Goal: Task Accomplishment & Management: Complete application form

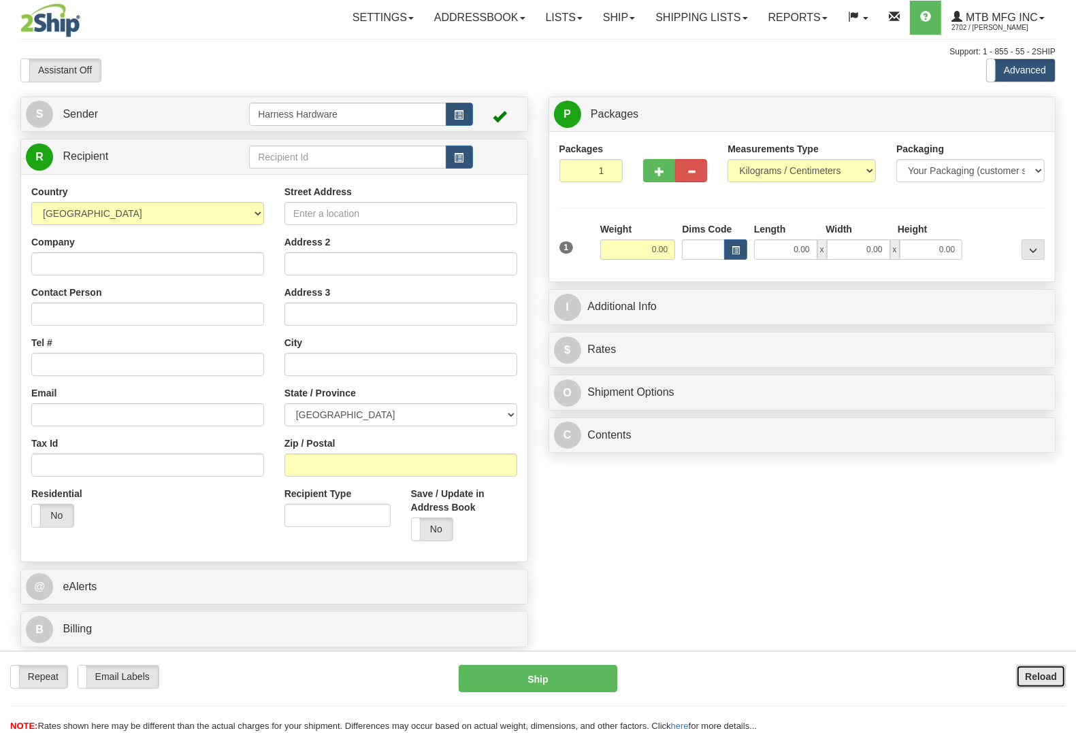
click at [1051, 672] on b "Reload" at bounding box center [1041, 677] width 32 height 11
click at [308, 163] on input "text" at bounding box center [347, 157] width 197 height 23
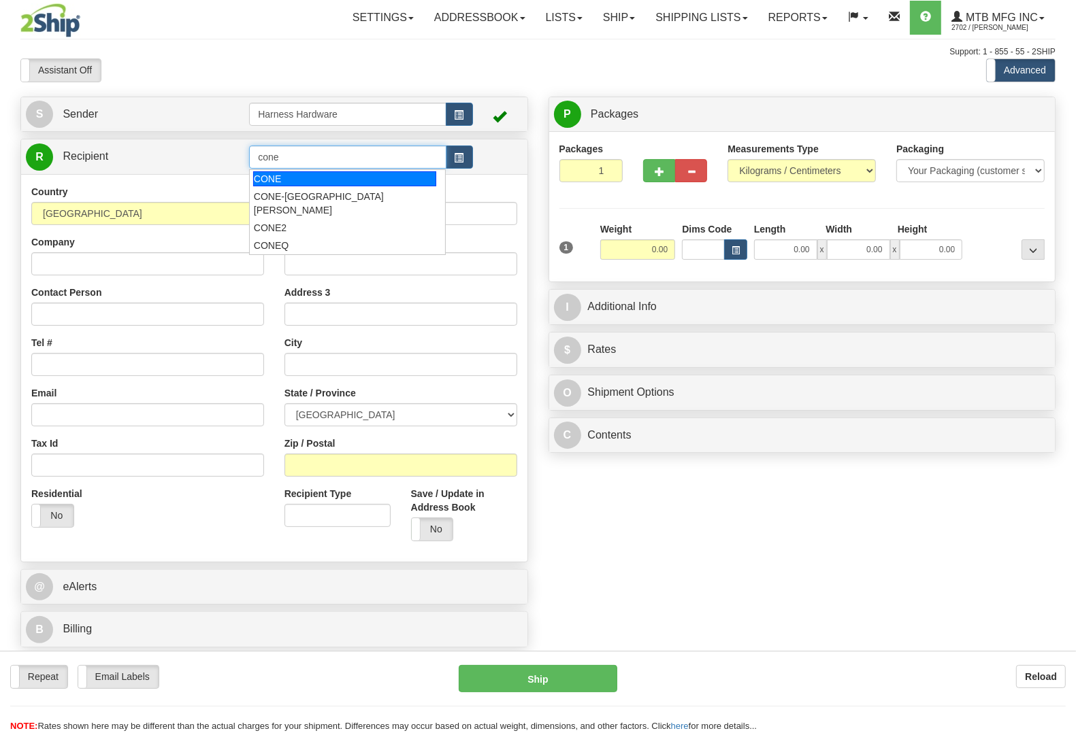
click at [294, 173] on div "CONE" at bounding box center [344, 178] width 183 height 15
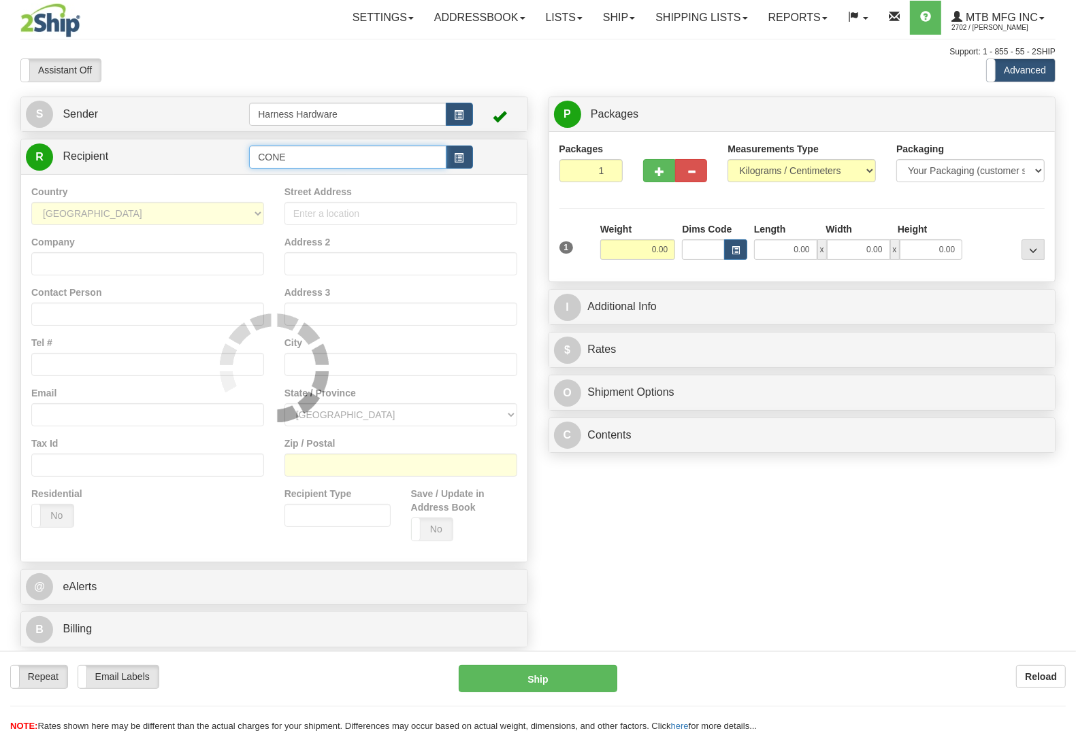
type input "CONE"
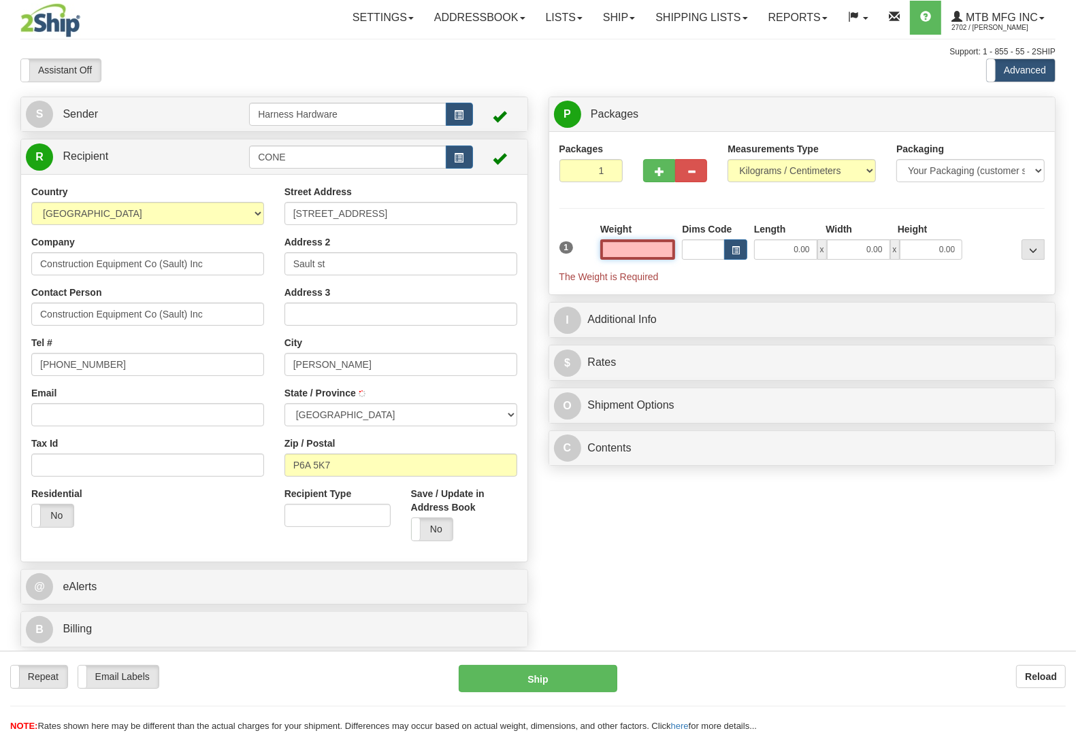
type input "AWERES TWP"
type input "0.00"
click at [1036, 681] on b "Reload" at bounding box center [1041, 677] width 32 height 11
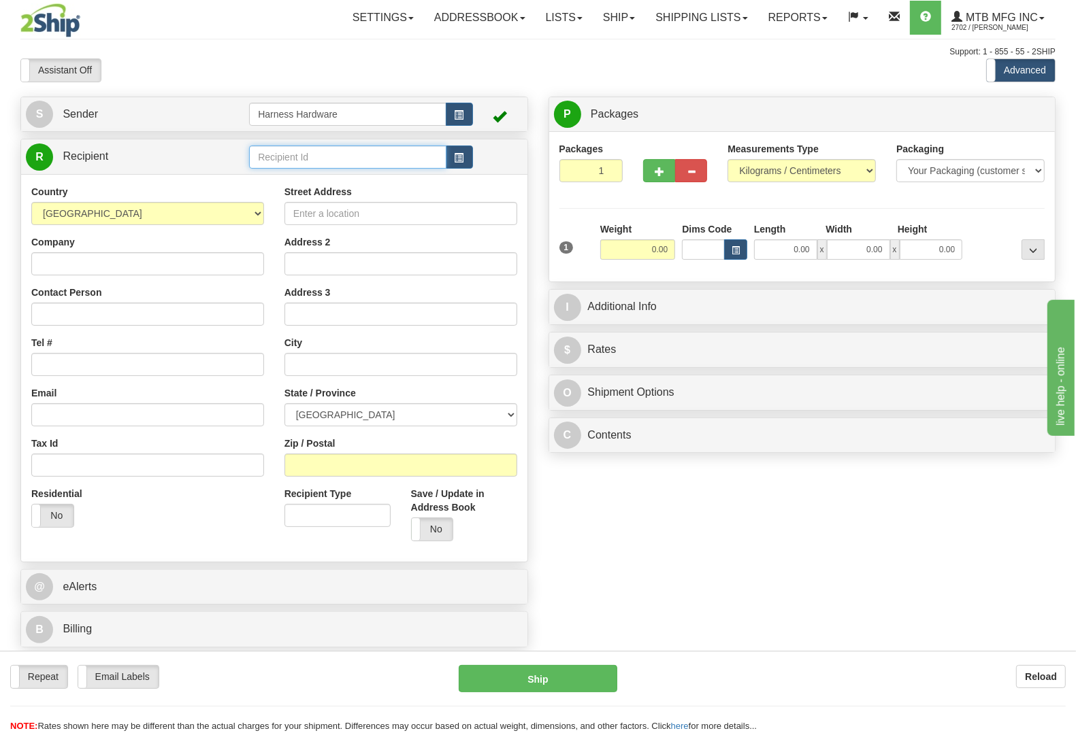
click at [287, 151] on input "text" at bounding box center [347, 157] width 197 height 23
drag, startPoint x: 0, startPoint y: 0, endPoint x: 271, endPoint y: 161, distance: 315.2
click at [287, 151] on input "text" at bounding box center [347, 157] width 197 height 23
click at [293, 220] on div "CONE2" at bounding box center [344, 227] width 183 height 15
type input "CONE2"
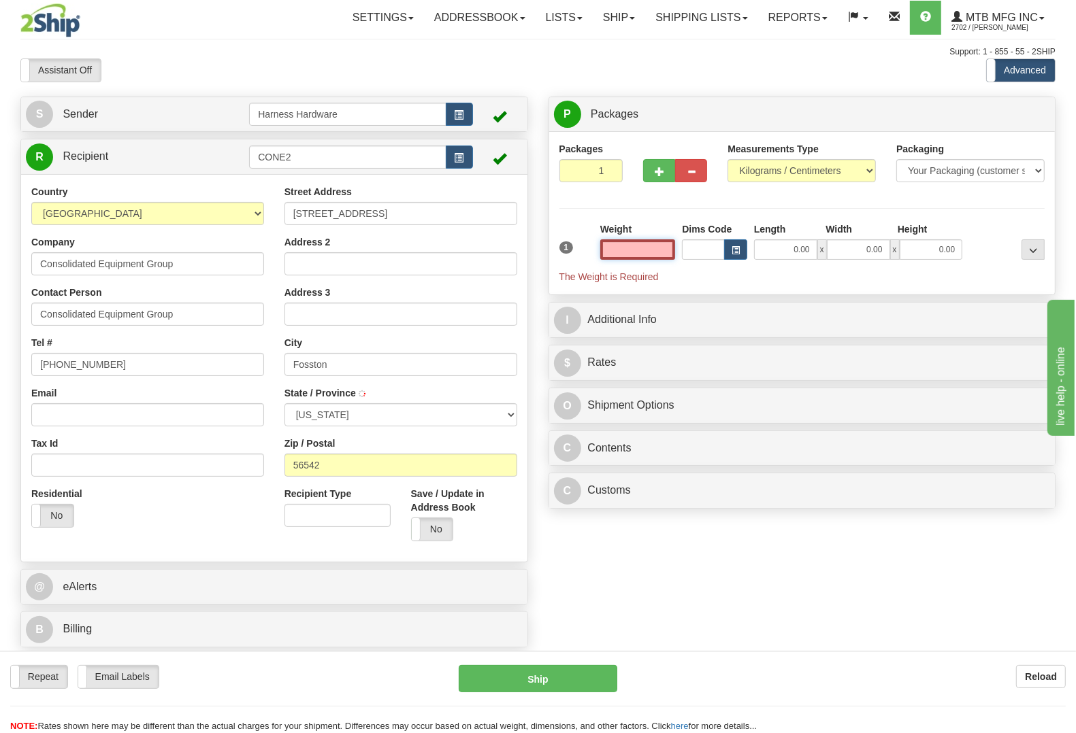
type input "FOSSTON"
type input "0.00"
click at [1055, 680] on b "Reload" at bounding box center [1041, 677] width 32 height 11
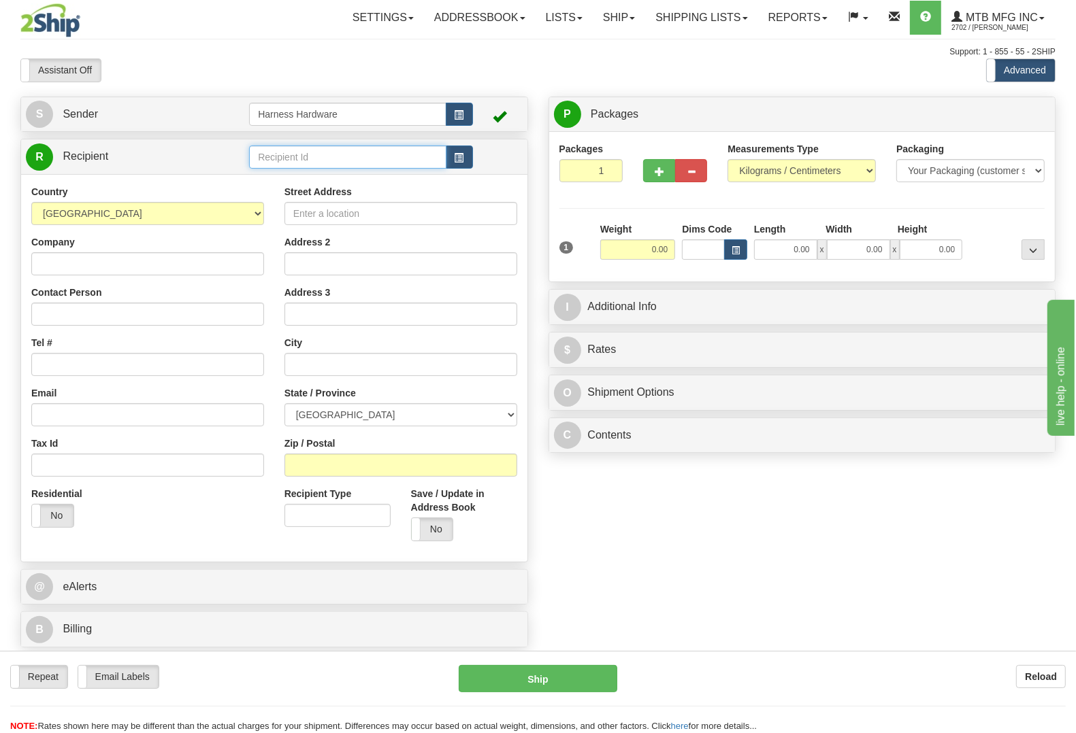
click at [274, 161] on input "text" at bounding box center [347, 157] width 197 height 23
click at [290, 155] on input "prap" at bounding box center [347, 157] width 197 height 23
type input "p"
click at [379, 158] on input "text" at bounding box center [347, 157] width 197 height 23
type input "PRAP"
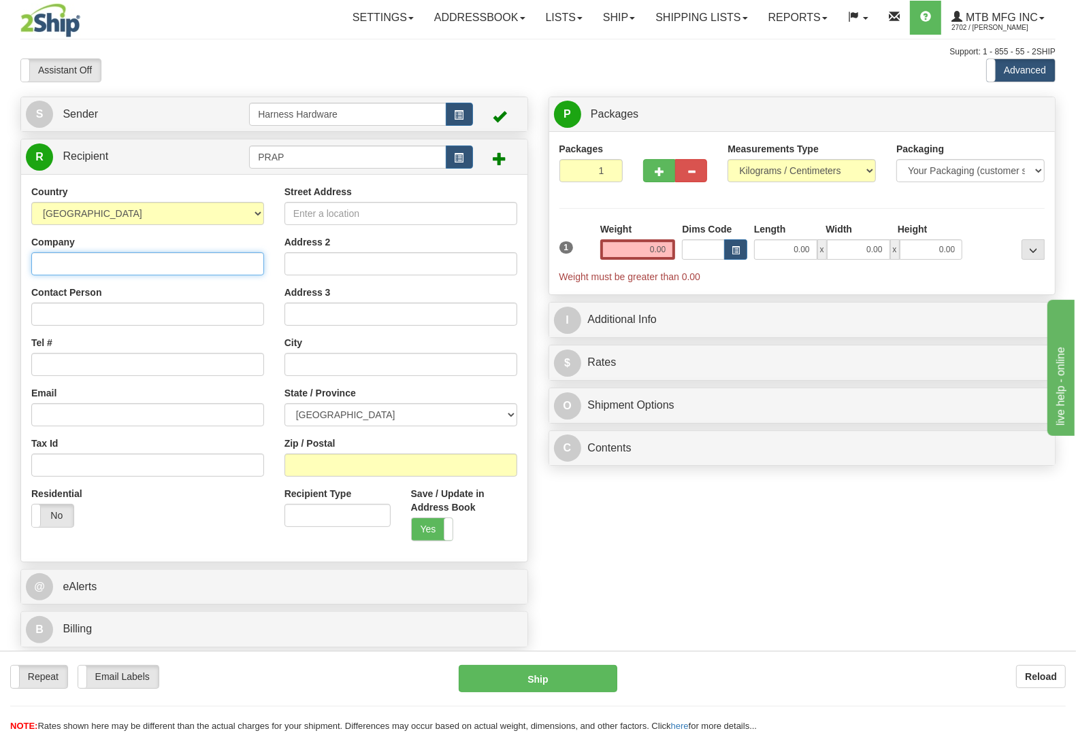
paste input "PrairieLand Partners Inc."
type input "PrairieLand Partners Inc."
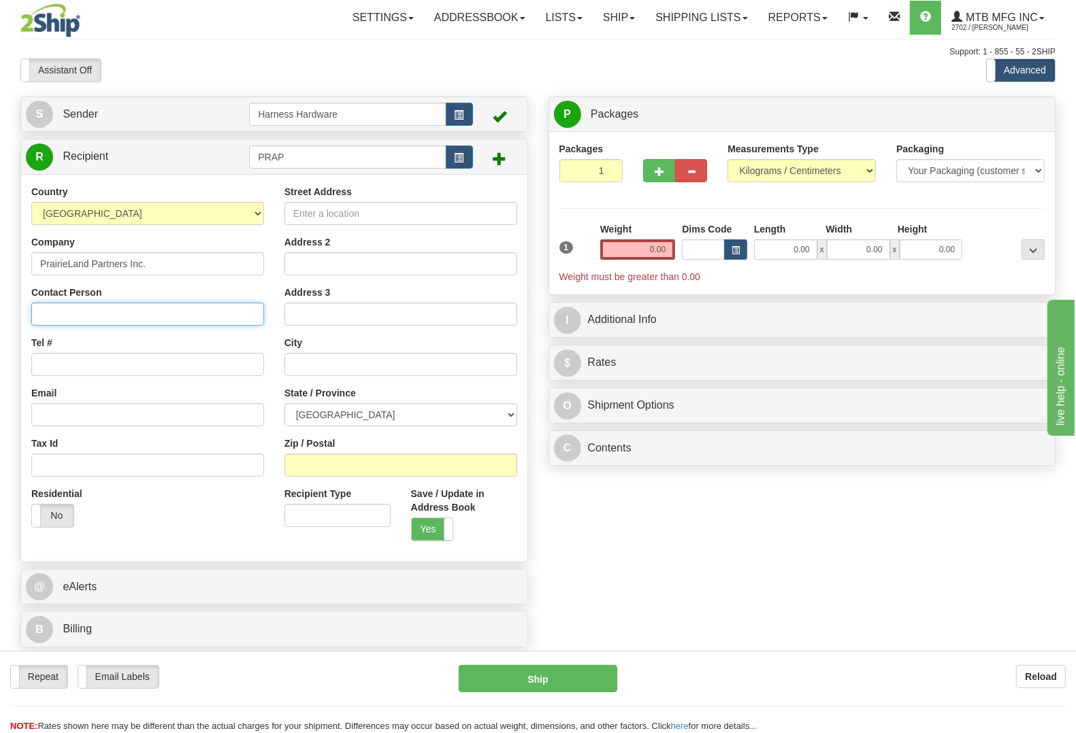
paste input "PrairieLand Partners Inc."
type input "PrairieLand Partners Inc."
click at [104, 213] on select "AFGHANISTAN ALAND ISLANDS ALBANIA ALGERIA AMERICAN SAMOA ANDORRA ANGOLA ANGUILL…" at bounding box center [147, 213] width 233 height 23
select select "US"
click at [31, 203] on select "AFGHANISTAN ALAND ISLANDS ALBANIA ALGERIA AMERICAN SAMOA ANDORRA ANGOLA ANGUILL…" at bounding box center [147, 213] width 233 height 23
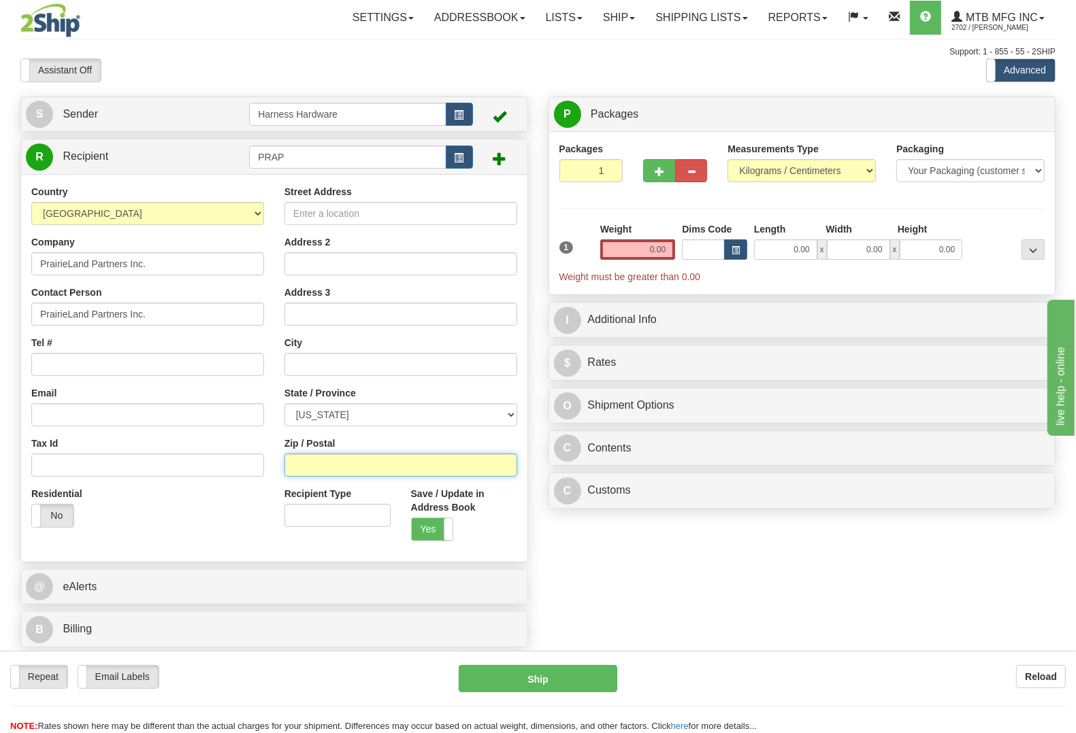
paste input "67068"
type input "67068"
click at [576, 563] on div "S Sender Harness Hardware" at bounding box center [537, 376] width 1055 height 559
type input "KINGMAN"
select select "KS"
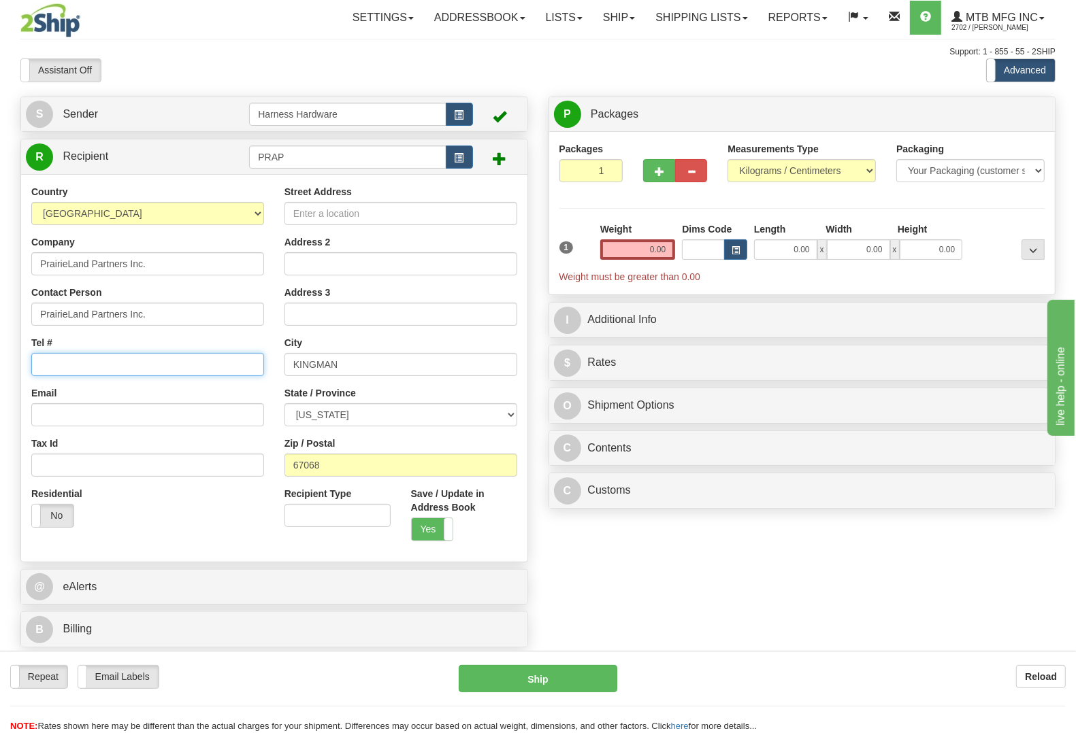
paste input "620-532-3106"
type input "620-532-3106"
click at [696, 575] on div "S Sender Harness Hardware" at bounding box center [537, 376] width 1055 height 559
paste input "1202 E. Hwy. 54"
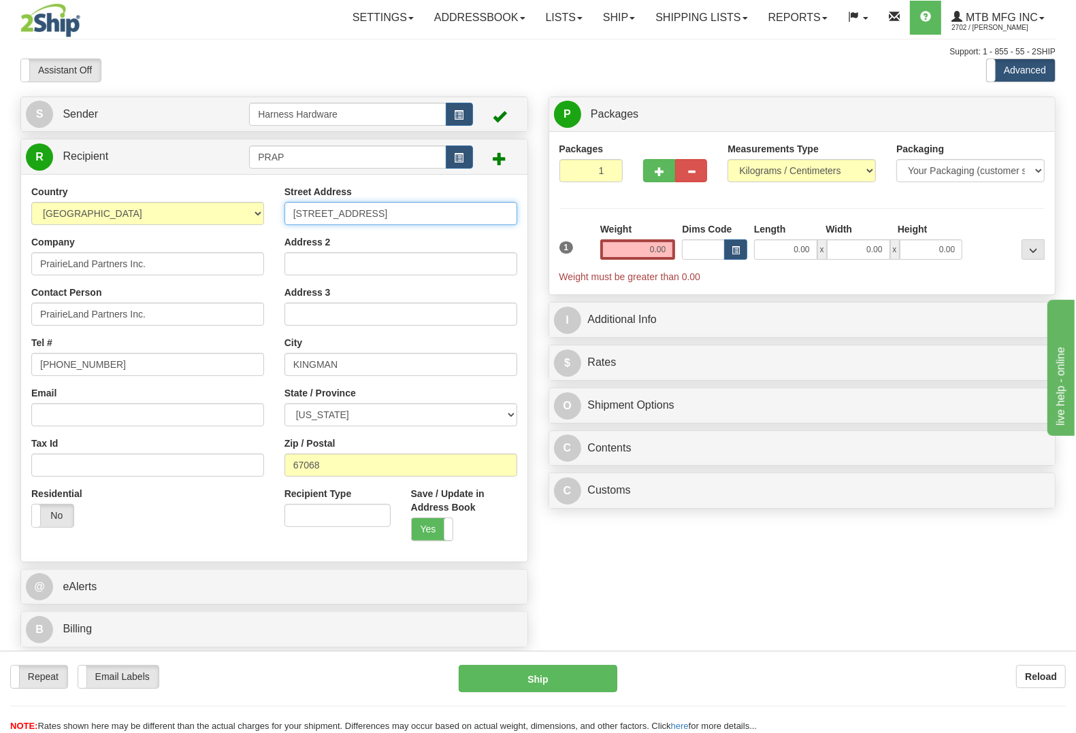
type input "1202 E. Hwy. 54"
click at [665, 549] on div "S Sender Harness Hardware" at bounding box center [537, 376] width 1055 height 559
click at [629, 260] on input "0.00" at bounding box center [638, 249] width 76 height 20
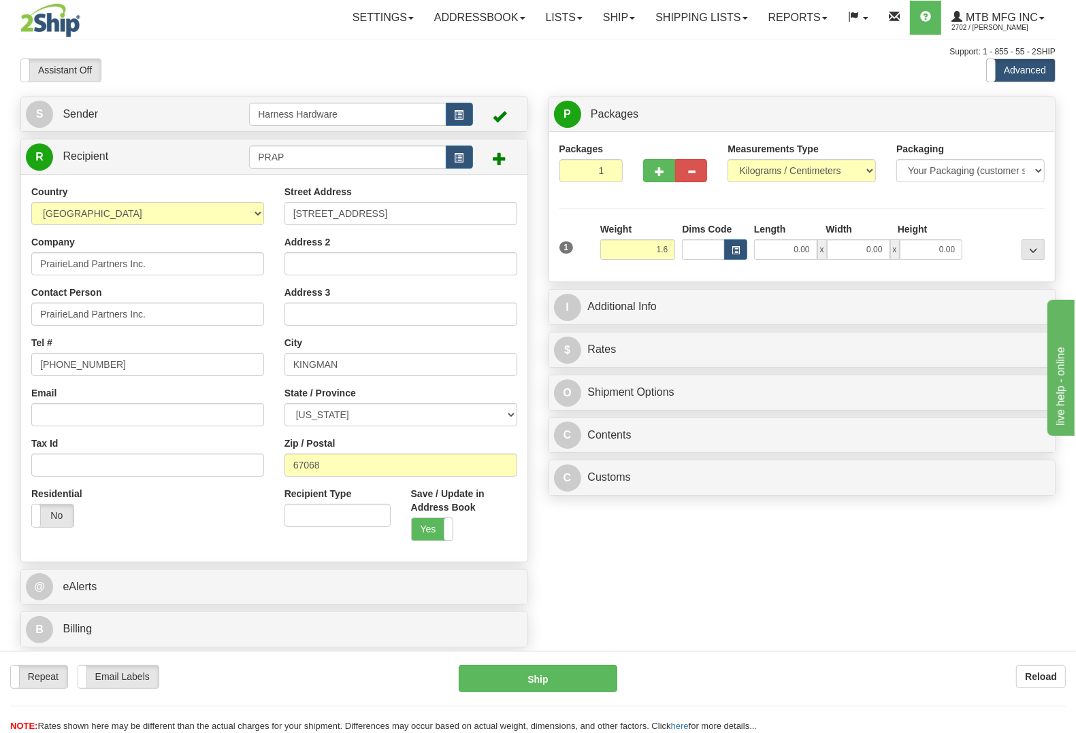
type input "1.60"
click at [1000, 216] on div "Packages 1 1 Measurements Type" at bounding box center [802, 206] width 486 height 129
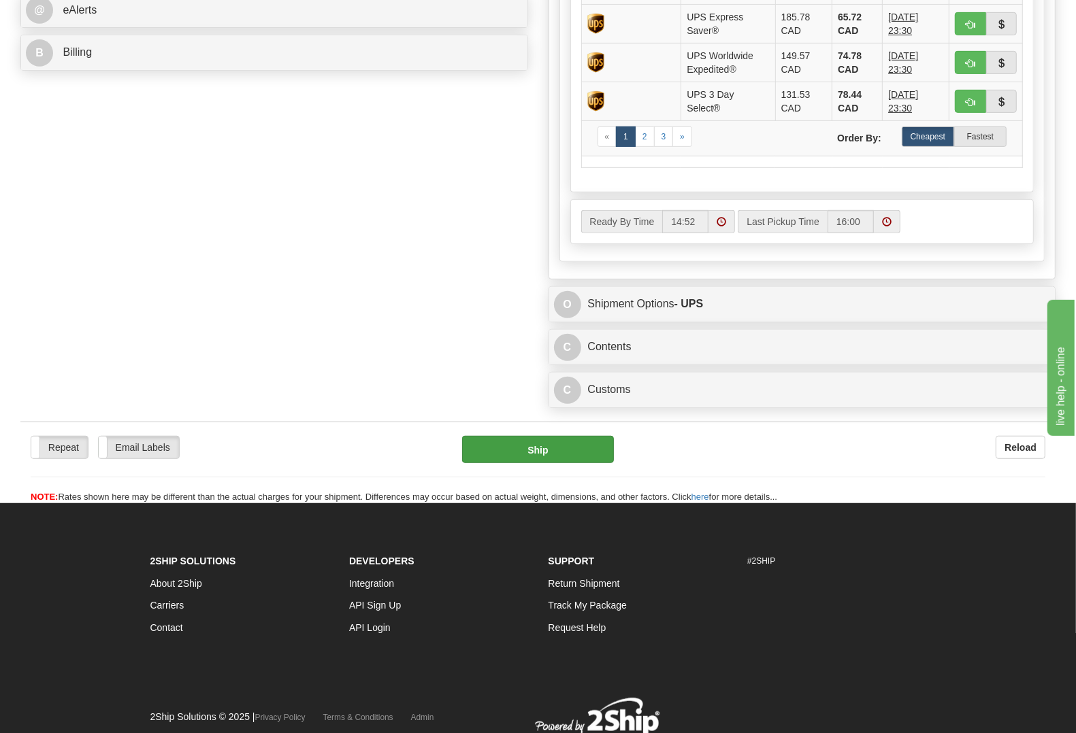
scroll to position [595, 0]
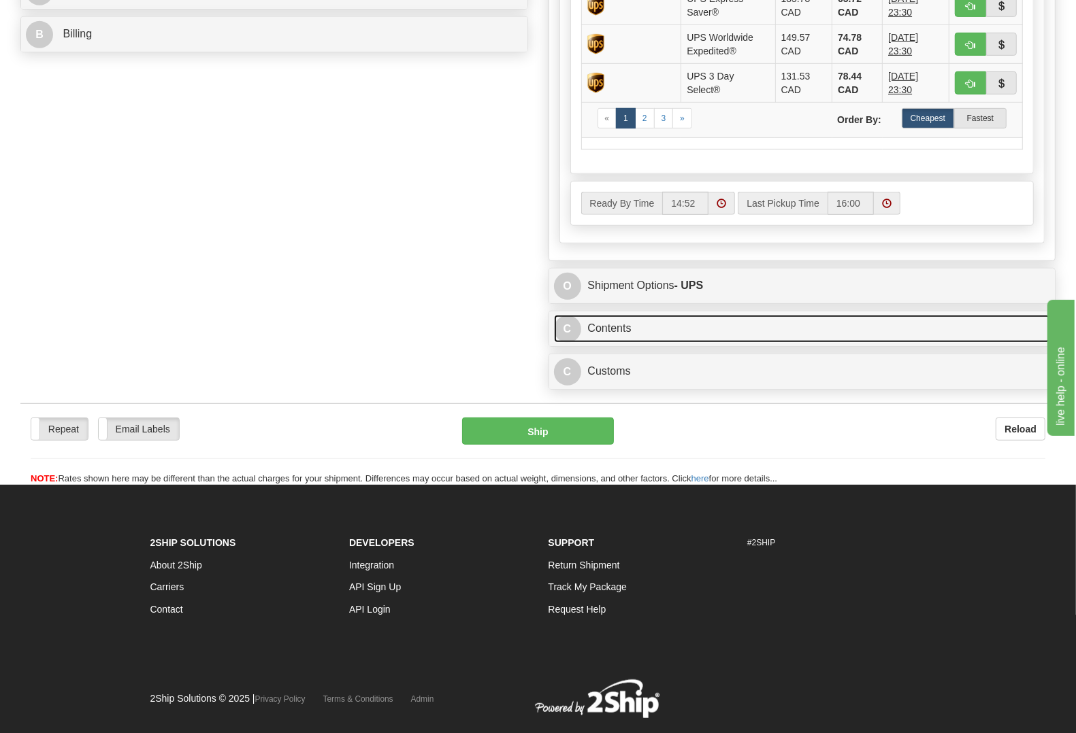
click at [616, 342] on link "C Contents" at bounding box center [802, 329] width 497 height 28
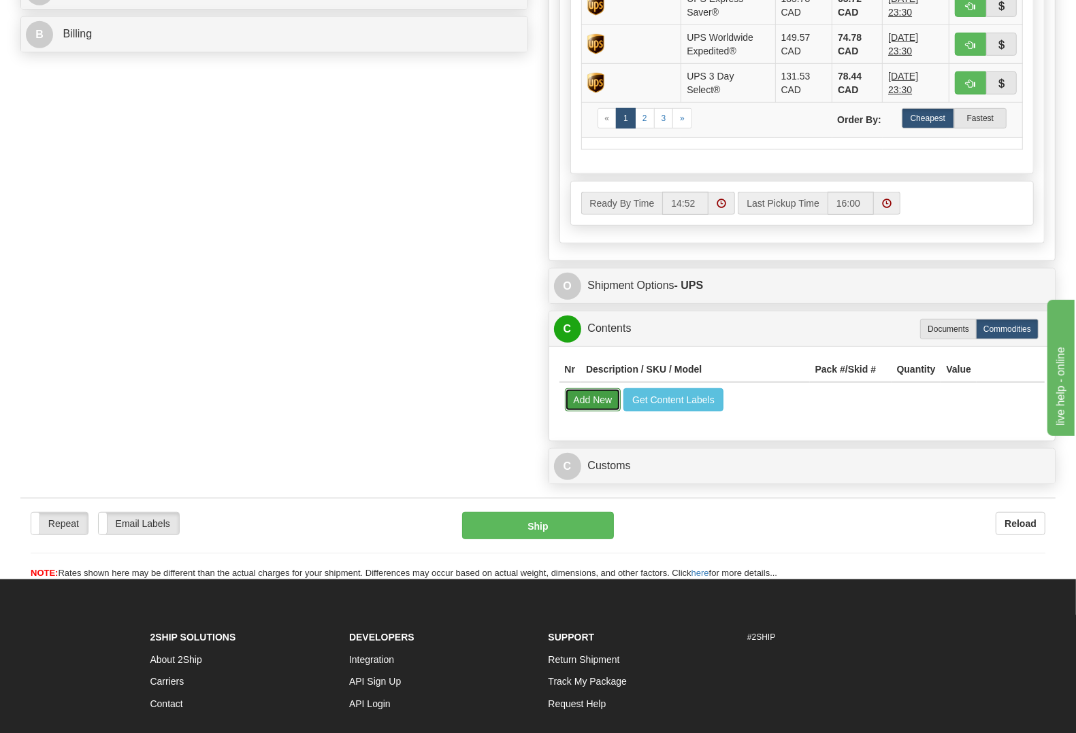
click at [576, 412] on button "Add New" at bounding box center [593, 399] width 56 height 23
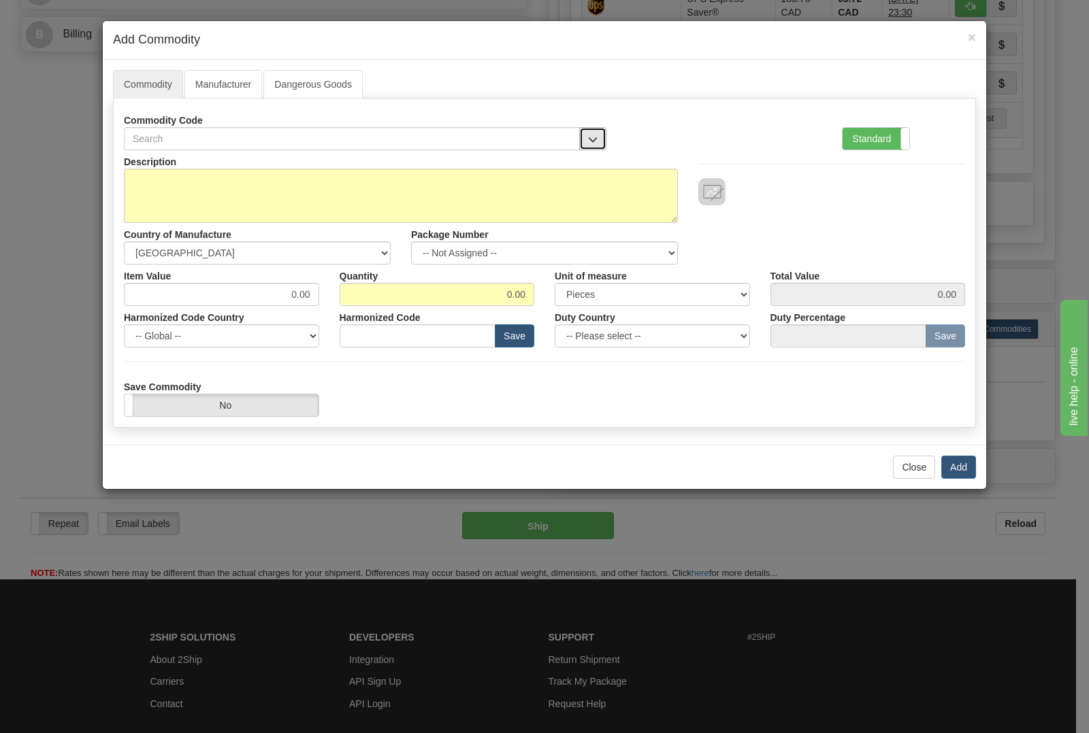
click at [586, 147] on button "button" at bounding box center [592, 138] width 27 height 23
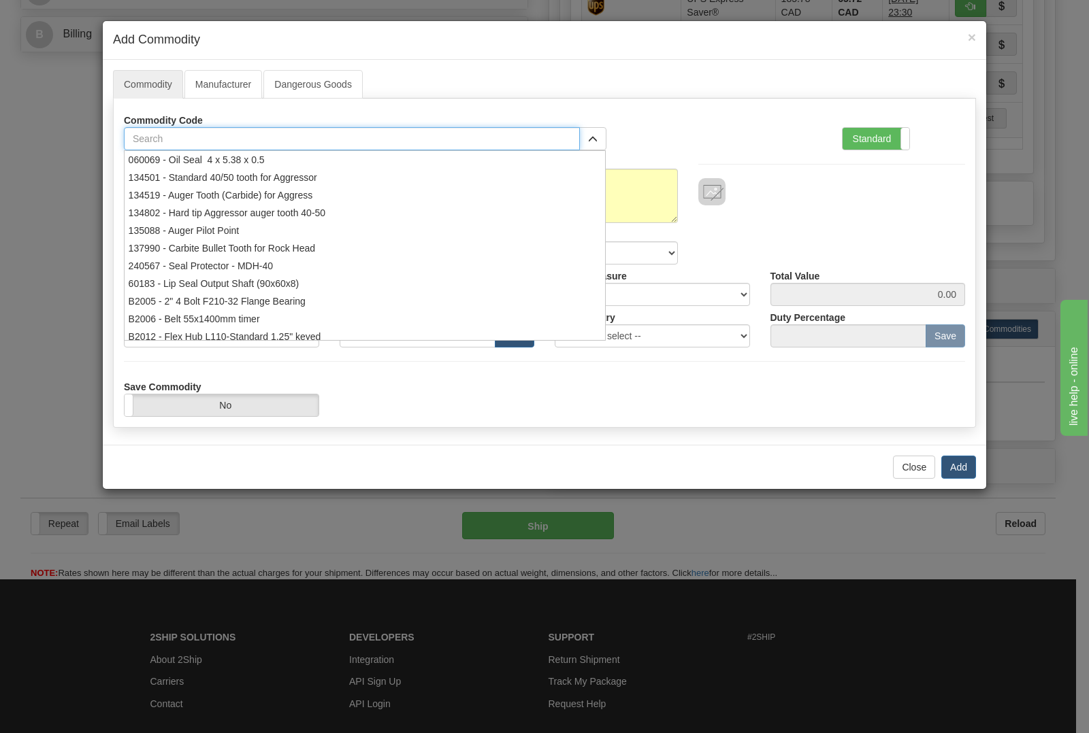
click at [446, 144] on input "text" at bounding box center [352, 138] width 456 height 23
type input "7"
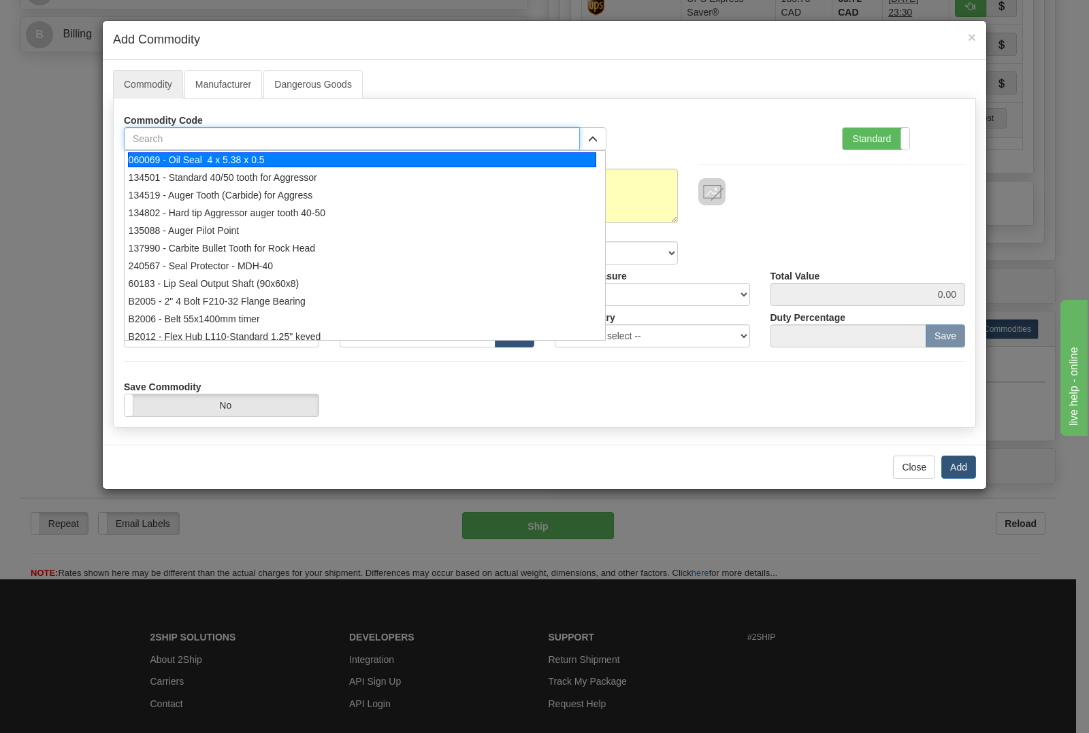
type input "1"
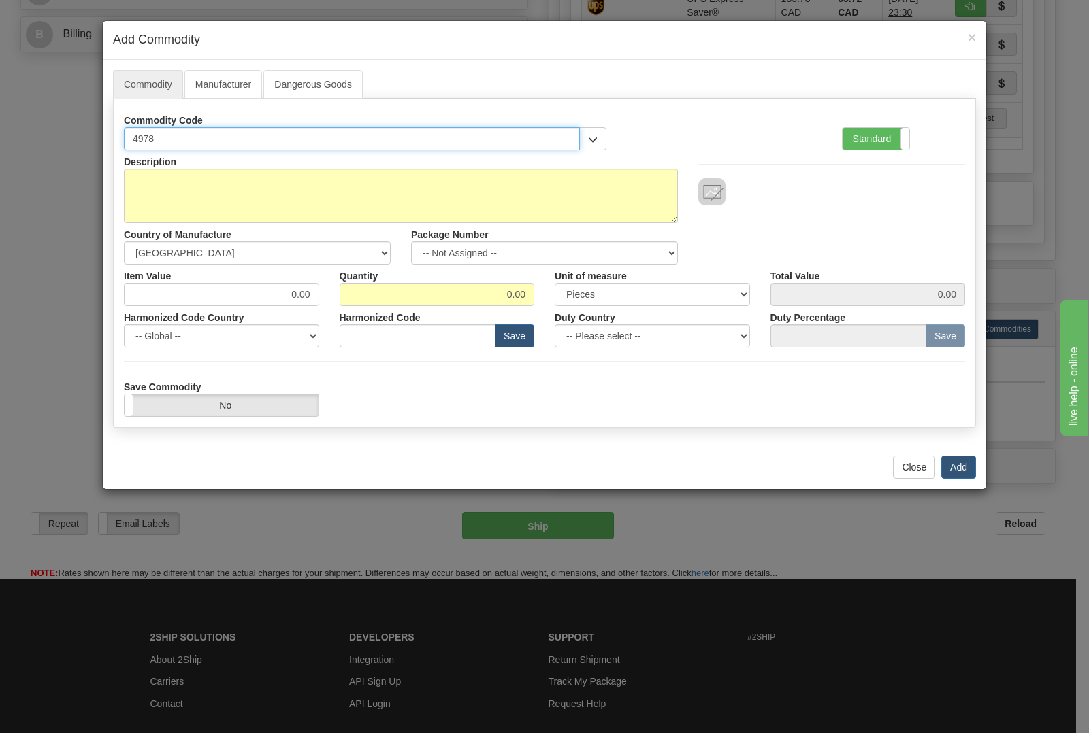
click at [554, 137] on input "4978" at bounding box center [352, 138] width 456 height 23
type input "4"
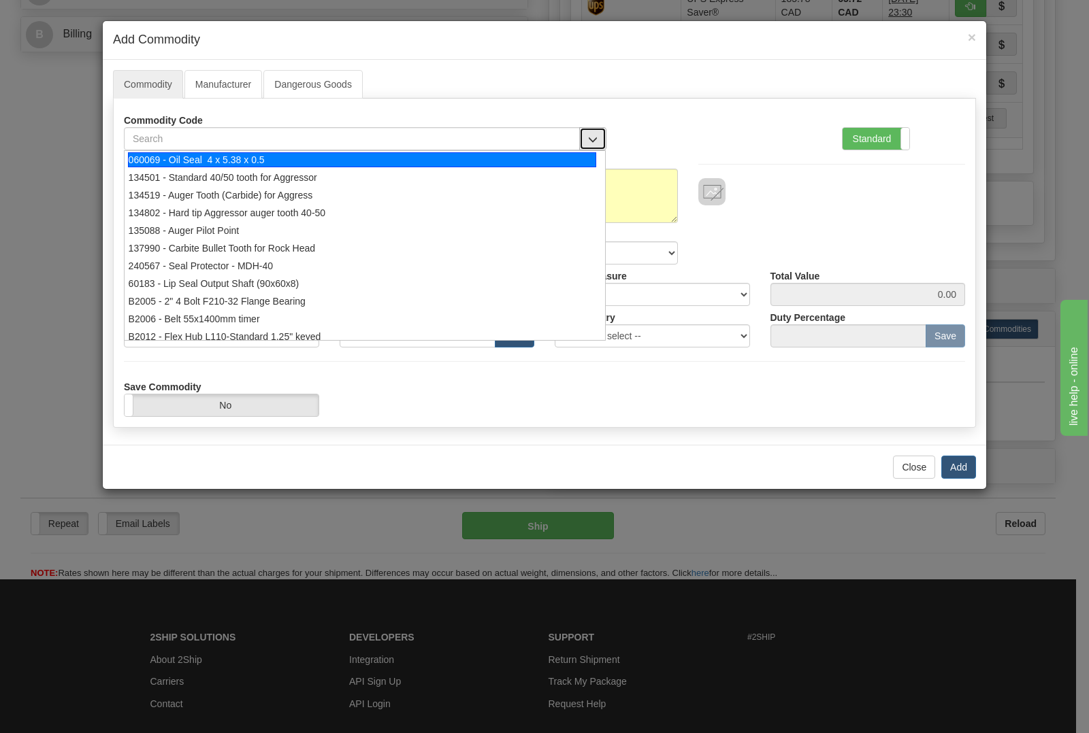
click at [596, 137] on button "button" at bounding box center [592, 138] width 27 height 23
click at [388, 135] on input "text" at bounding box center [352, 138] width 456 height 23
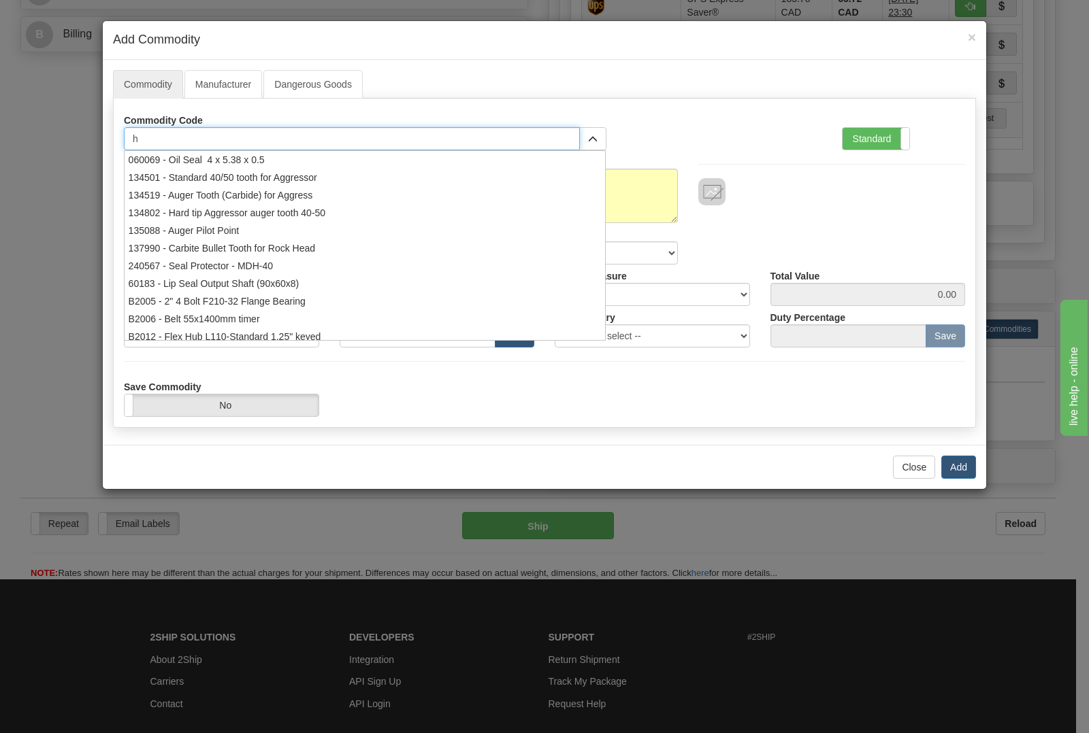
type input "h3"
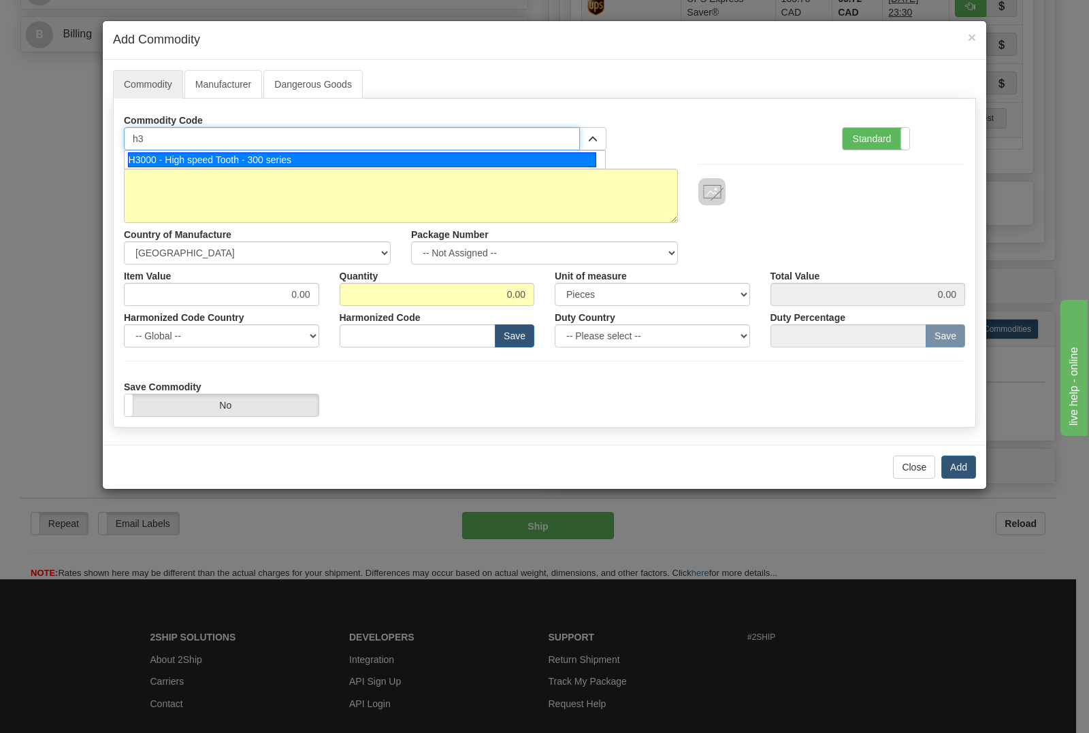
click at [358, 157] on div "H3000 - High speed Tooth - 300 series" at bounding box center [362, 159] width 469 height 15
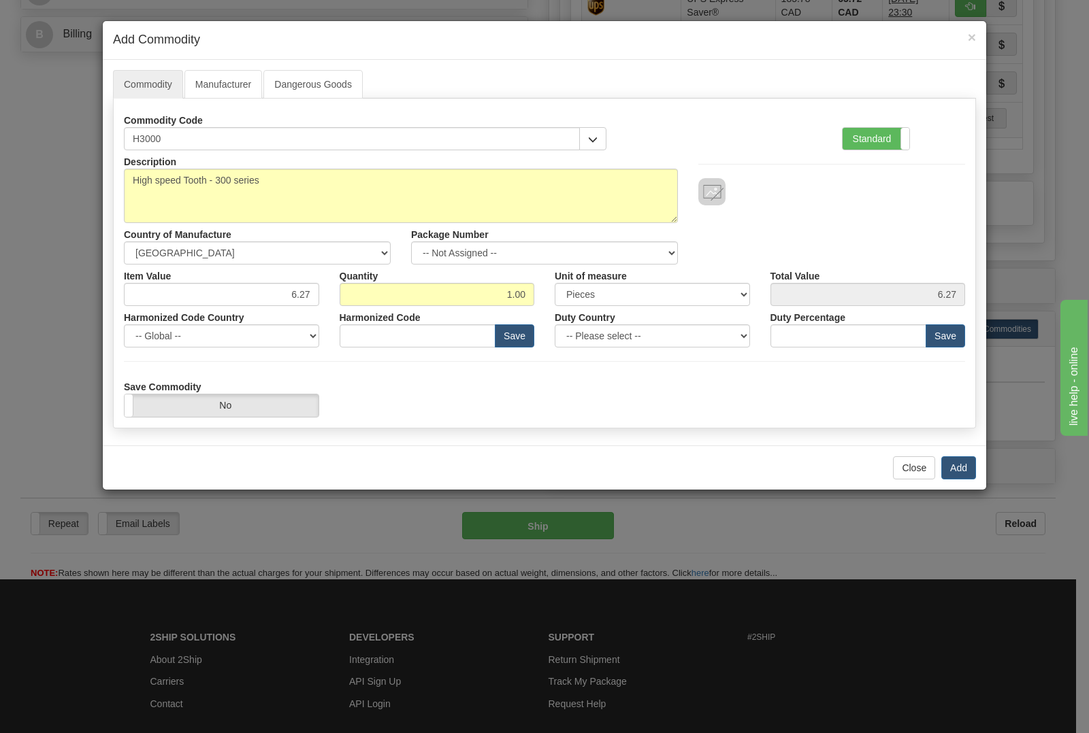
type input "8436.80.0090"
click at [524, 291] on input "1.00" at bounding box center [437, 294] width 195 height 23
type input "1"
type input "24"
type input "150.48"
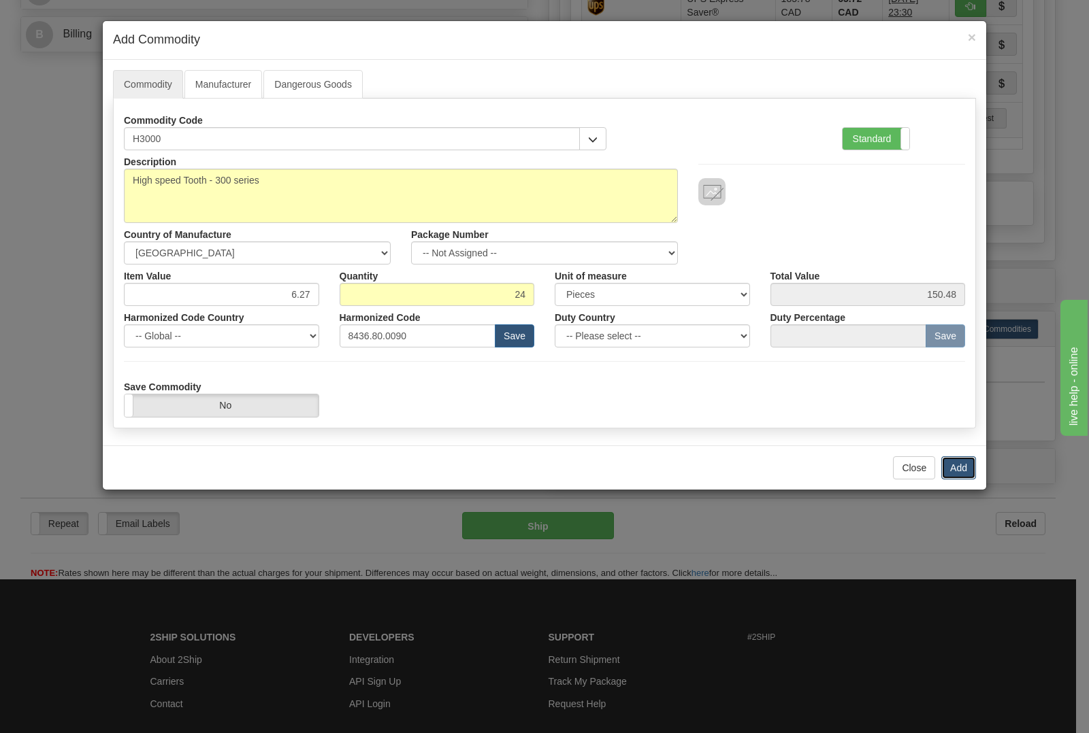
click at [957, 471] on button "Add" at bounding box center [958, 468] width 35 height 23
click at [959, 470] on button "Add" at bounding box center [958, 468] width 35 height 23
click at [957, 470] on button "Add" at bounding box center [958, 468] width 35 height 23
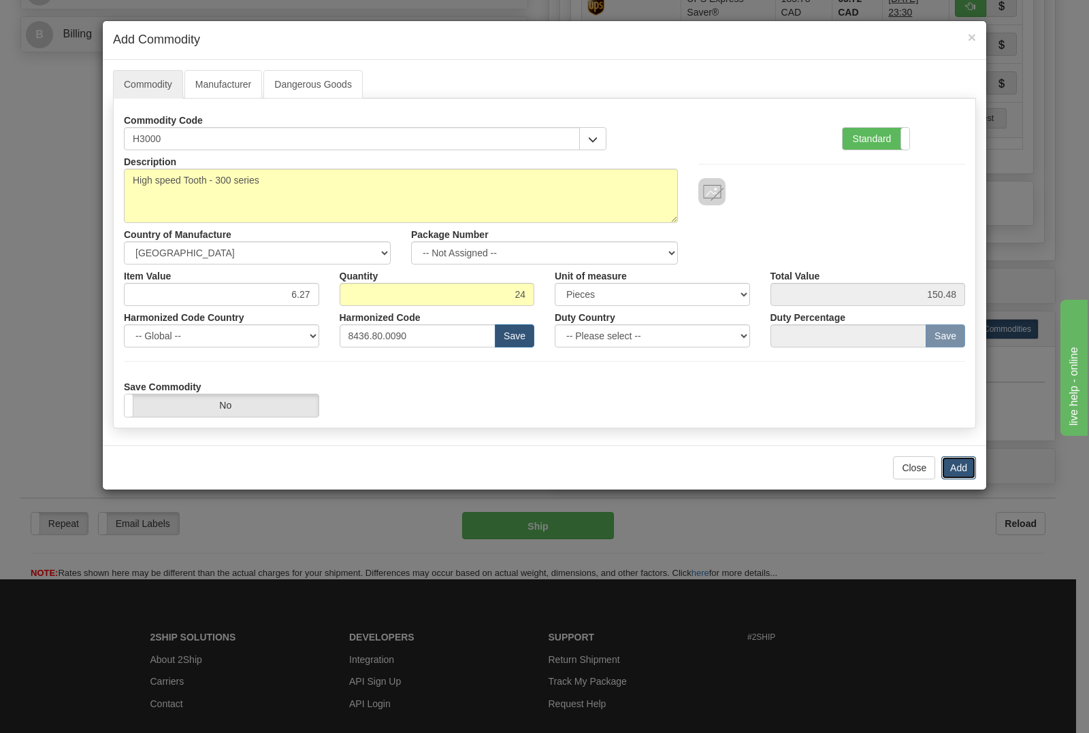
click at [957, 470] on button "Add" at bounding box center [958, 468] width 35 height 23
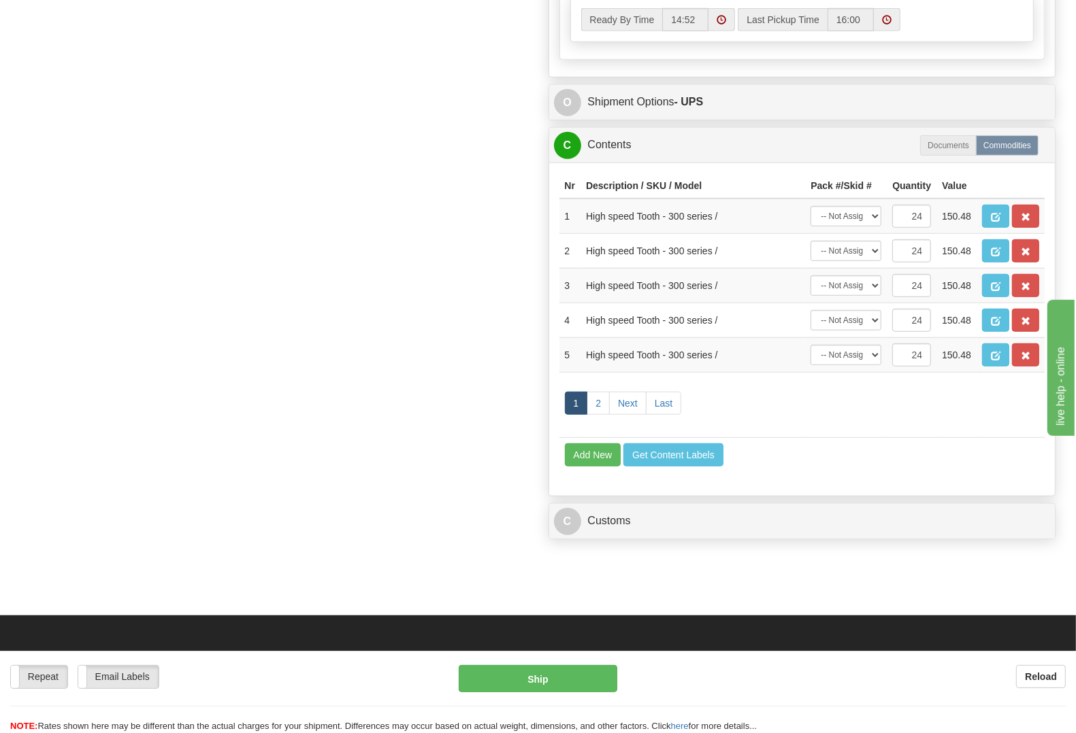
scroll to position [765, 0]
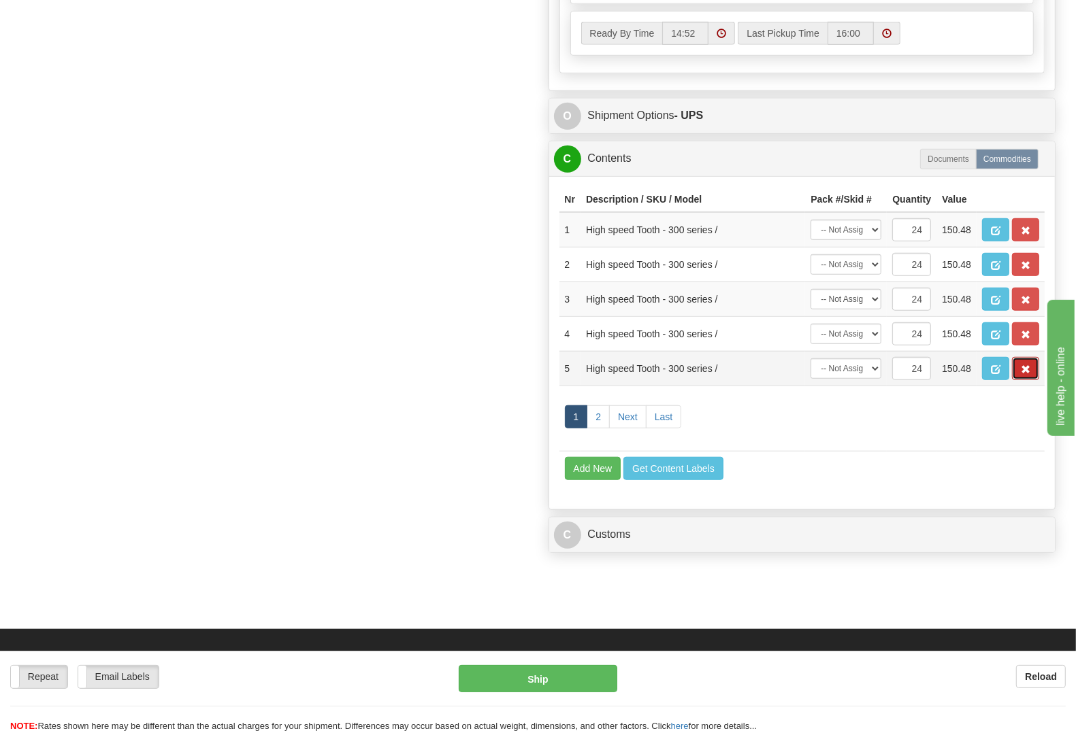
click at [1032, 380] on button "button" at bounding box center [1025, 368] width 27 height 23
click at [1016, 380] on button "button" at bounding box center [1025, 368] width 27 height 23
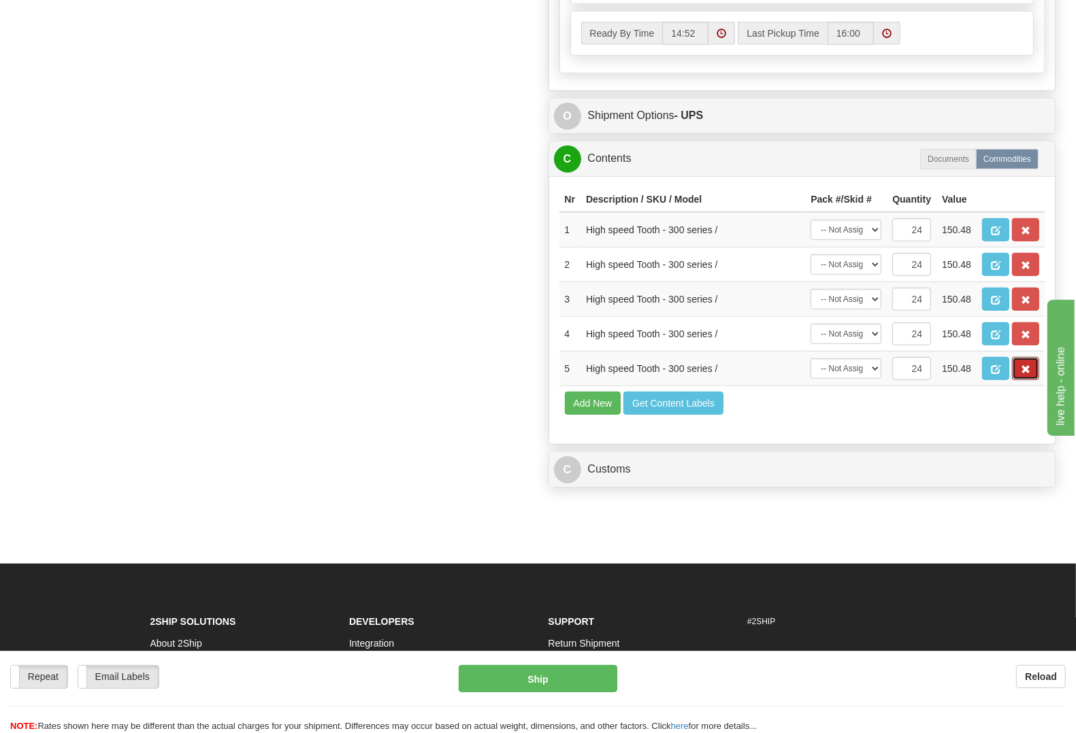
click at [1016, 380] on button "button" at bounding box center [1025, 368] width 27 height 23
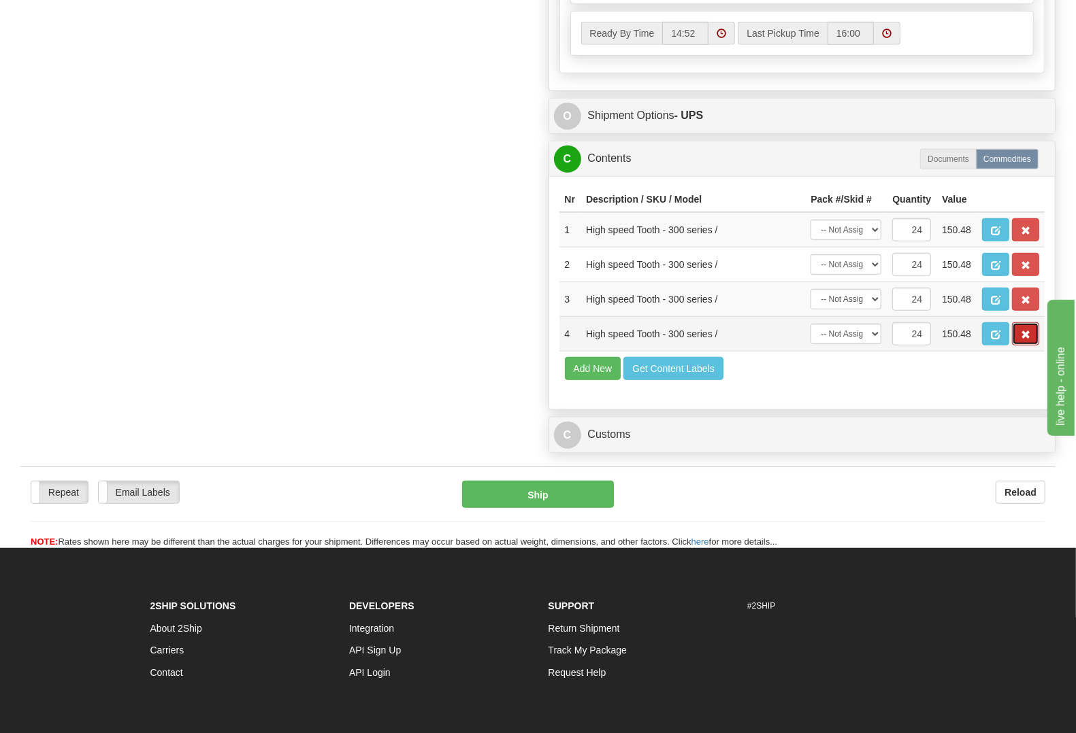
click at [1021, 340] on span "button" at bounding box center [1026, 335] width 10 height 9
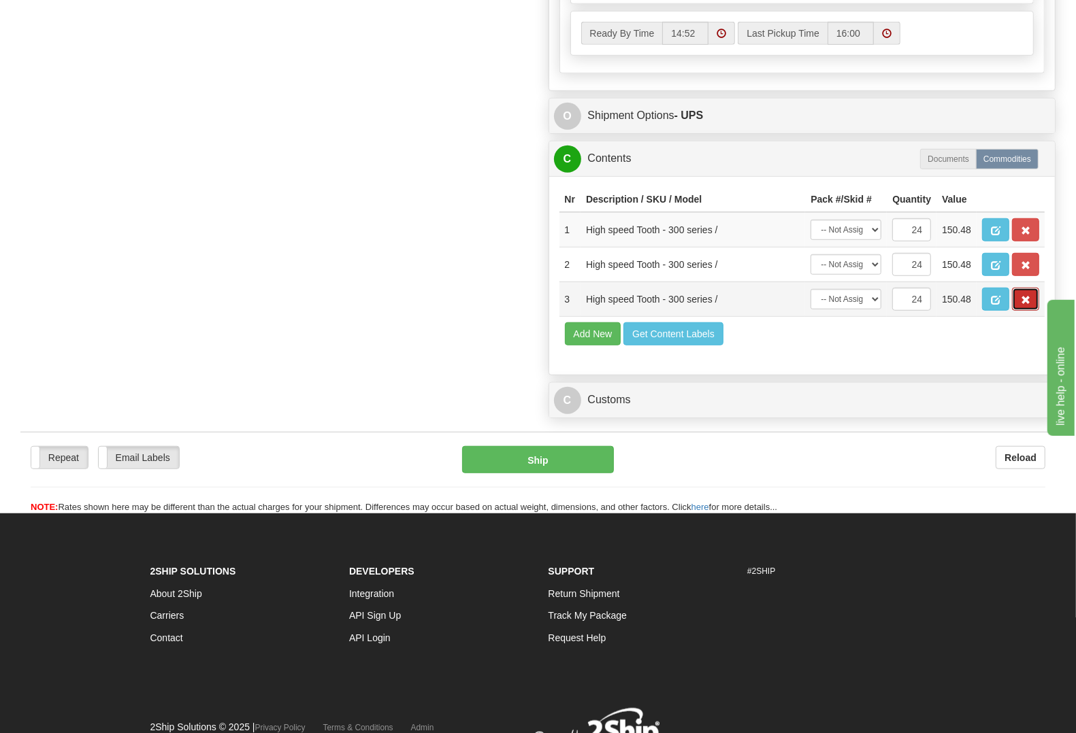
click at [1015, 311] on button "button" at bounding box center [1025, 299] width 27 height 23
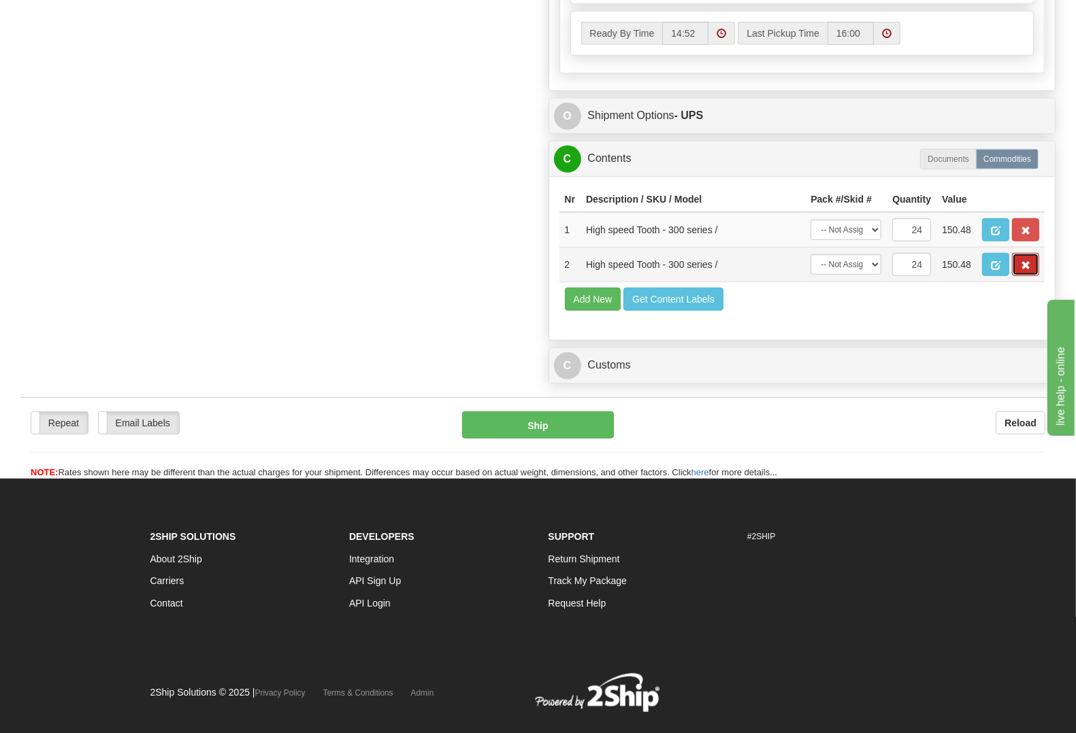
click at [1024, 270] on span "button" at bounding box center [1026, 265] width 10 height 9
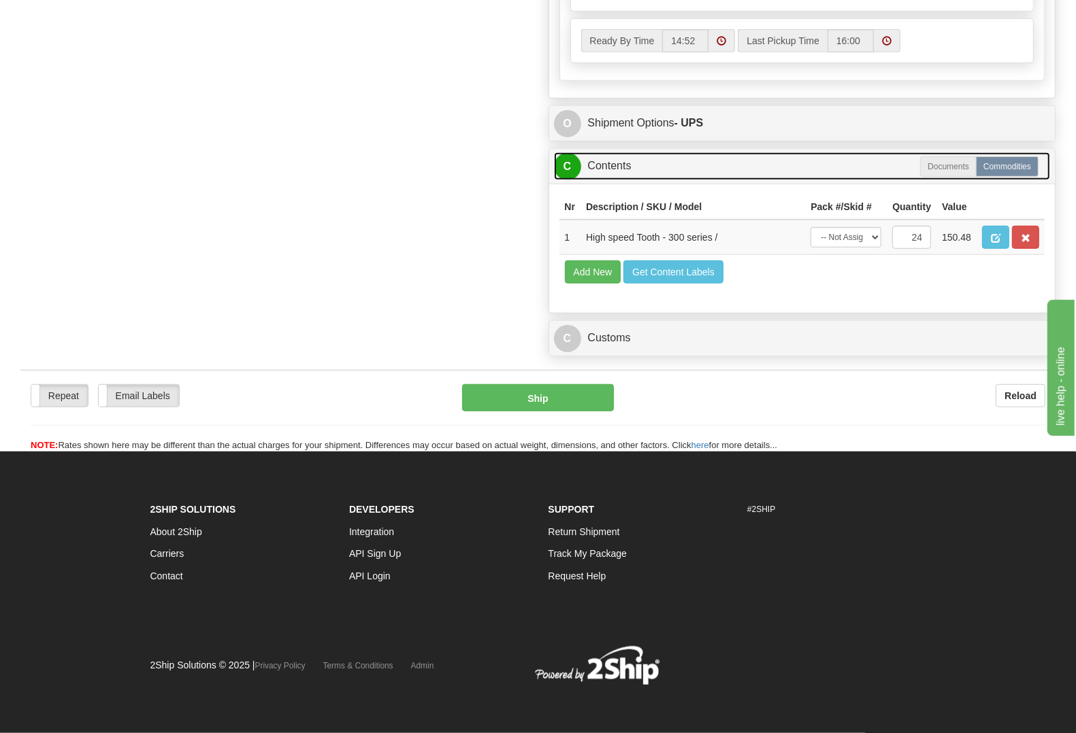
click at [652, 164] on link "C Contents" at bounding box center [802, 166] width 497 height 28
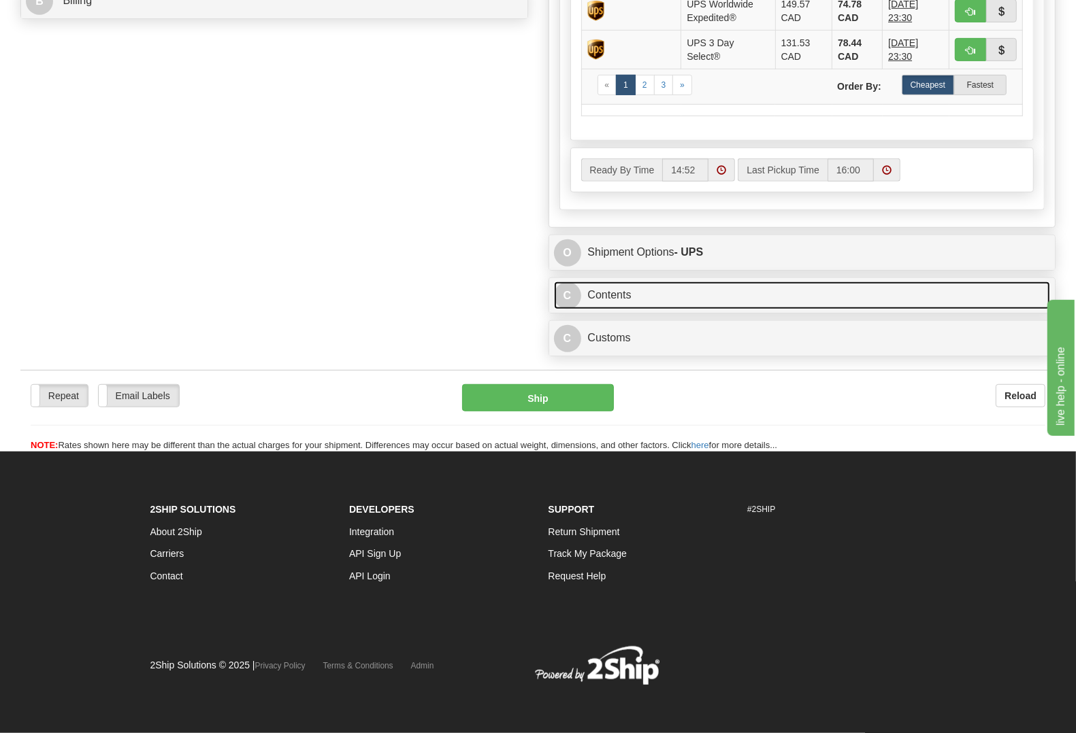
click at [621, 286] on link "C Contents" at bounding box center [802, 296] width 497 height 28
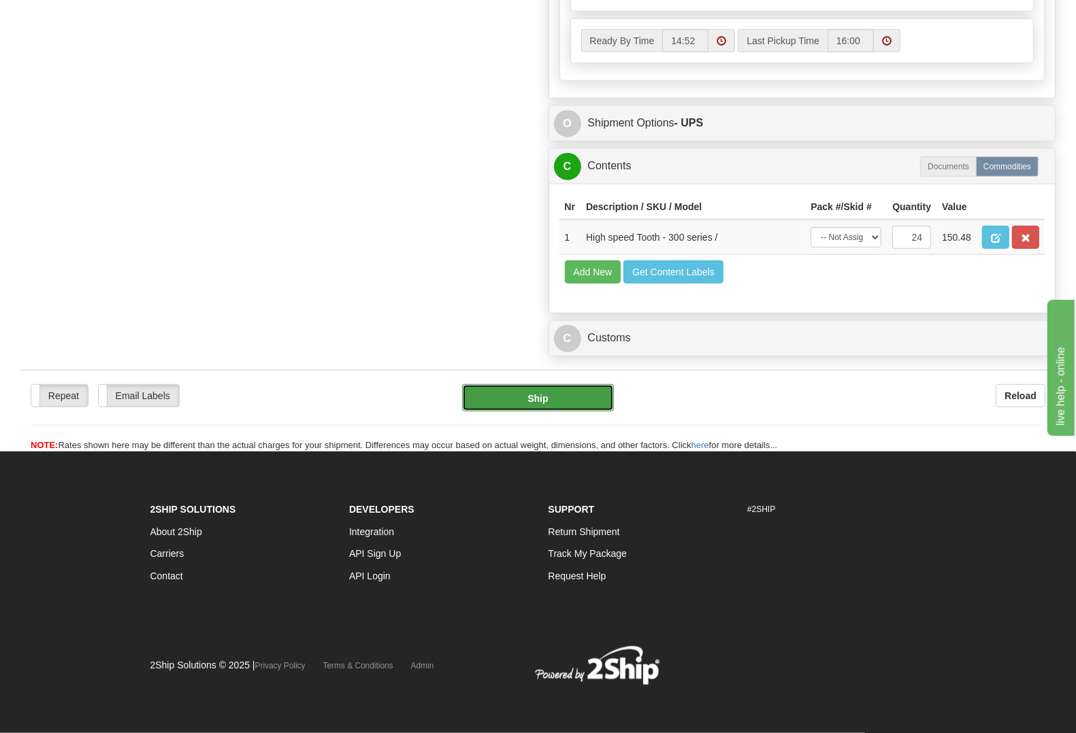
click at [565, 412] on button "Ship" at bounding box center [538, 397] width 152 height 27
type input "11"
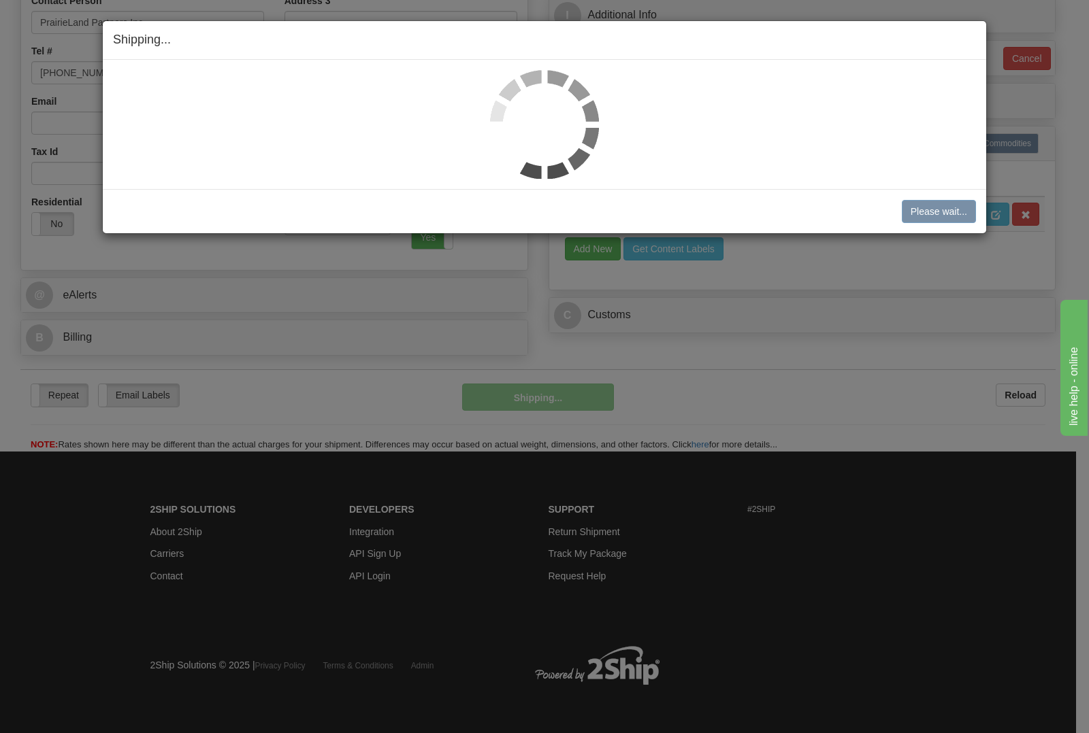
scroll to position [297, 0]
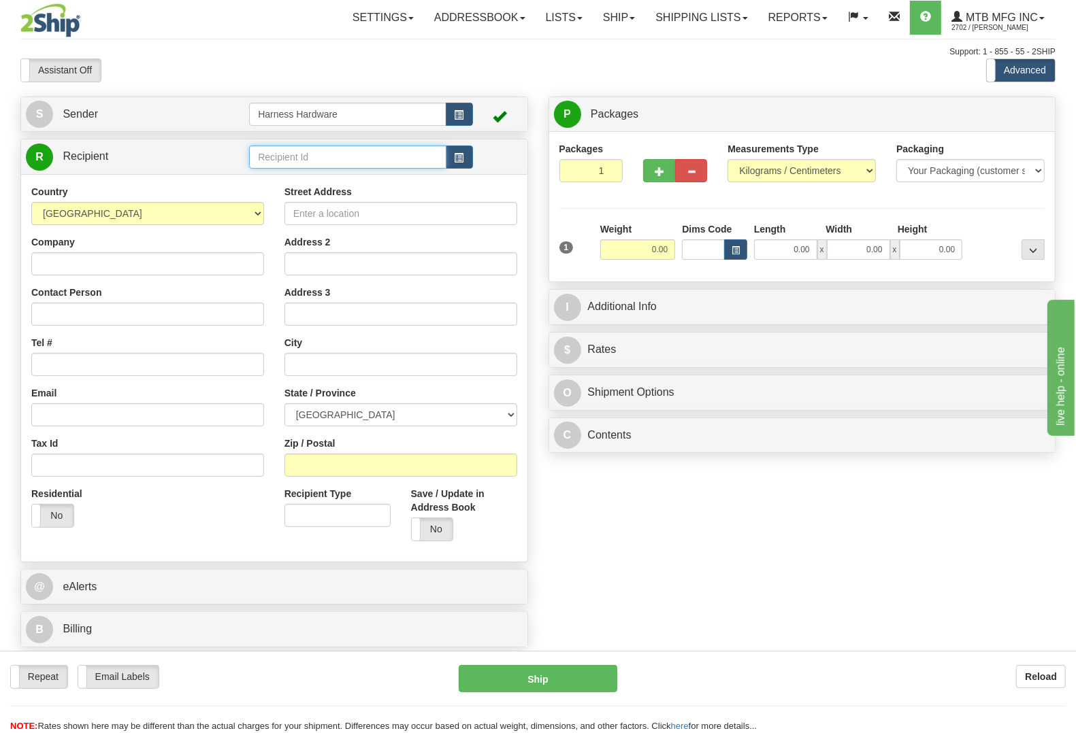
click at [289, 147] on input "text" at bounding box center [347, 157] width 197 height 23
click at [284, 177] on div "PRET" at bounding box center [344, 178] width 183 height 15
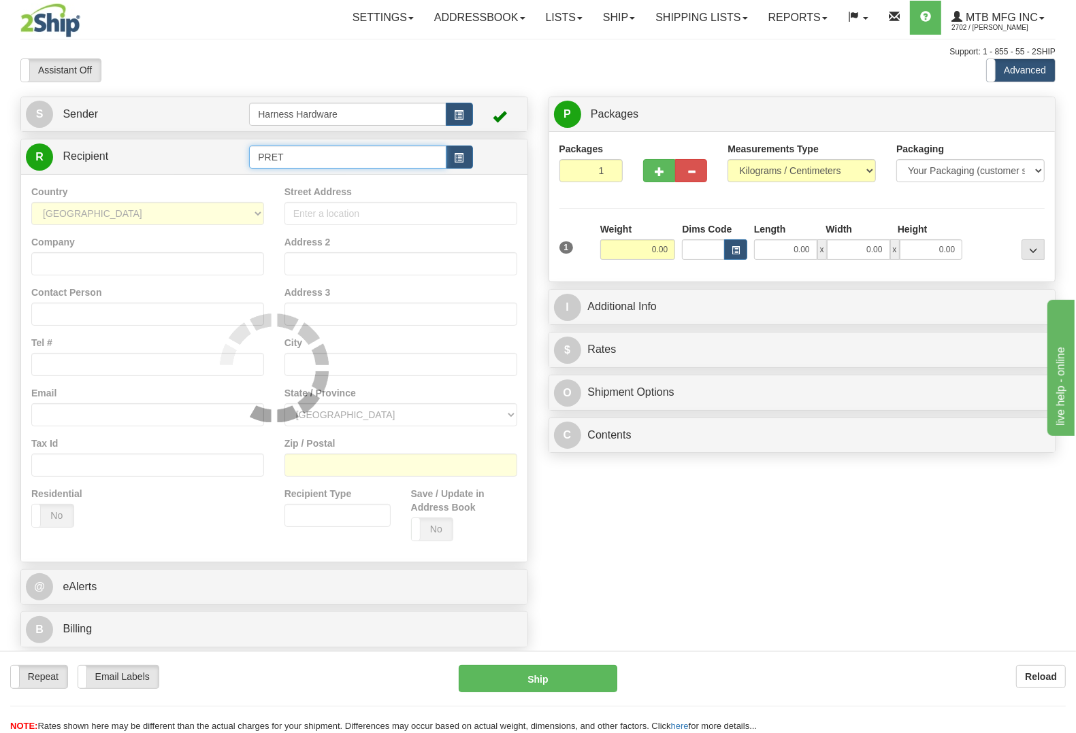
type input "PRET"
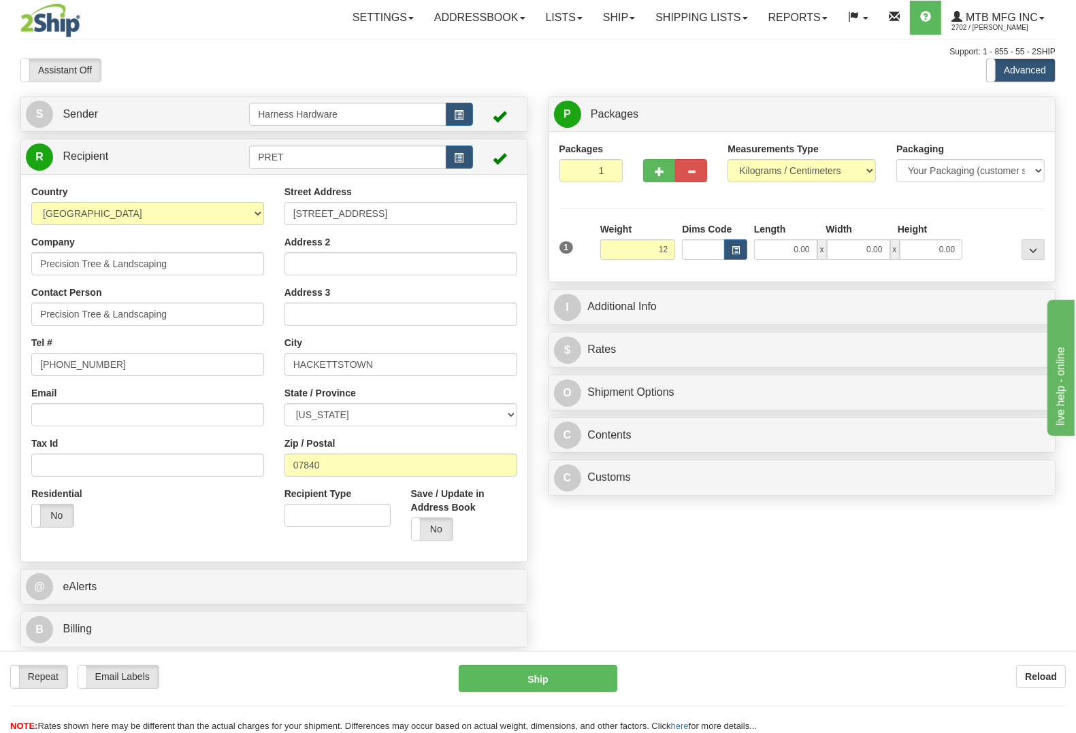
type input "12.00"
click at [994, 235] on div at bounding box center [1006, 240] width 82 height 37
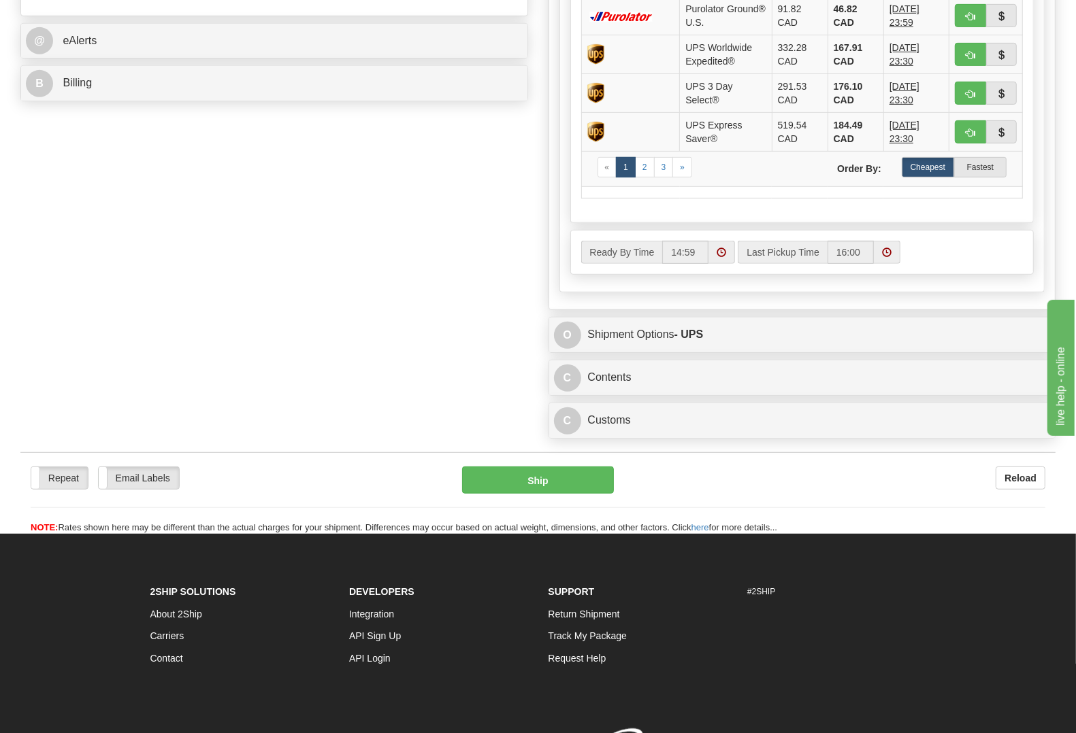
scroll to position [595, 0]
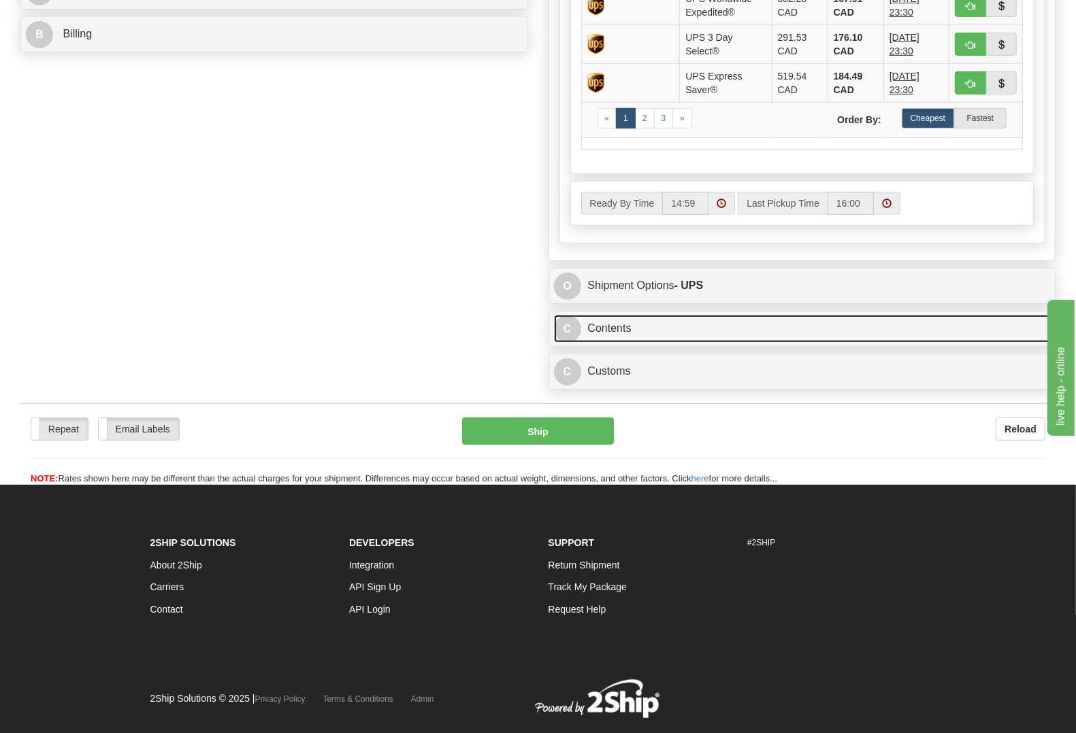
drag, startPoint x: 640, startPoint y: 339, endPoint x: 621, endPoint y: 355, distance: 24.6
click at [638, 339] on link "C Contents" at bounding box center [802, 329] width 497 height 28
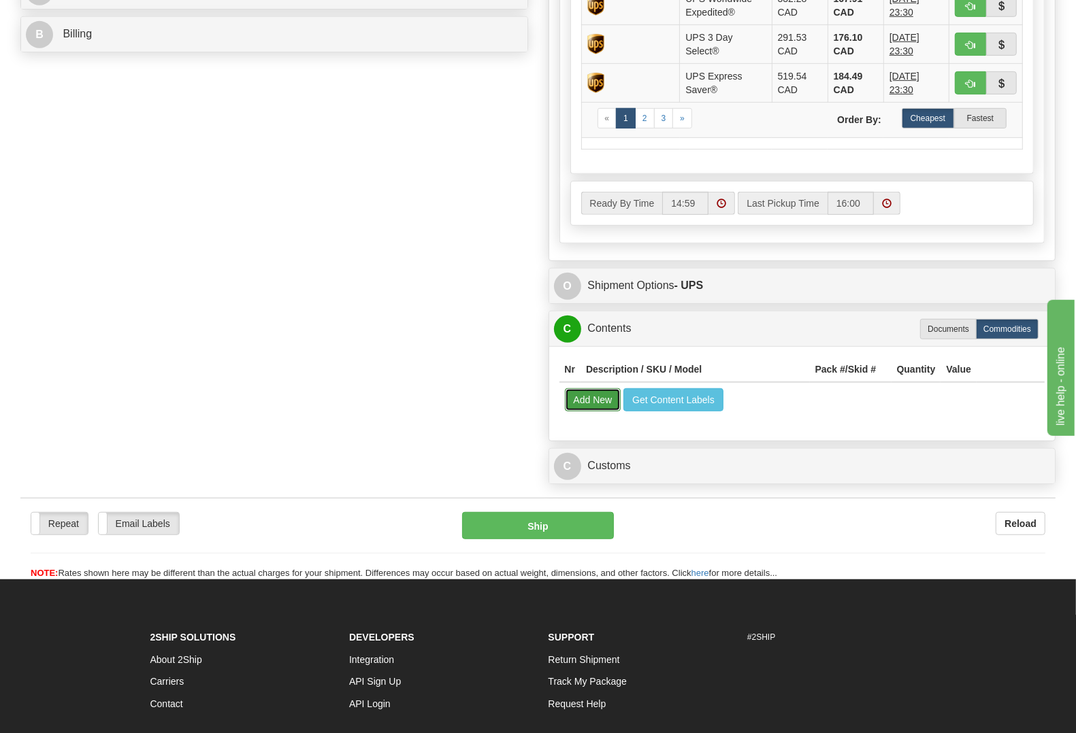
click at [576, 397] on button "Add New" at bounding box center [593, 399] width 56 height 23
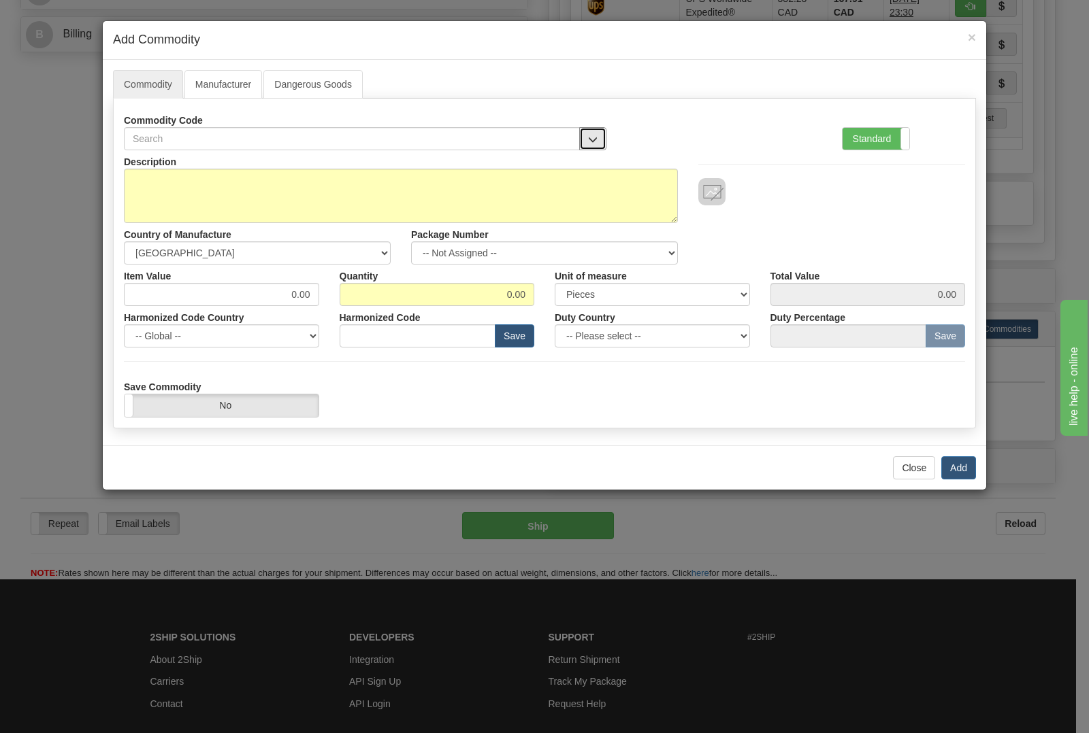
drag, startPoint x: 592, startPoint y: 144, endPoint x: 565, endPoint y: 150, distance: 27.1
click at [593, 144] on span "button" at bounding box center [593, 139] width 10 height 9
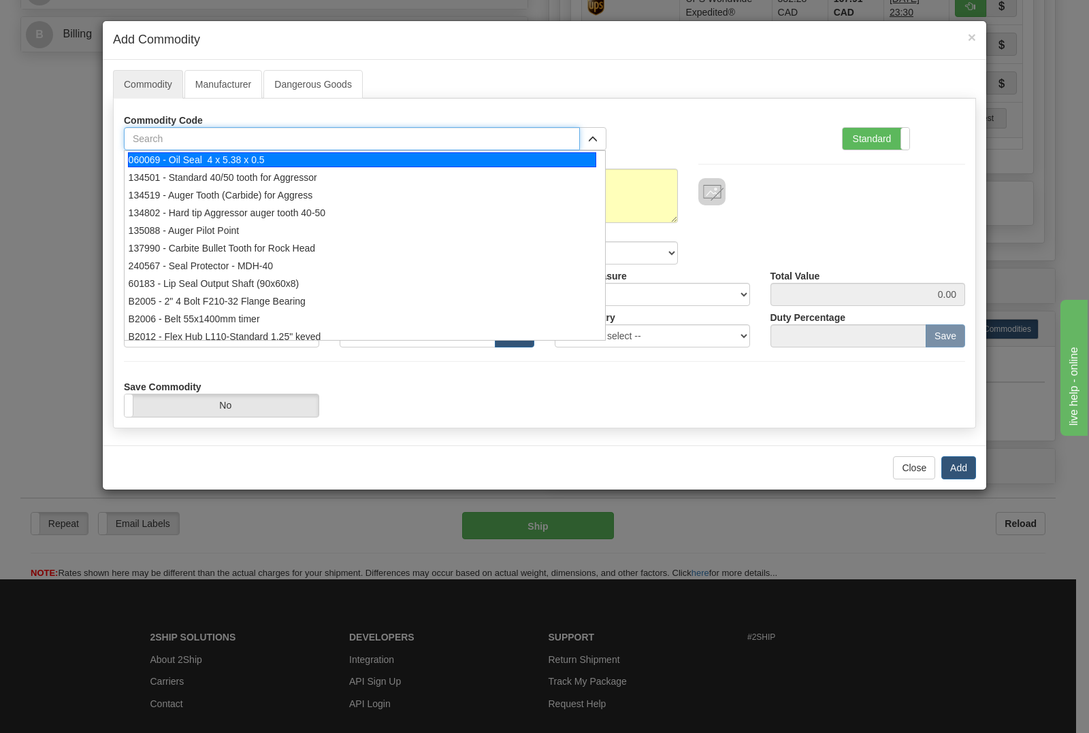
click at [329, 136] on input "text" at bounding box center [352, 138] width 456 height 23
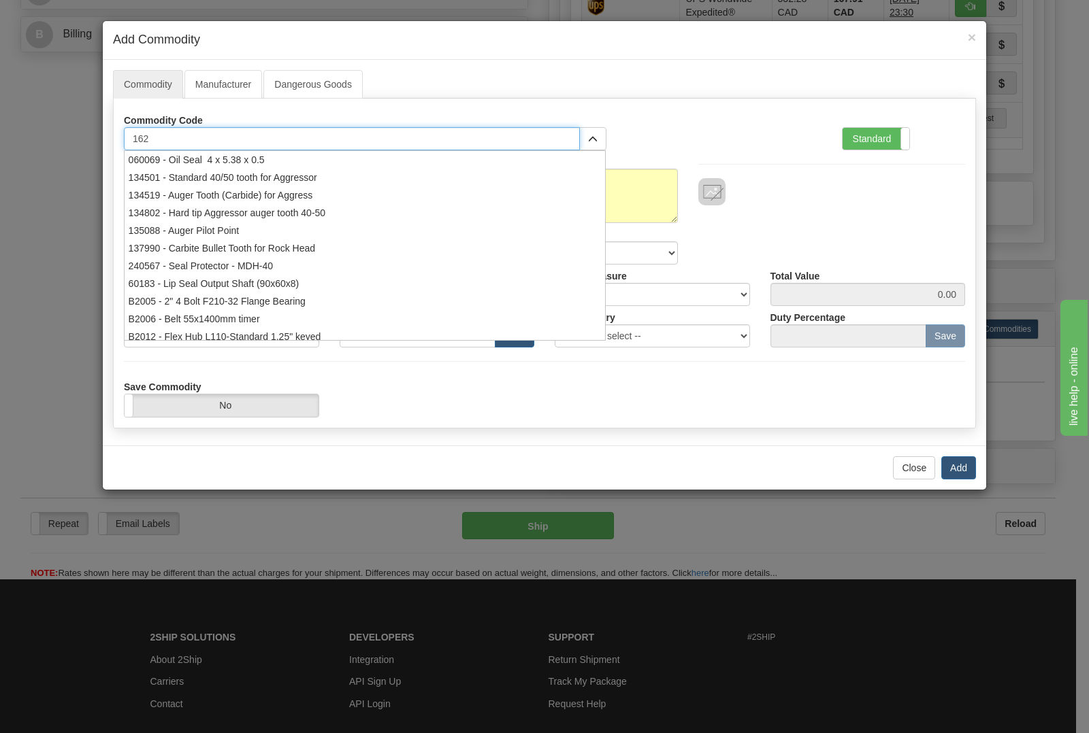
type input "1625"
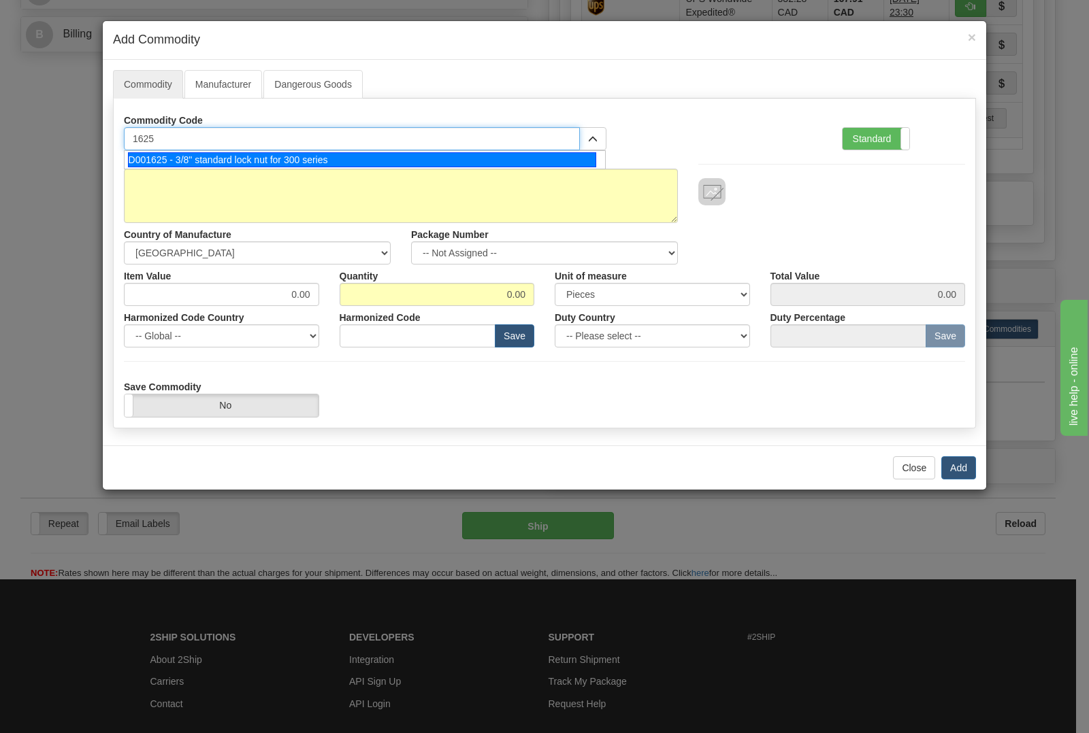
click at [307, 157] on div "D001625 - 3/8" standard lock nut for 300 series" at bounding box center [362, 159] width 469 height 15
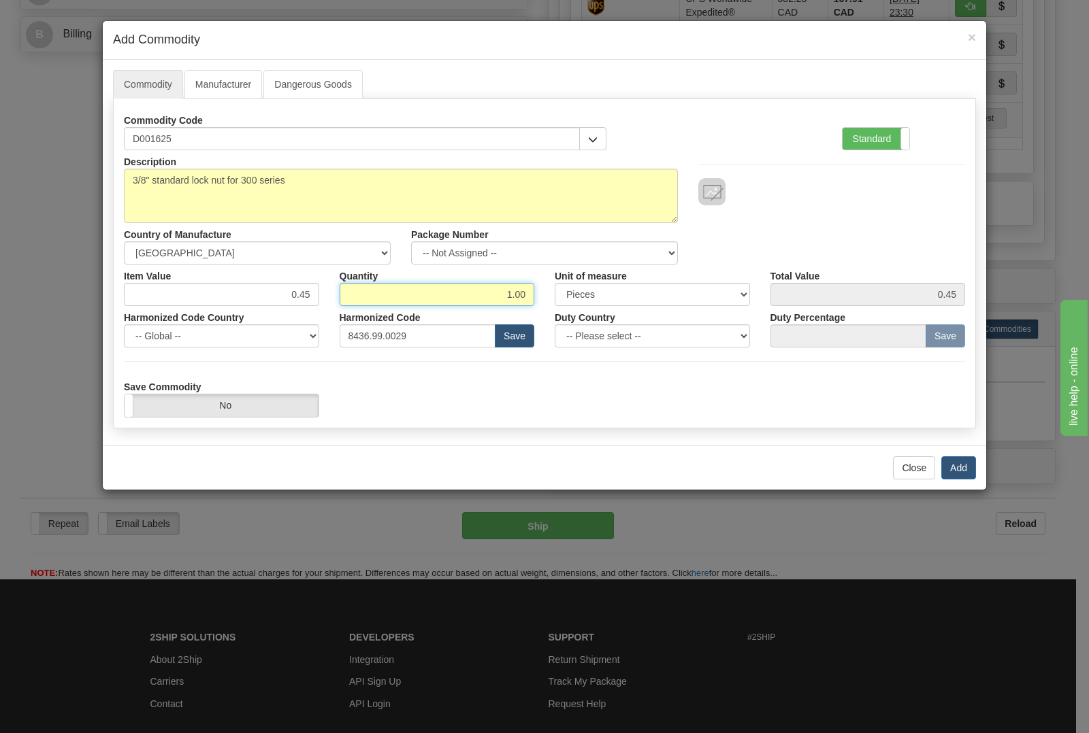
click at [533, 297] on input "1.00" at bounding box center [437, 294] width 195 height 23
type input "1"
type input "20"
type input "9.00"
click at [951, 464] on button "Add" at bounding box center [958, 468] width 35 height 23
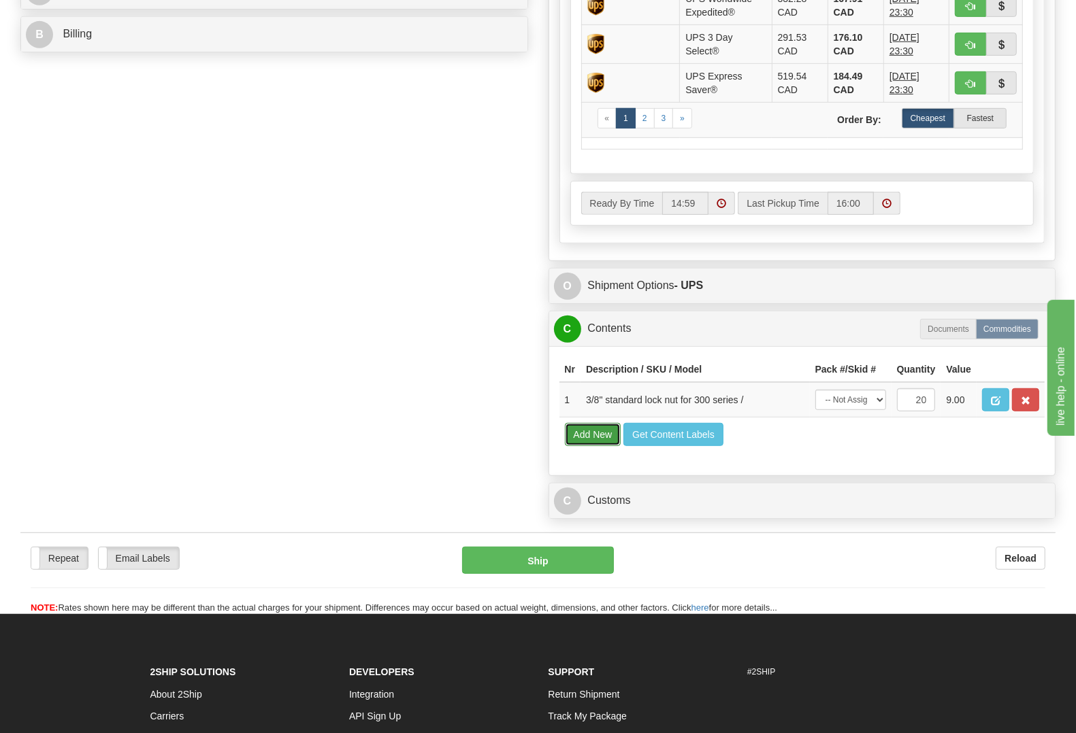
click at [576, 446] on button "Add New" at bounding box center [593, 434] width 56 height 23
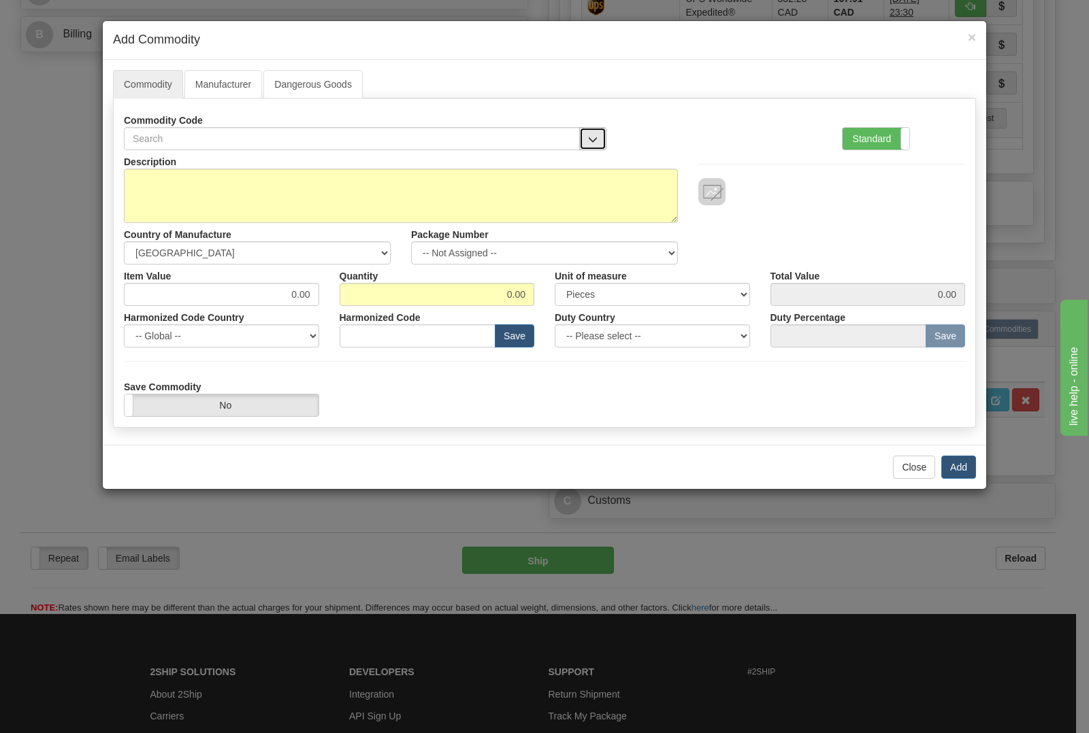
click at [583, 136] on button "button" at bounding box center [592, 138] width 27 height 23
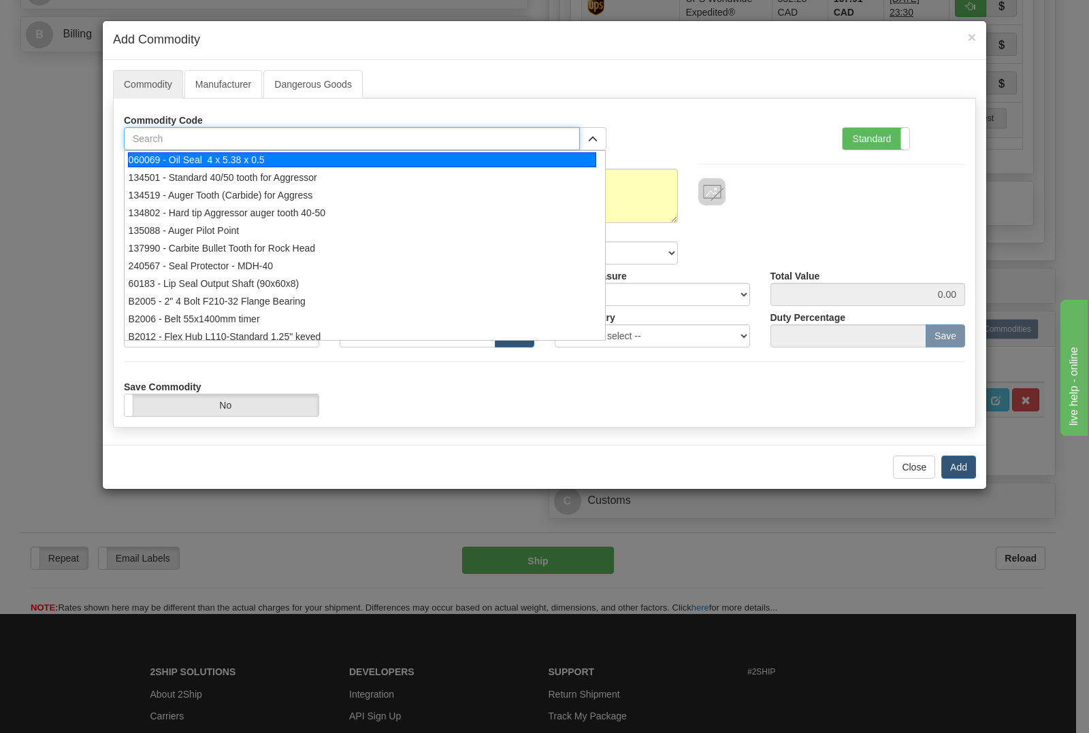
click at [466, 142] on input "text" at bounding box center [352, 138] width 456 height 23
type input "3977"
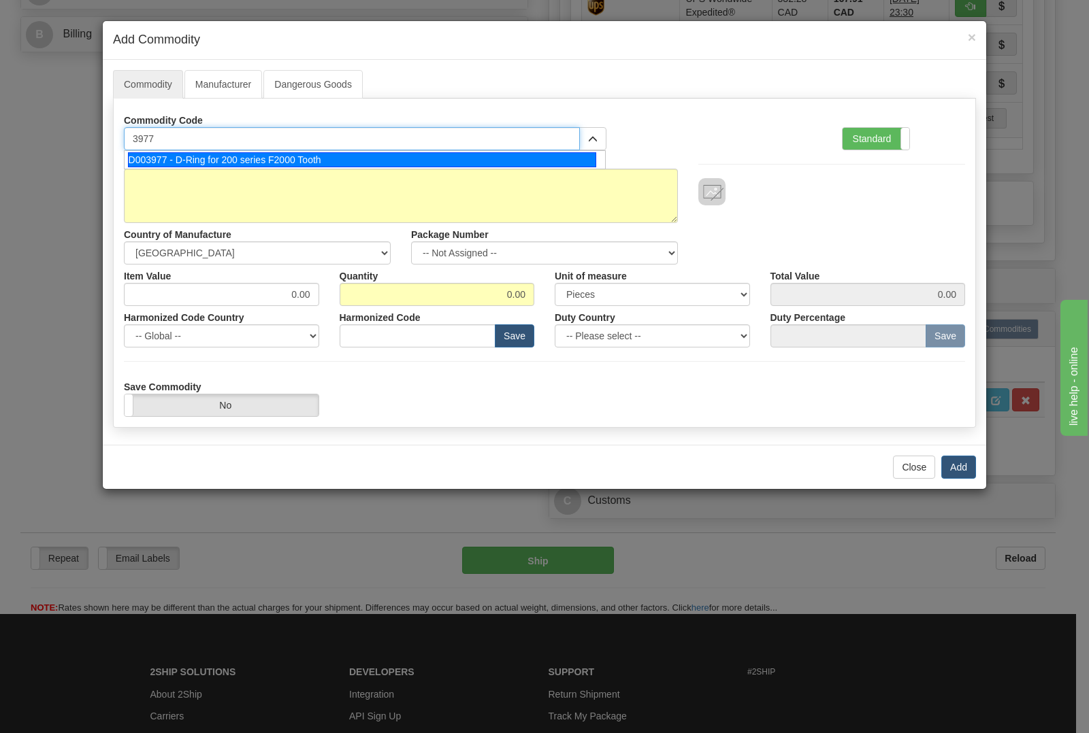
click at [442, 154] on div "D003977 - D-Ring for 200 series F2000 Tooth" at bounding box center [362, 159] width 469 height 15
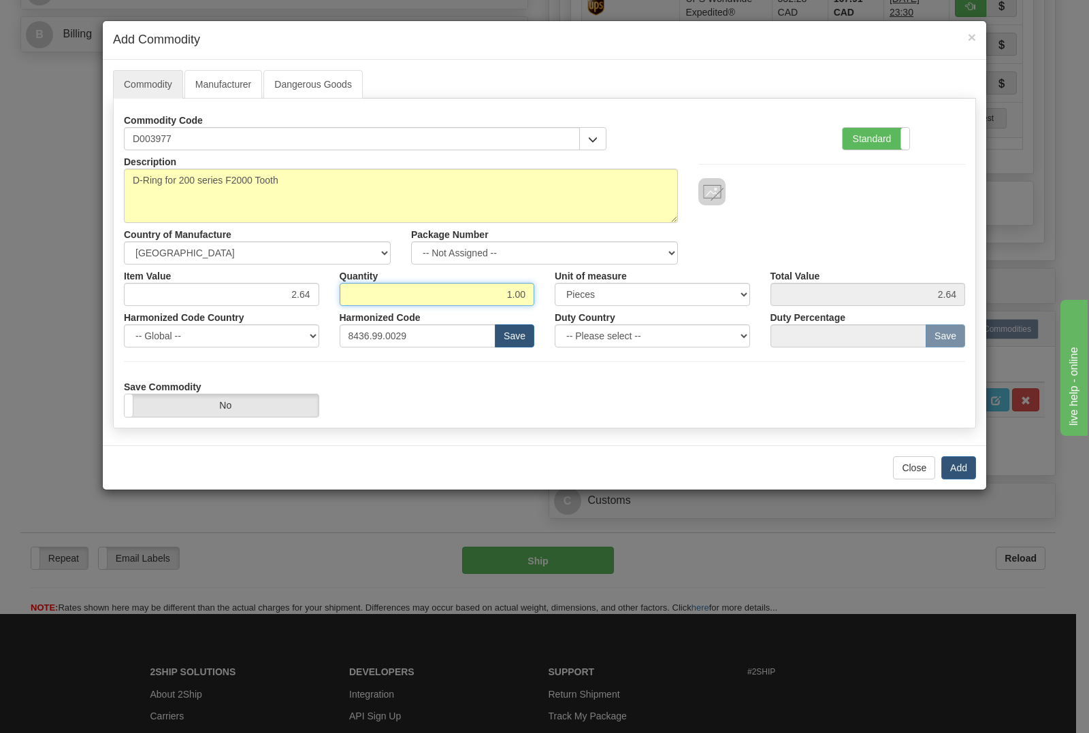
click at [528, 301] on input "1.00" at bounding box center [437, 294] width 195 height 23
type input "1"
type input "20"
type input "52.80"
click at [953, 476] on button "Add" at bounding box center [958, 468] width 35 height 23
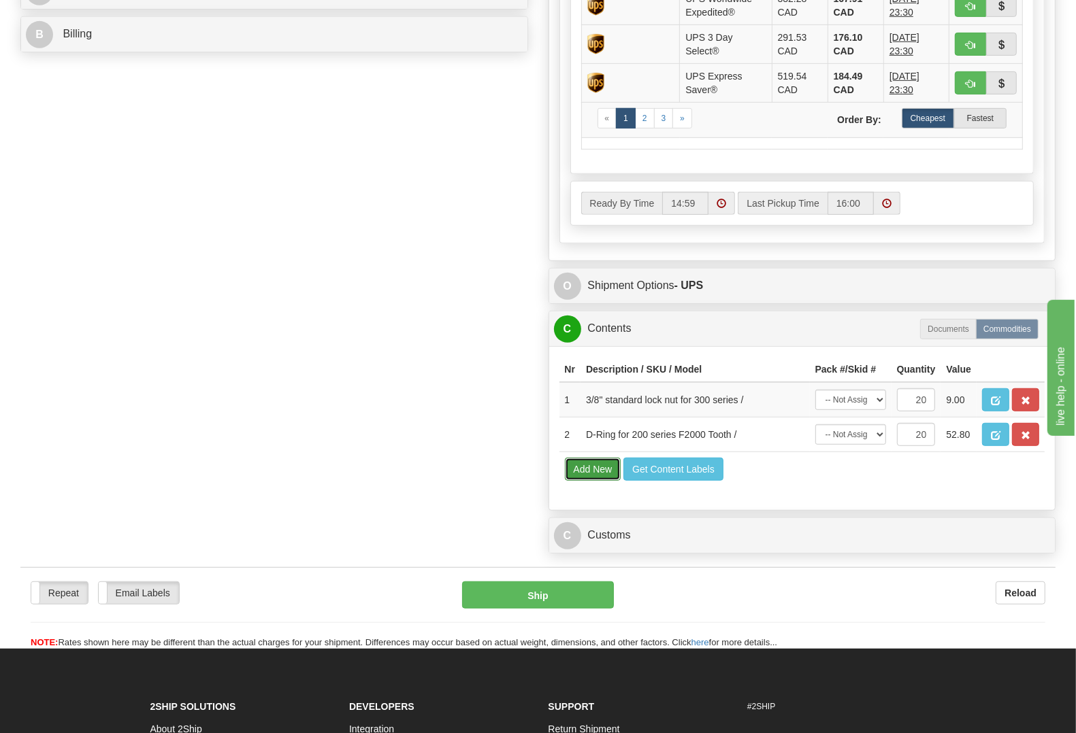
click at [569, 481] on button "Add New" at bounding box center [593, 469] width 56 height 23
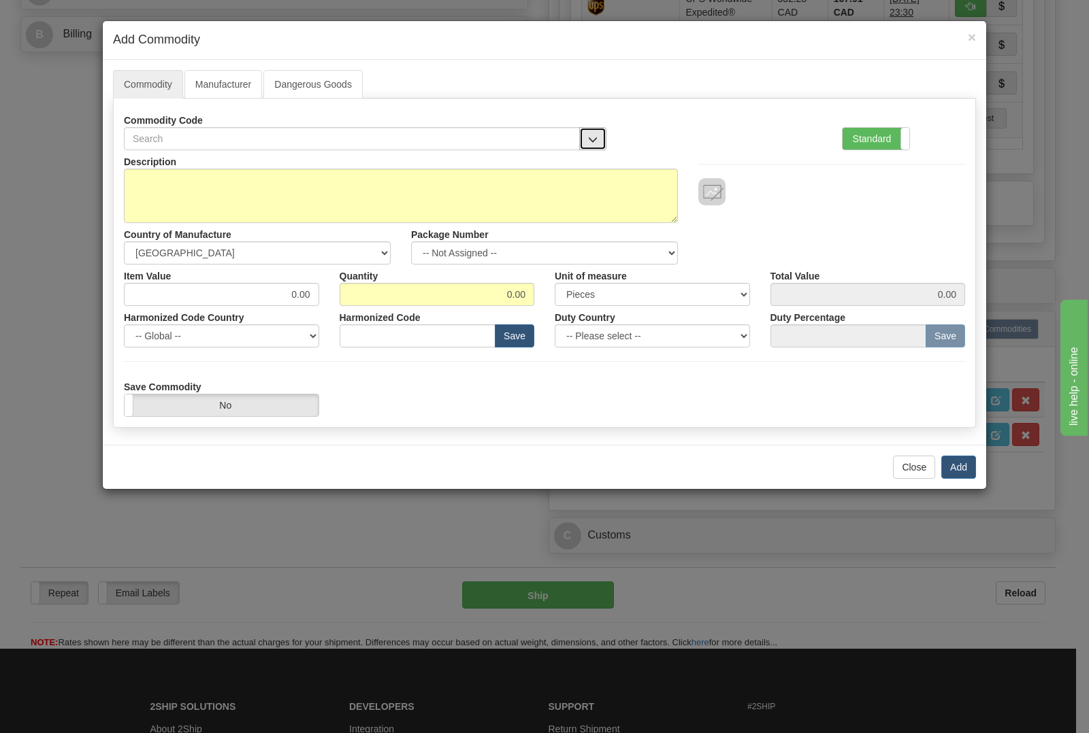
click at [582, 133] on button "button" at bounding box center [592, 138] width 27 height 23
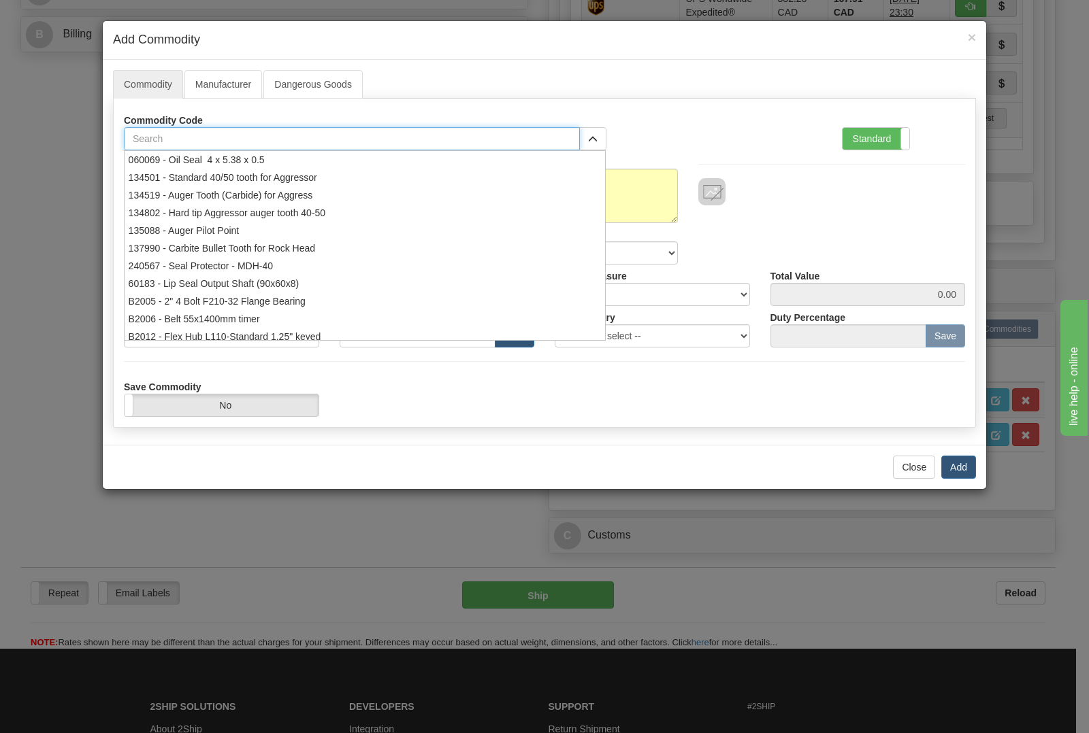
click at [468, 139] on input "text" at bounding box center [352, 138] width 456 height 23
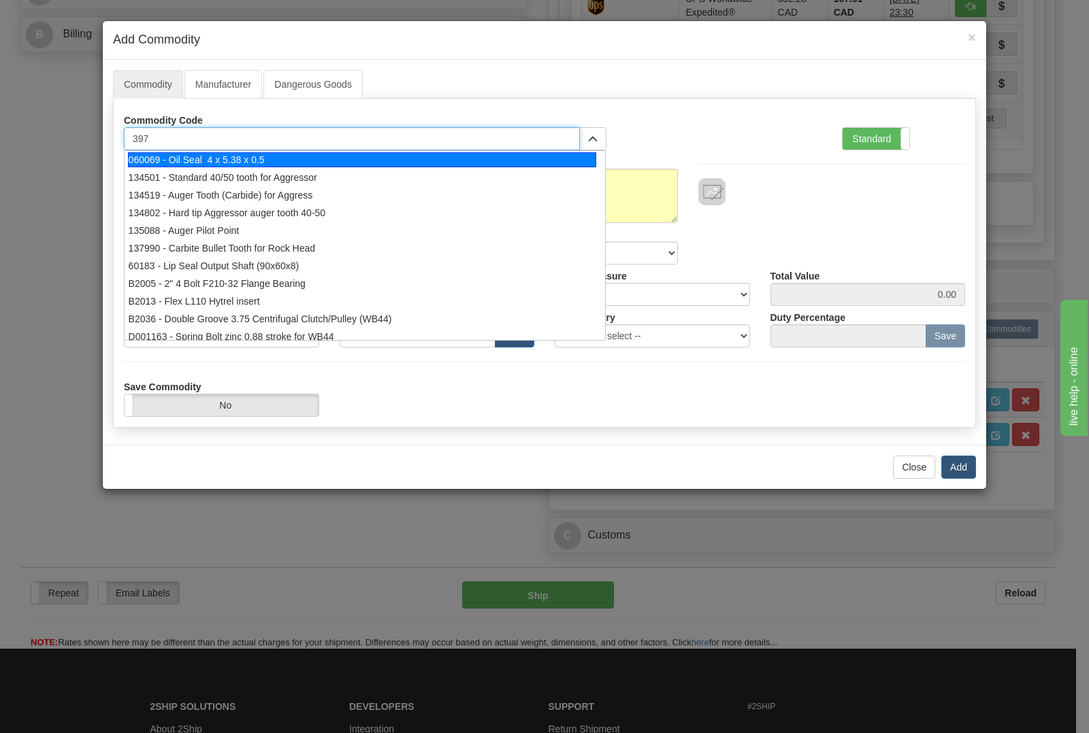
type input "3978"
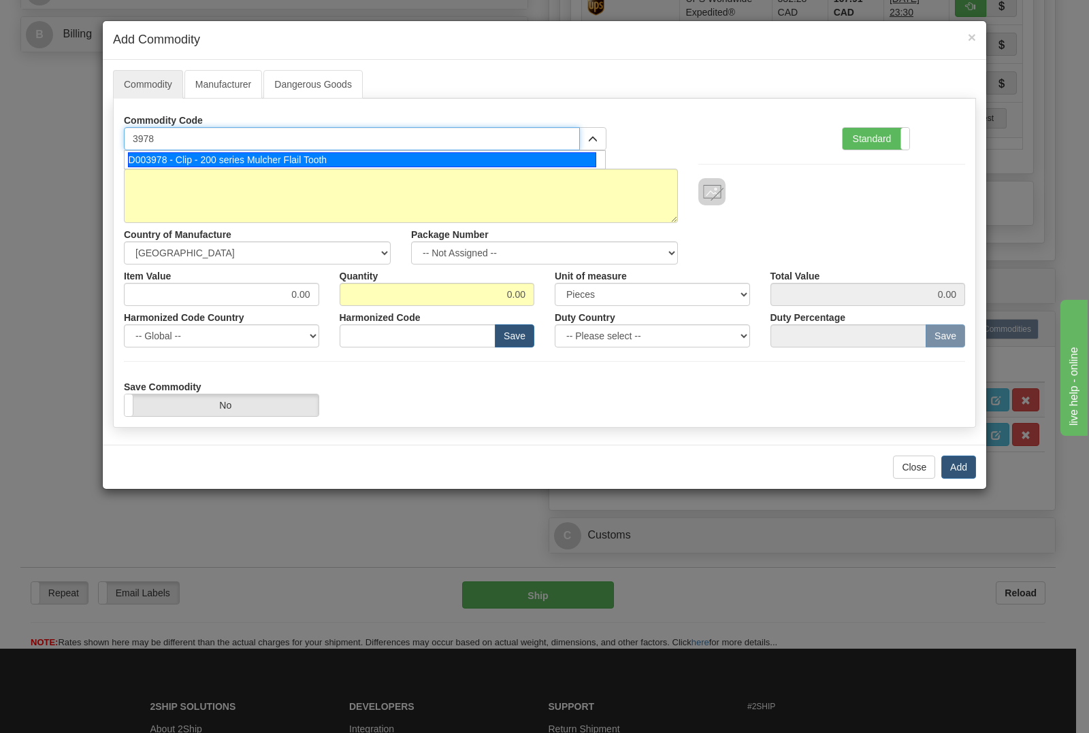
click at [444, 154] on div "D003978 - Clip - 200 series Mulcher Flail Tooth" at bounding box center [362, 159] width 469 height 15
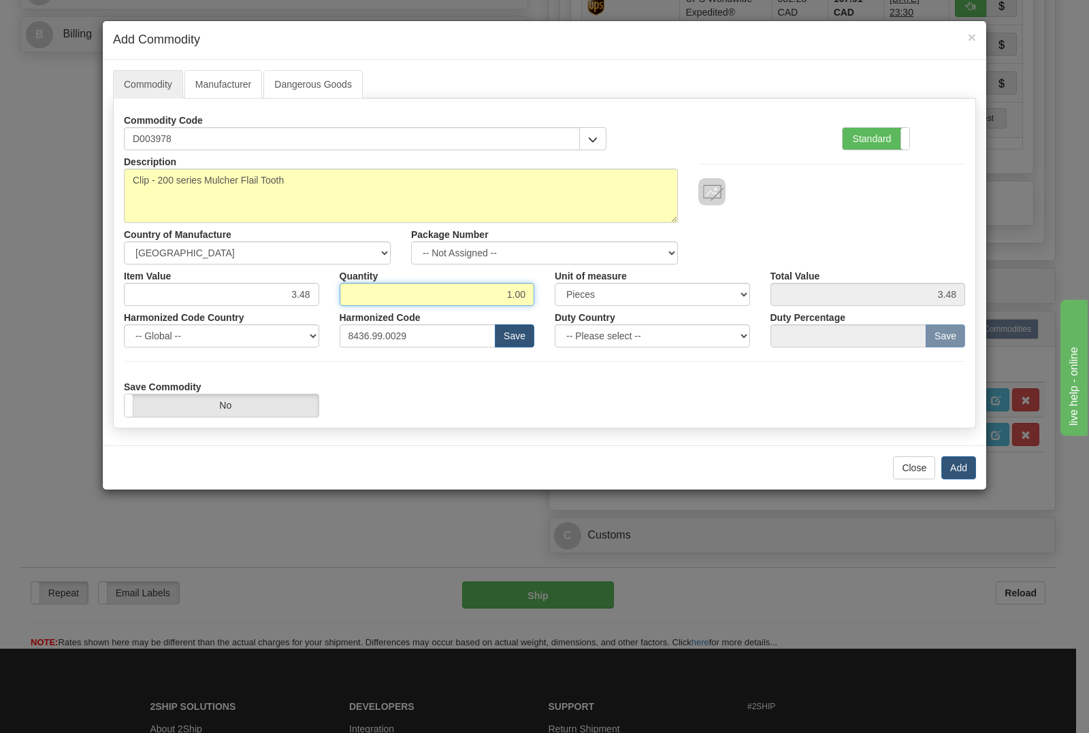
click at [527, 293] on input "1.00" at bounding box center [437, 294] width 195 height 23
type input "1"
type input "20"
type input "69.60"
click at [957, 471] on button "Add" at bounding box center [958, 468] width 35 height 23
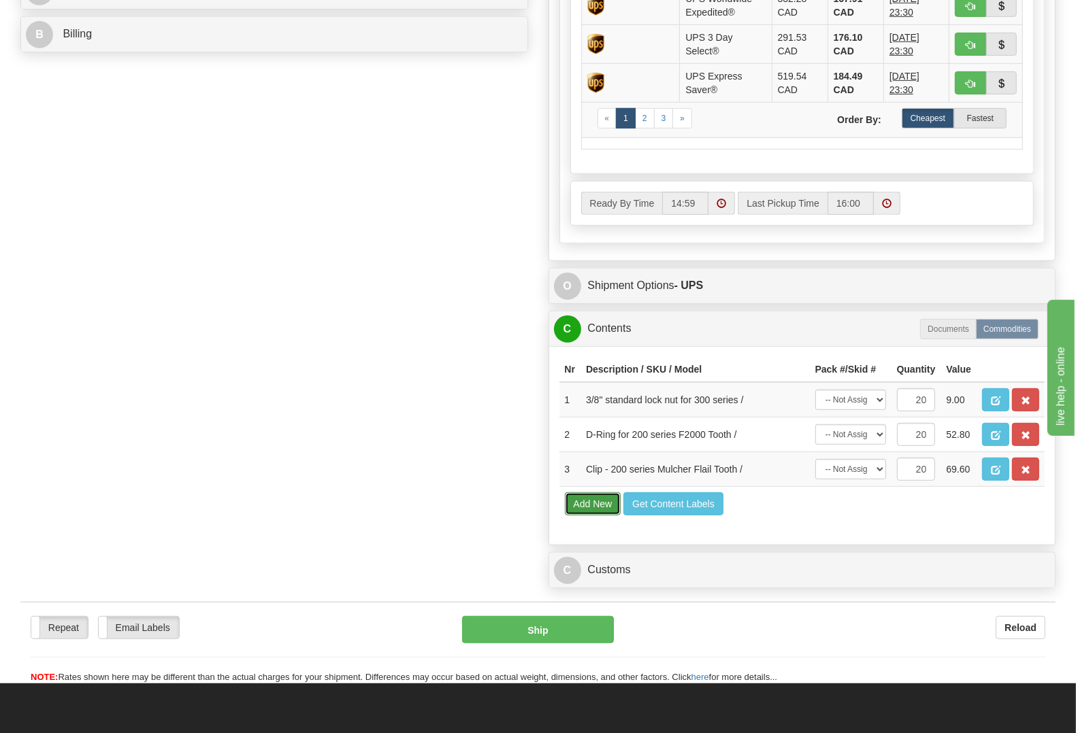
click at [595, 516] on button "Add New" at bounding box center [593, 504] width 56 height 23
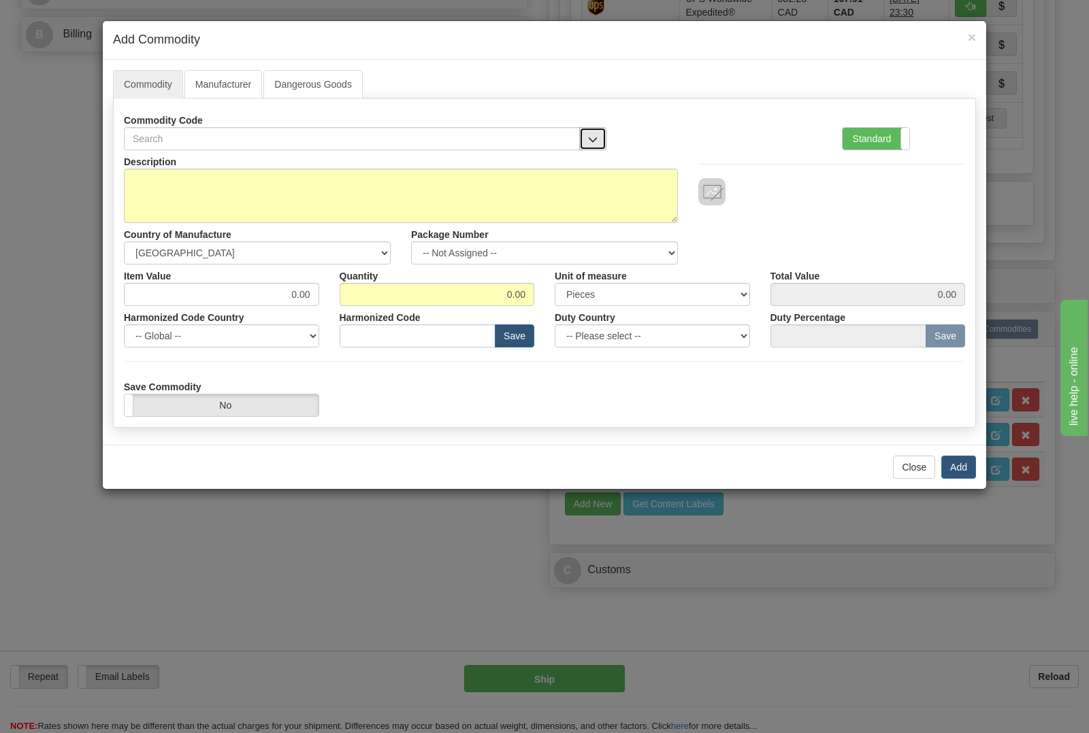
click at [594, 136] on span "button" at bounding box center [593, 139] width 10 height 9
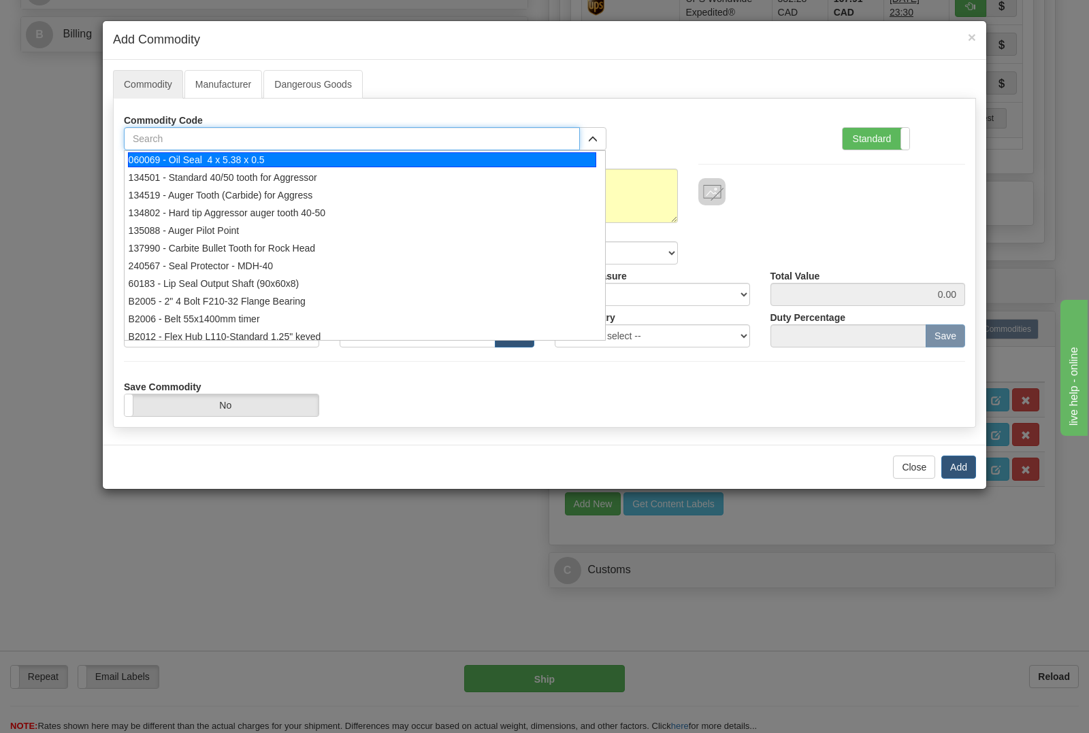
click at [524, 144] on input "text" at bounding box center [352, 138] width 456 height 23
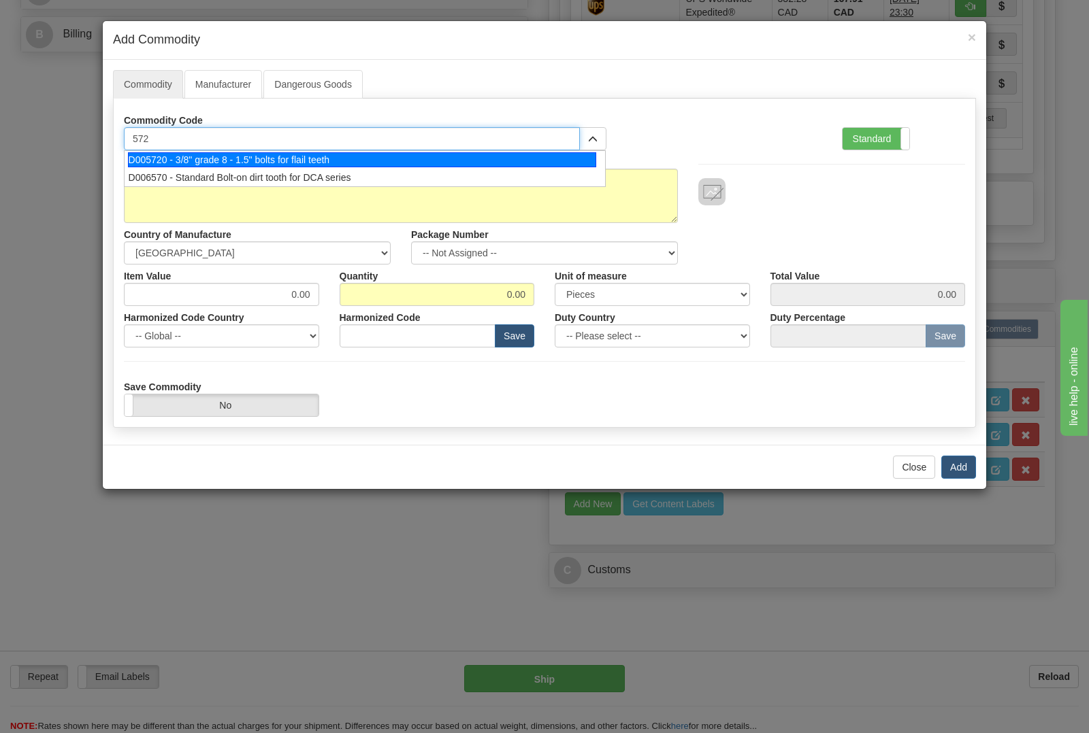
type input "5720"
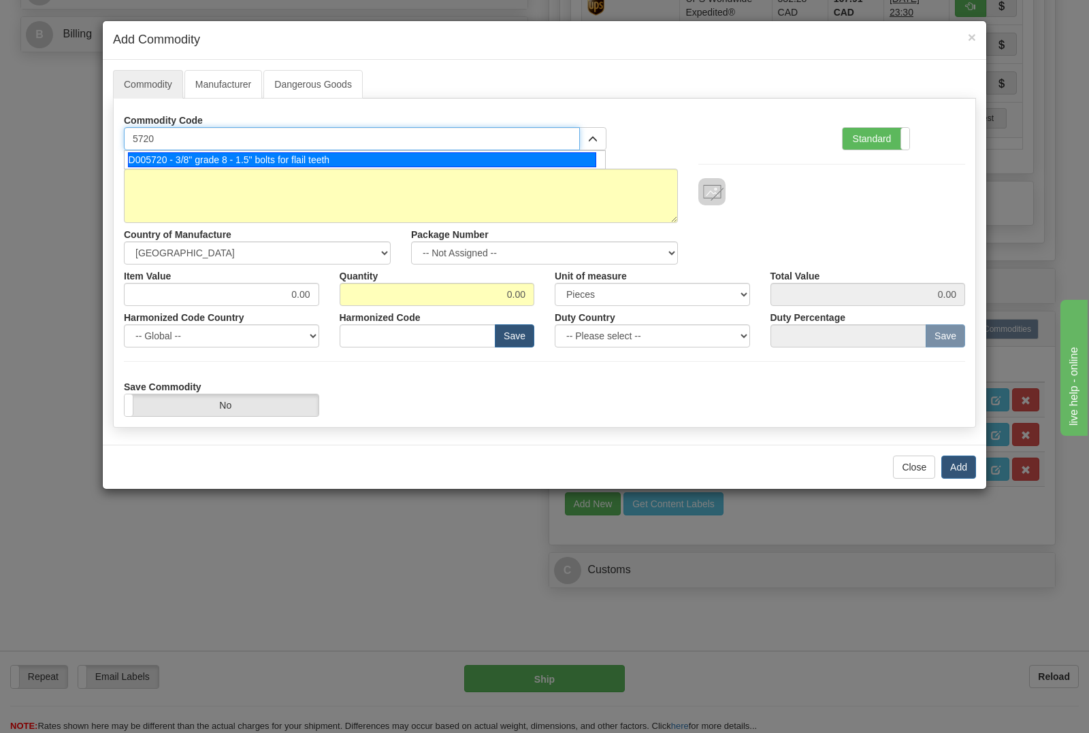
click at [515, 154] on div "D005720 - 3/8" grade 8 - 1.5" bolts for flail teeth" at bounding box center [362, 159] width 469 height 15
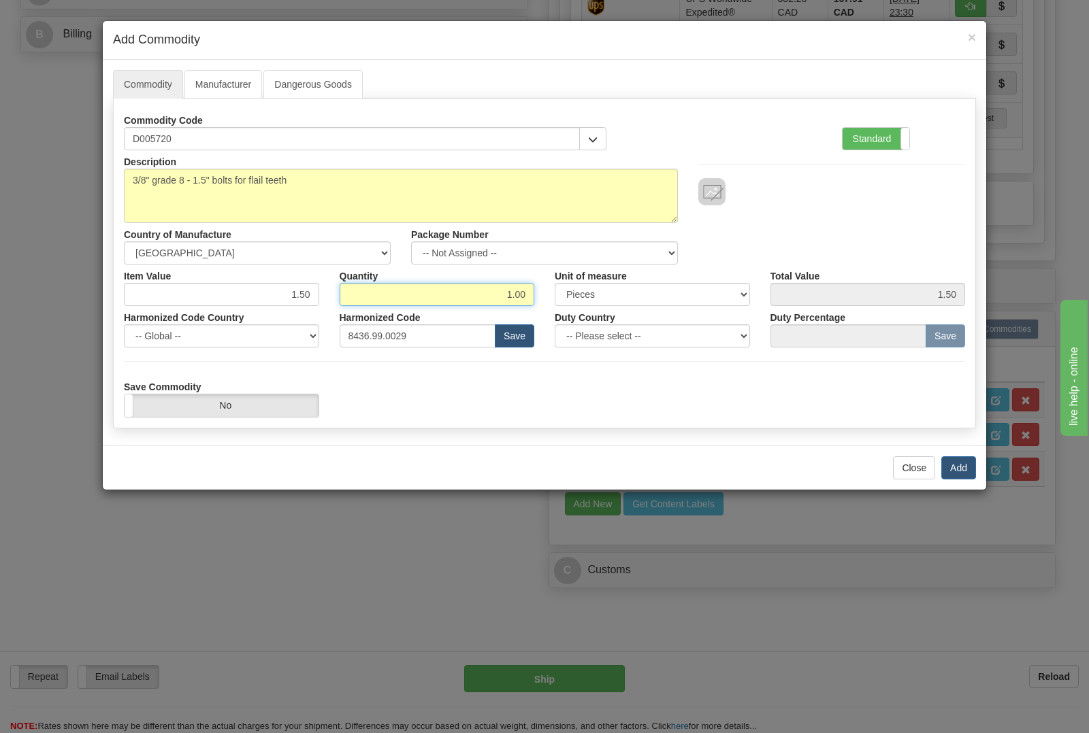
click at [529, 291] on input "1.00" at bounding box center [437, 294] width 195 height 23
type input "1"
type input "20"
type input "30.00"
click at [964, 467] on button "Add" at bounding box center [958, 468] width 35 height 23
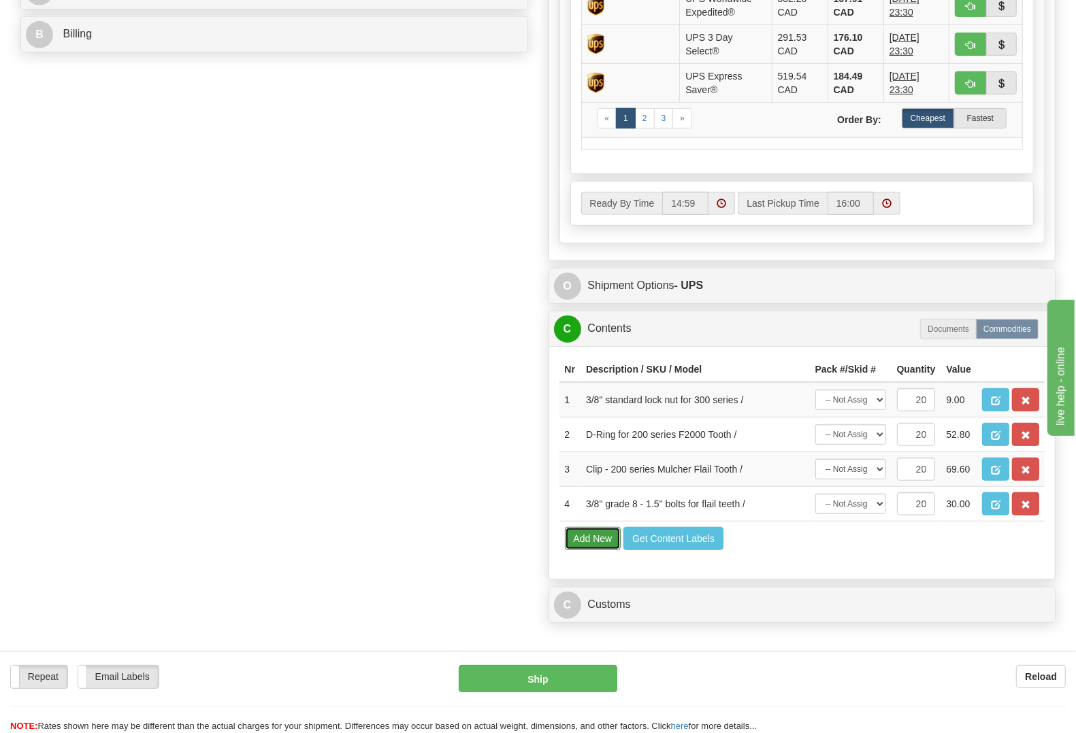
click at [589, 550] on button "Add New" at bounding box center [593, 538] width 56 height 23
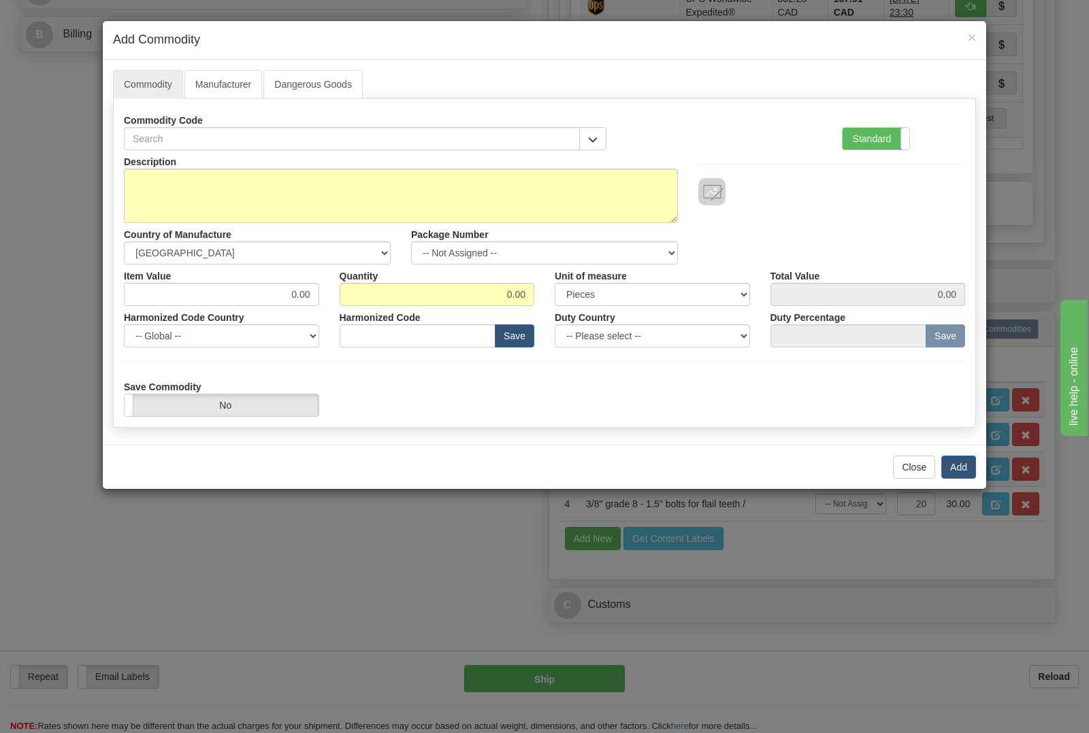
click at [606, 140] on div "Commodity Code" at bounding box center [365, 130] width 503 height 42
click at [589, 144] on span "button" at bounding box center [593, 139] width 10 height 9
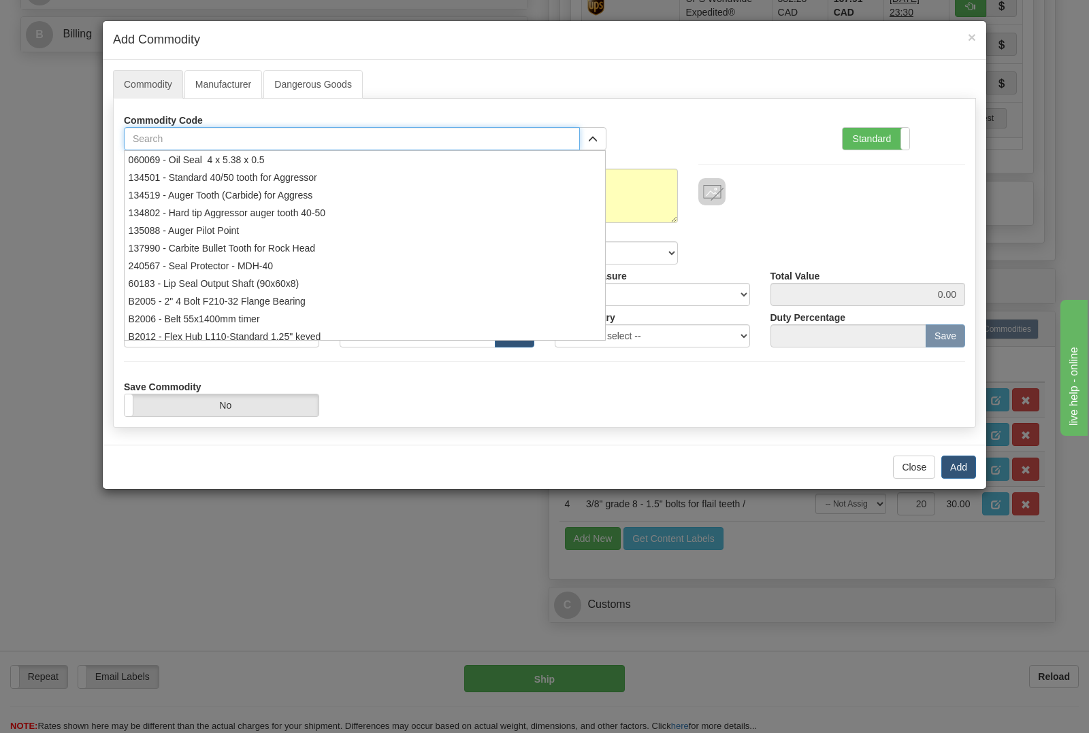
click at [545, 148] on input "text" at bounding box center [352, 138] width 456 height 23
type input "f3"
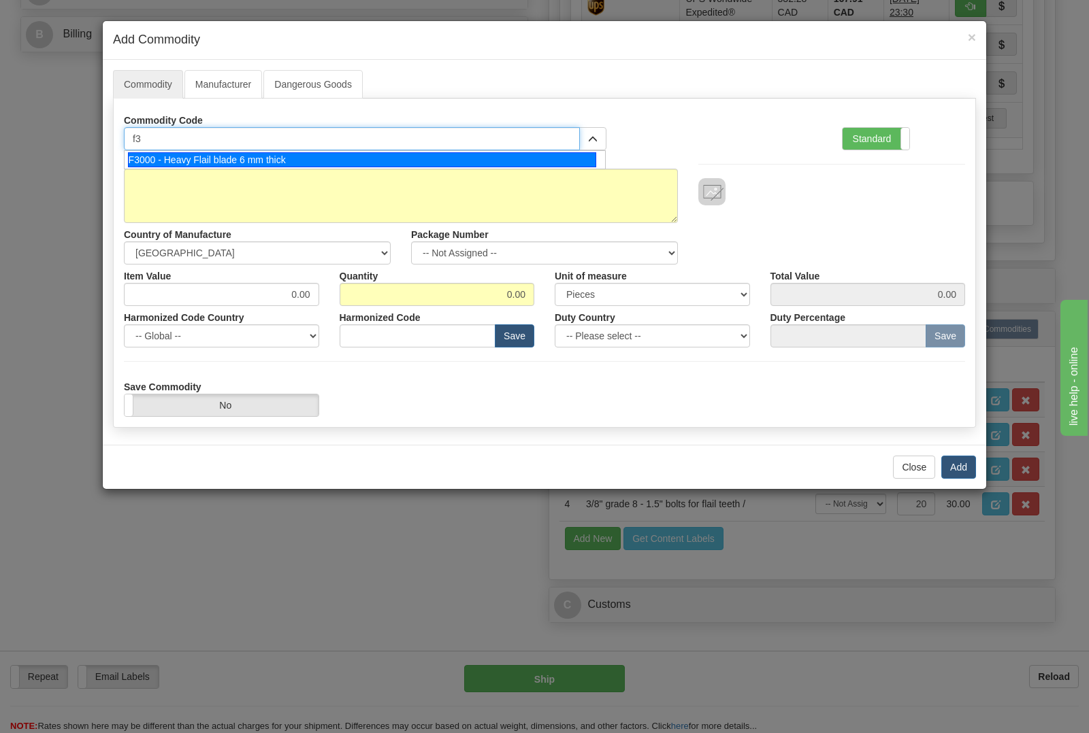
click at [497, 162] on div "F3000 - Heavy Flail blade 6 mm thick" at bounding box center [362, 159] width 469 height 15
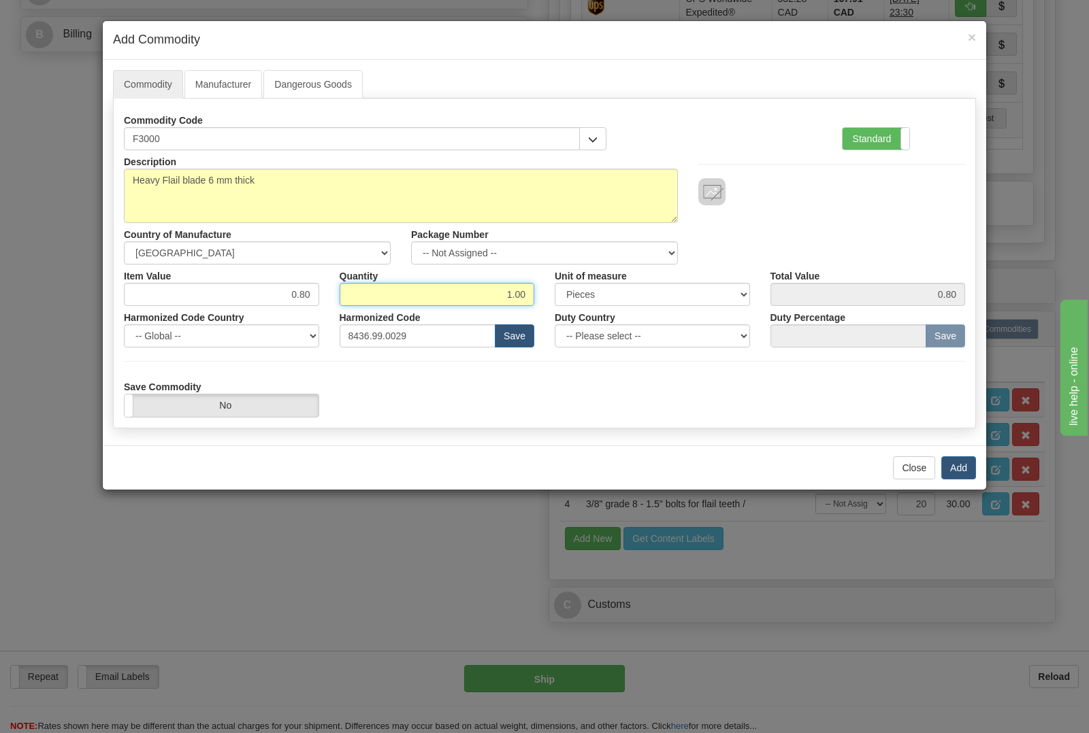
click at [531, 295] on input "1.00" at bounding box center [437, 294] width 195 height 23
type input "1"
type input "40"
type input "32.00"
click at [955, 467] on button "Add" at bounding box center [958, 468] width 35 height 23
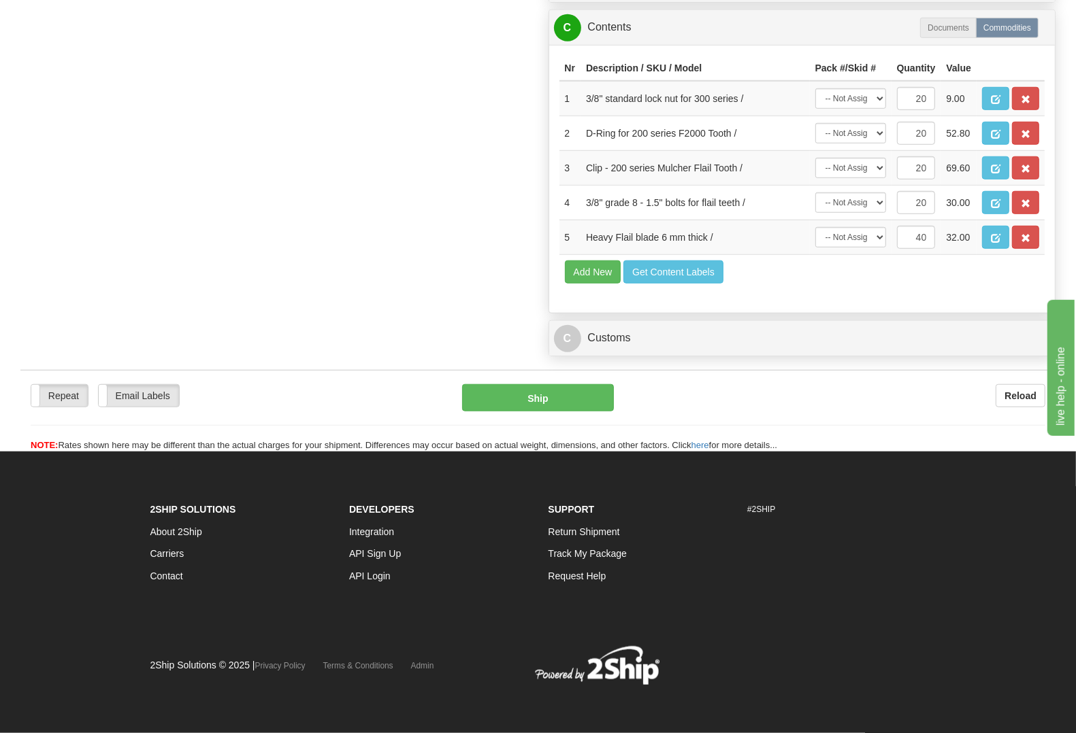
scroll to position [936, 0]
click at [528, 412] on button "Ship" at bounding box center [538, 397] width 152 height 27
type input "11"
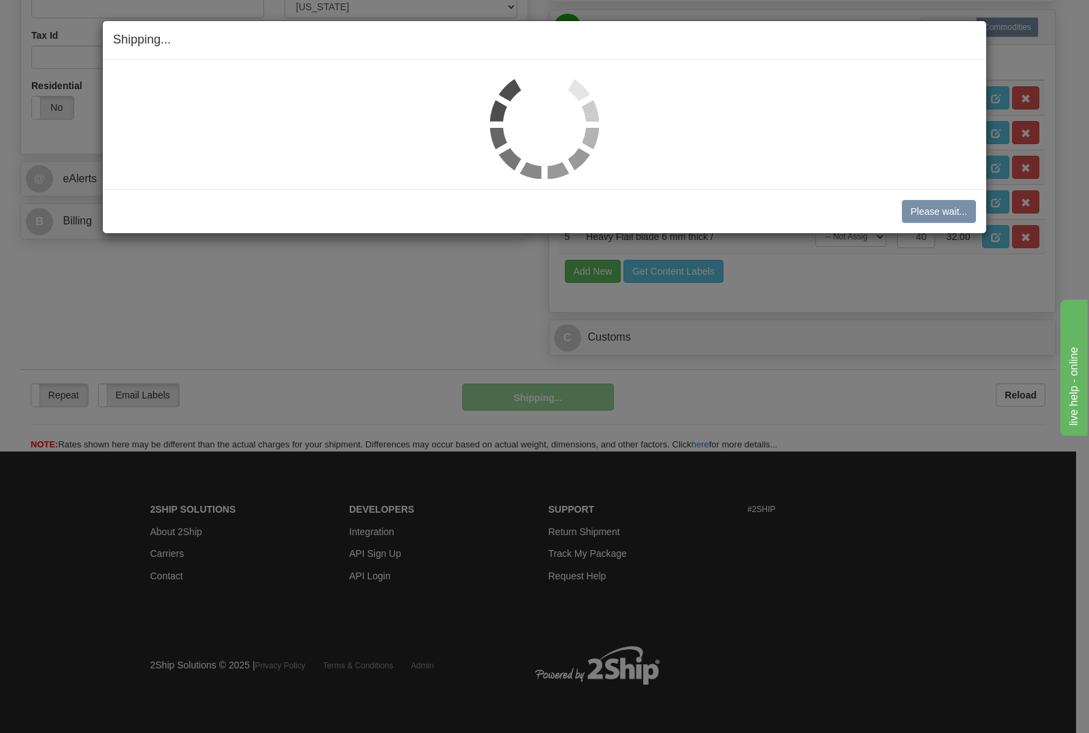
scroll to position [444, 0]
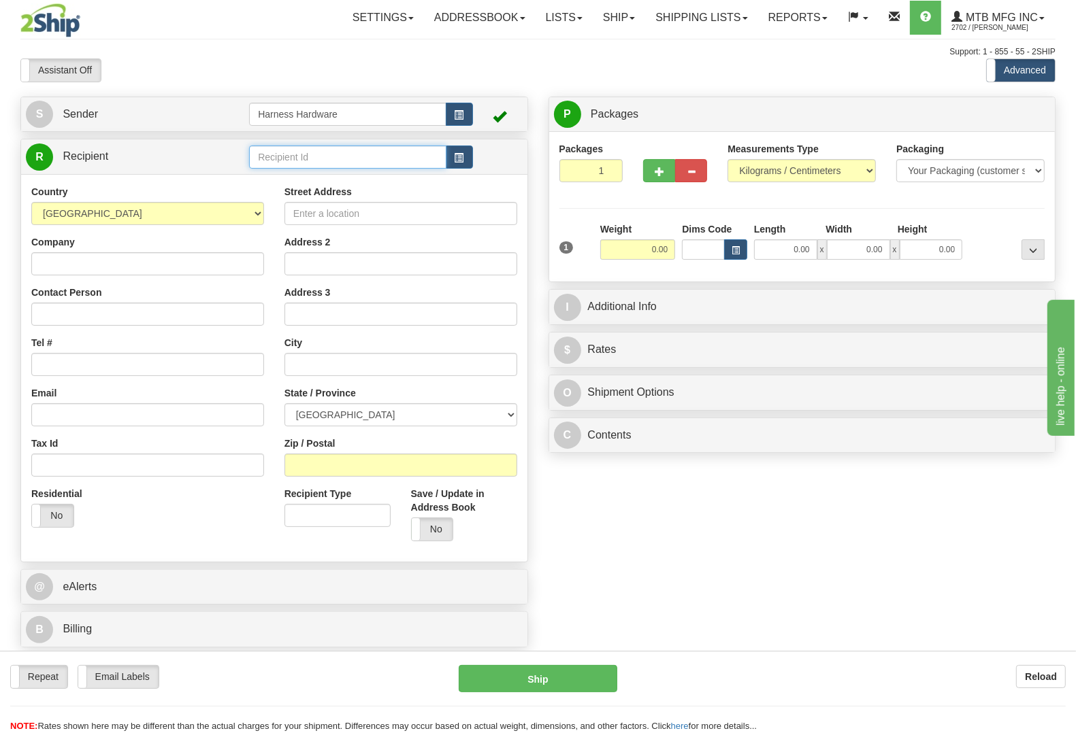
click at [325, 150] on input "text" at bounding box center [347, 157] width 197 height 23
type input "d"
click at [338, 150] on input "text" at bounding box center [347, 157] width 197 height 23
click at [338, 148] on input "text" at bounding box center [347, 157] width 197 height 23
type input "DOUY"
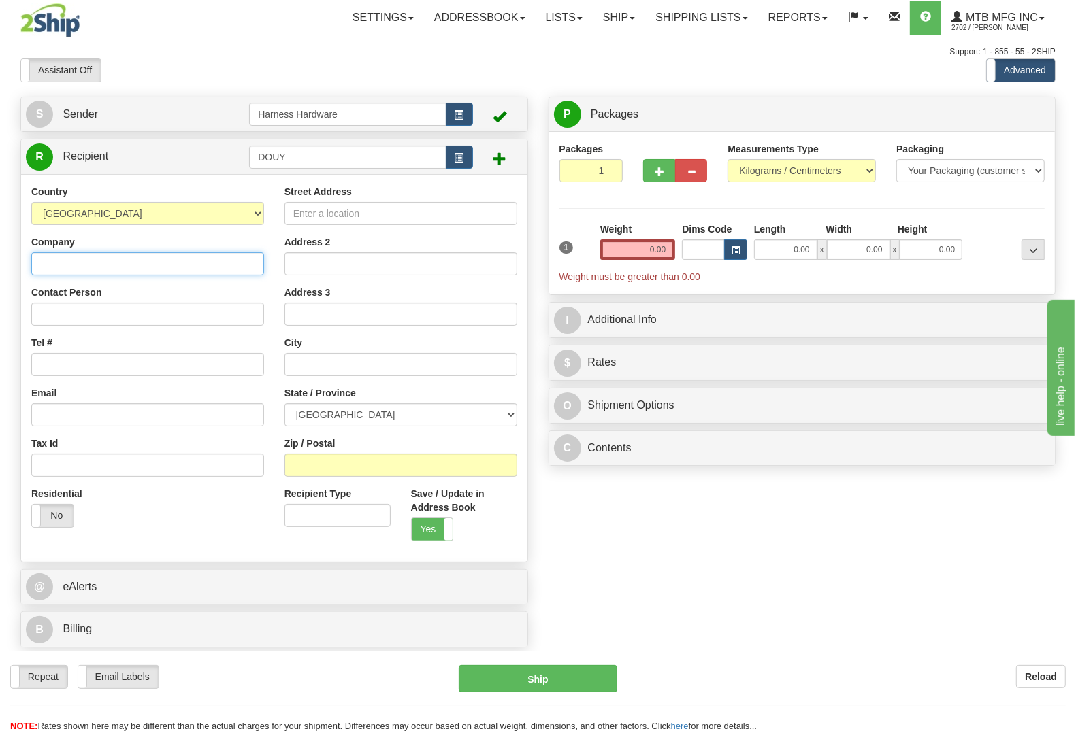
paste input "[PERSON_NAME]"
type input "[PERSON_NAME]"
paste input "[PERSON_NAME]"
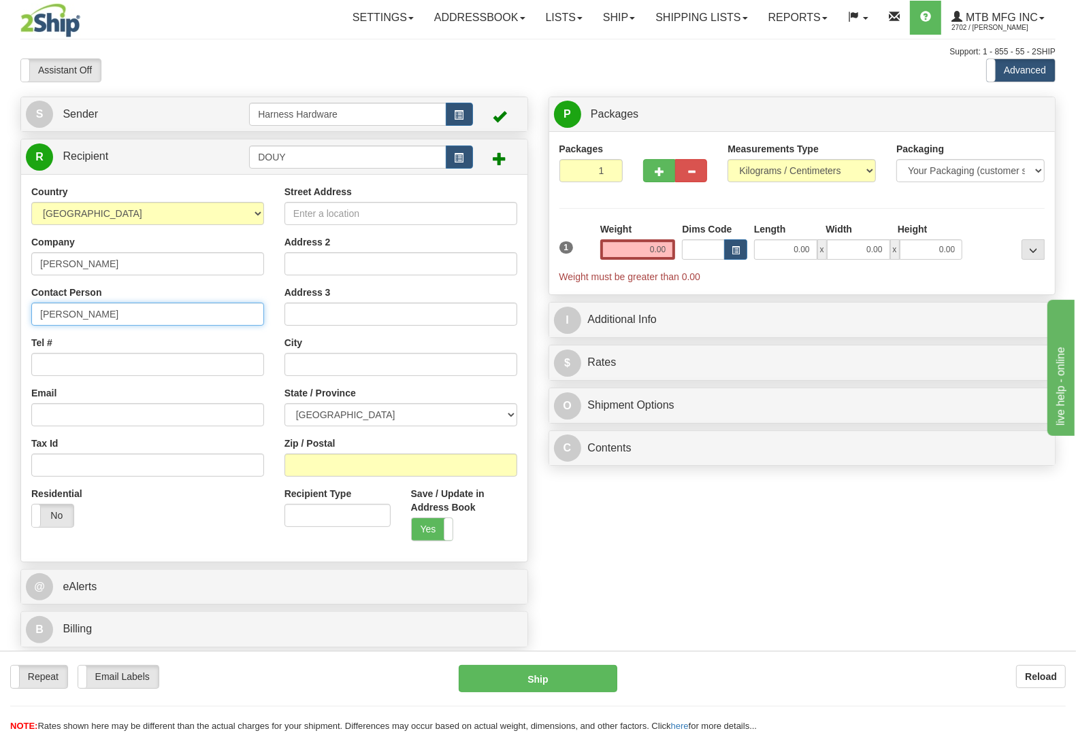
type input "[PERSON_NAME]"
drag, startPoint x: 137, startPoint y: 205, endPoint x: 133, endPoint y: 215, distance: 10.8
click at [137, 204] on select "[GEOGRAPHIC_DATA] [GEOGRAPHIC_DATA] [GEOGRAPHIC_DATA] [GEOGRAPHIC_DATA] [US_STA…" at bounding box center [147, 213] width 233 height 23
select select "US"
click at [31, 203] on select "[GEOGRAPHIC_DATA] [GEOGRAPHIC_DATA] [GEOGRAPHIC_DATA] [GEOGRAPHIC_DATA] [US_STA…" at bounding box center [147, 213] width 233 height 23
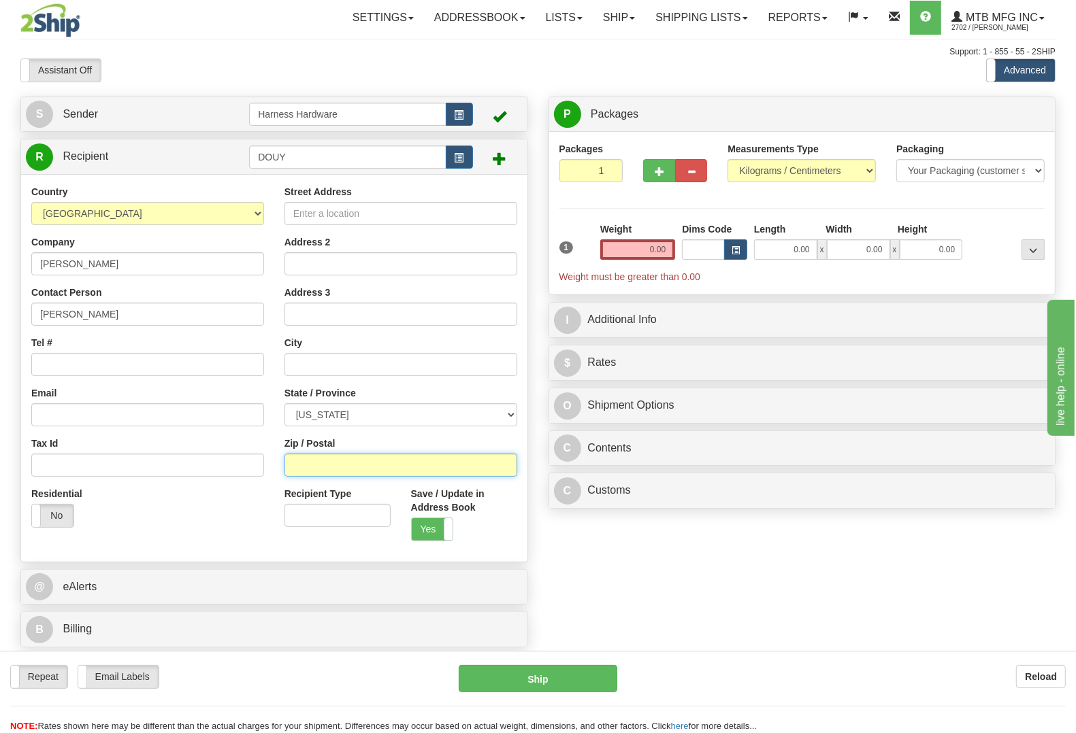
paste input "75482"
type input "75482"
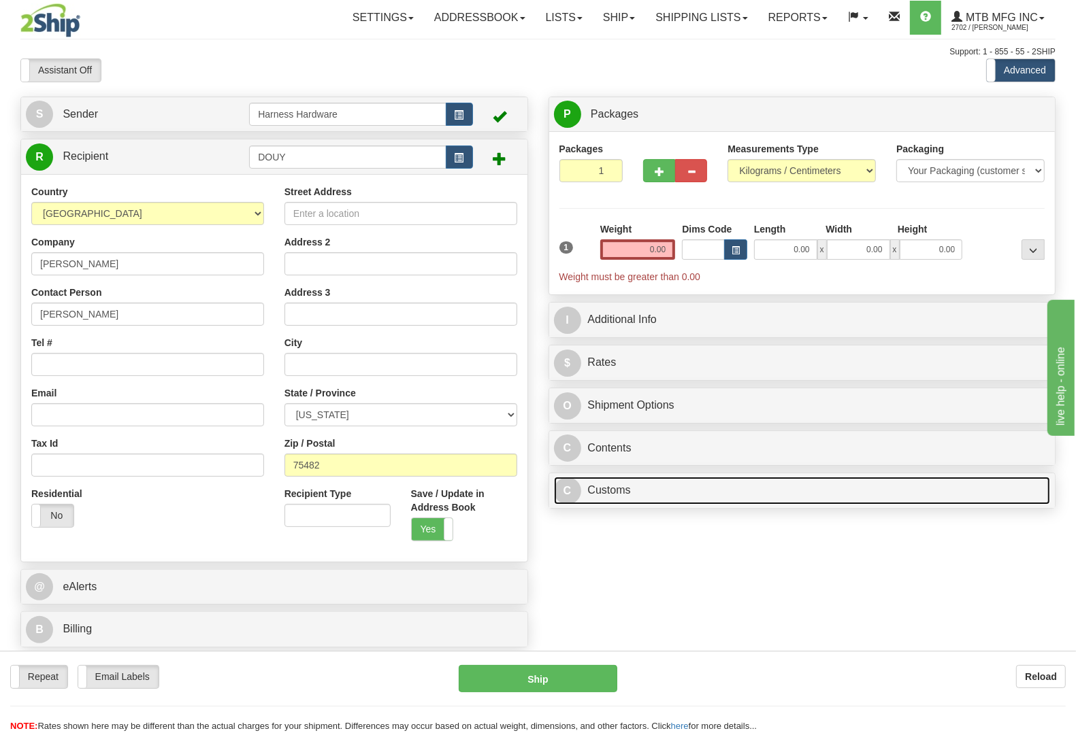
click at [593, 505] on link "C Customs" at bounding box center [802, 491] width 497 height 28
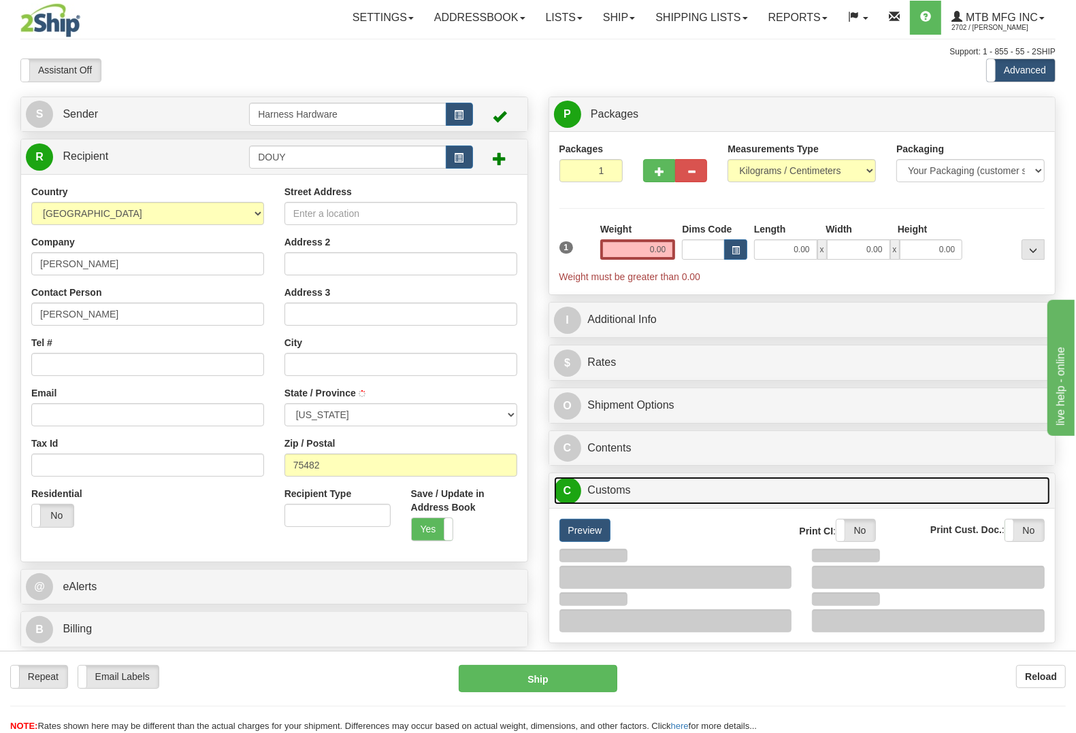
type input "[GEOGRAPHIC_DATA]"
select select "[GEOGRAPHIC_DATA]"
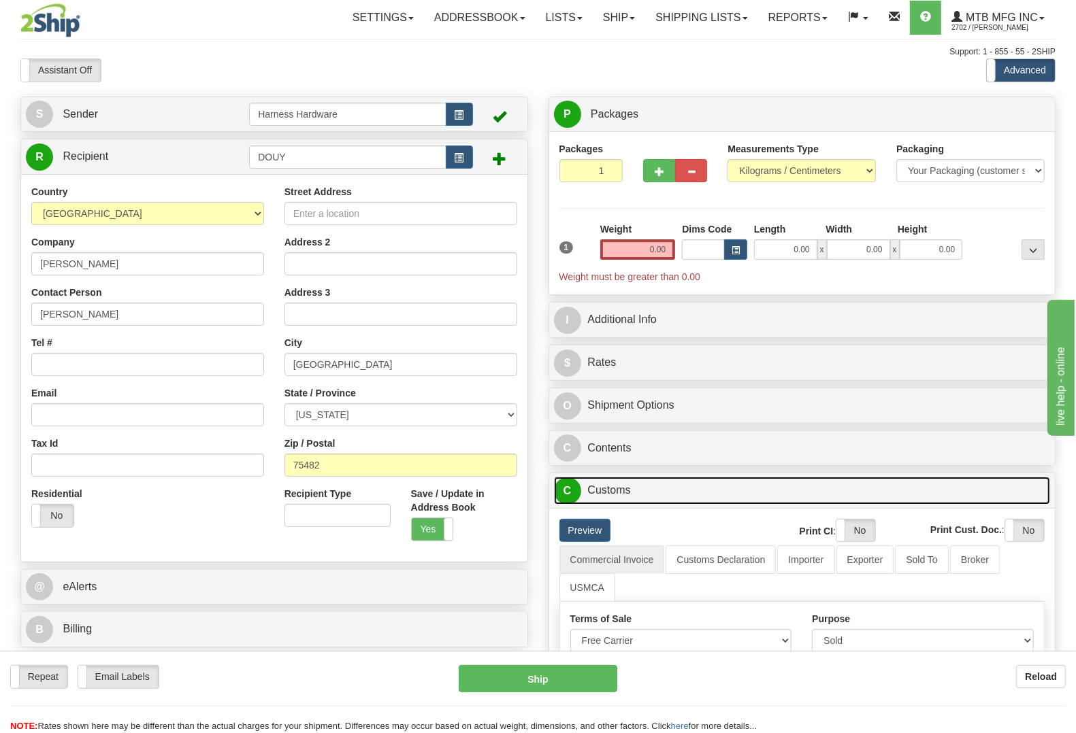
click at [593, 495] on link "C Customs" at bounding box center [802, 491] width 497 height 28
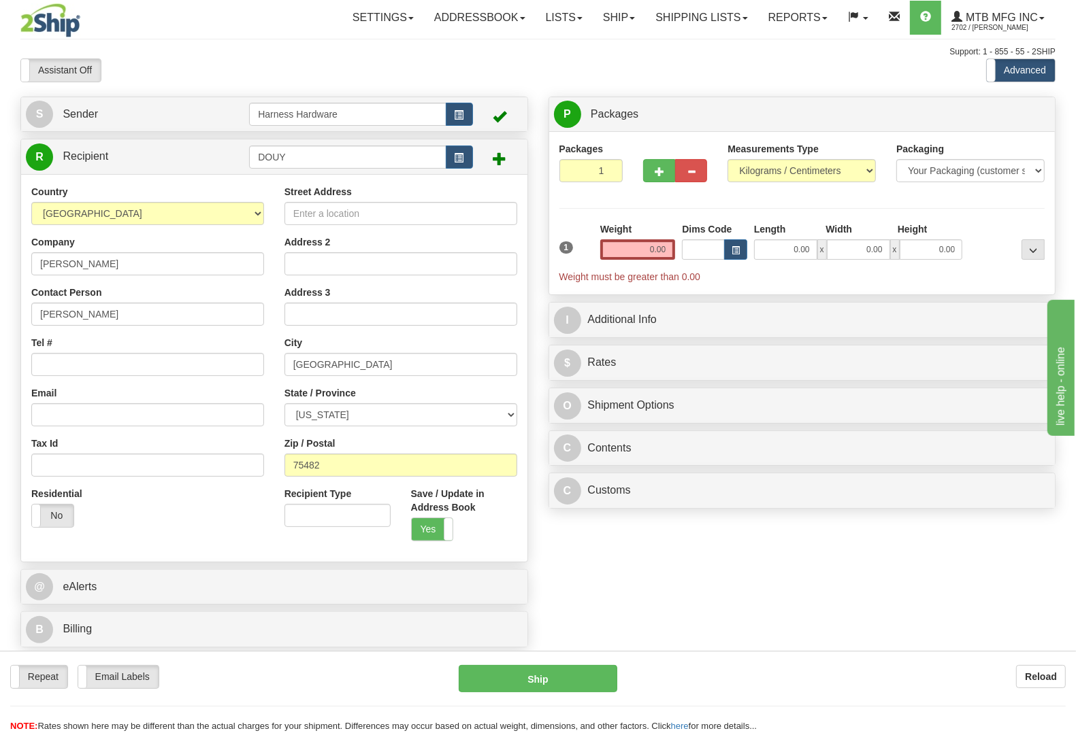
click at [548, 566] on div "S Sender Harness Hardware" at bounding box center [537, 376] width 1055 height 559
paste input "[STREET_ADDRESS]"
type input "[STREET_ADDRESS]"
click at [573, 524] on div "S Sender Harness Hardware" at bounding box center [537, 376] width 1055 height 559
paste input "[PHONE_NUMBER]"
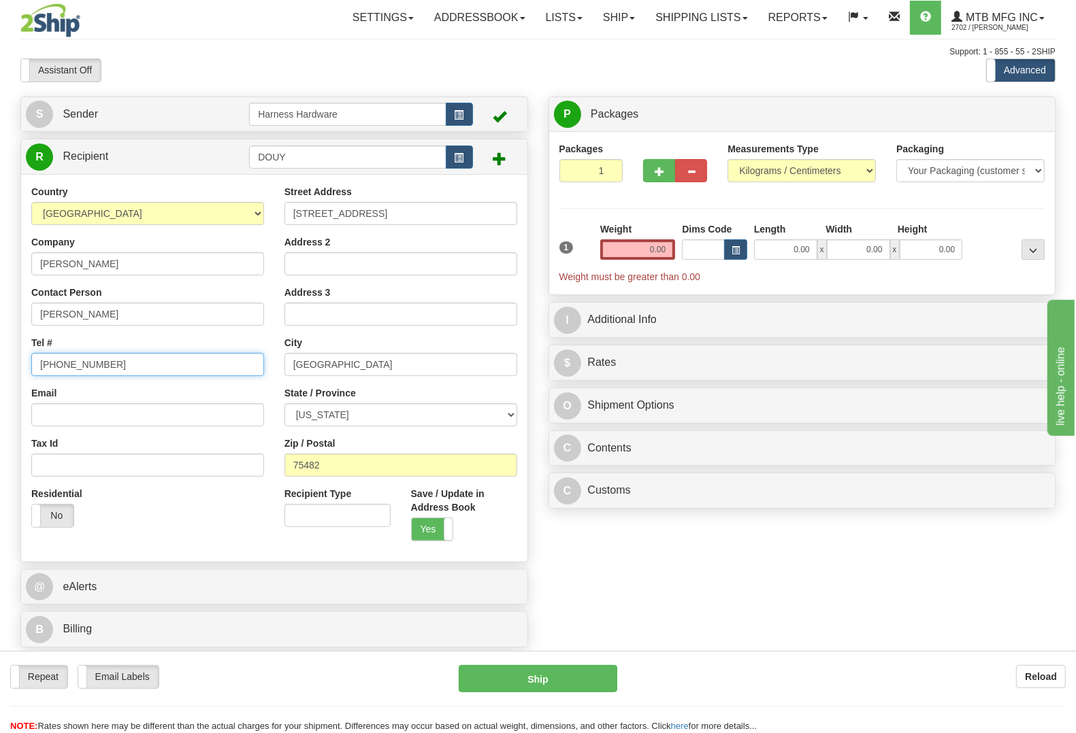
type input "[PHONE_NUMBER]"
drag, startPoint x: 586, startPoint y: 578, endPoint x: 595, endPoint y: 454, distance: 124.9
click at [586, 577] on div "S Sender Harness Hardware" at bounding box center [537, 376] width 1055 height 559
click at [614, 252] on input "0.00" at bounding box center [638, 249] width 76 height 20
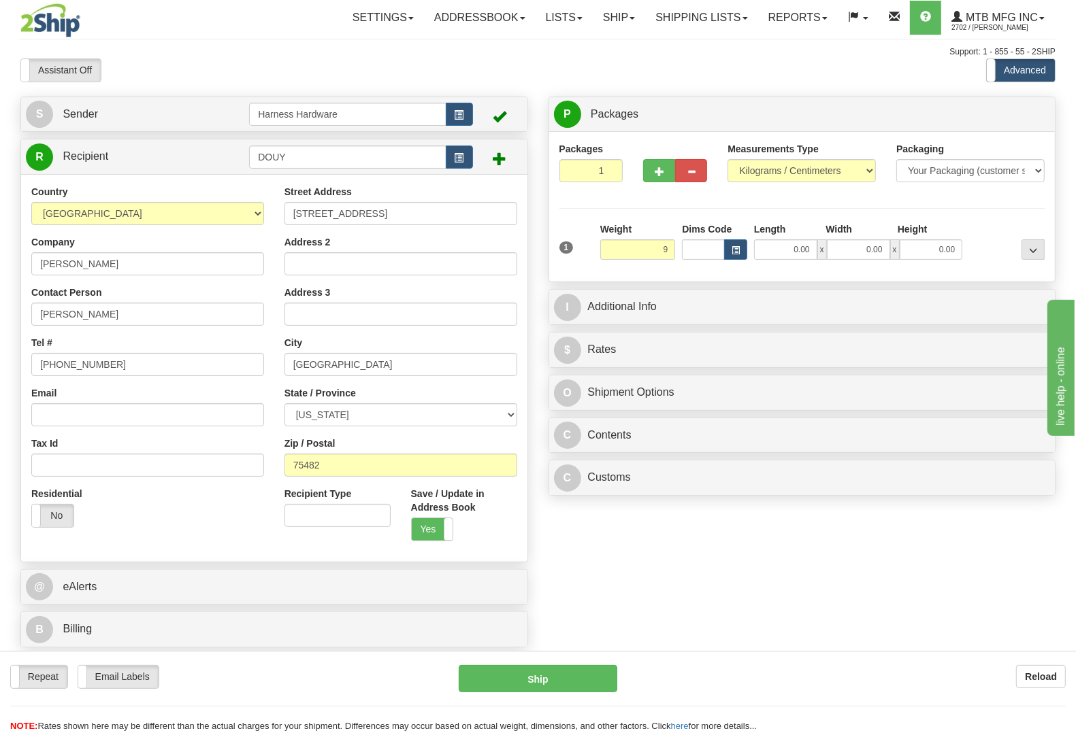
type input "9.00"
click at [1004, 233] on div at bounding box center [1006, 240] width 82 height 37
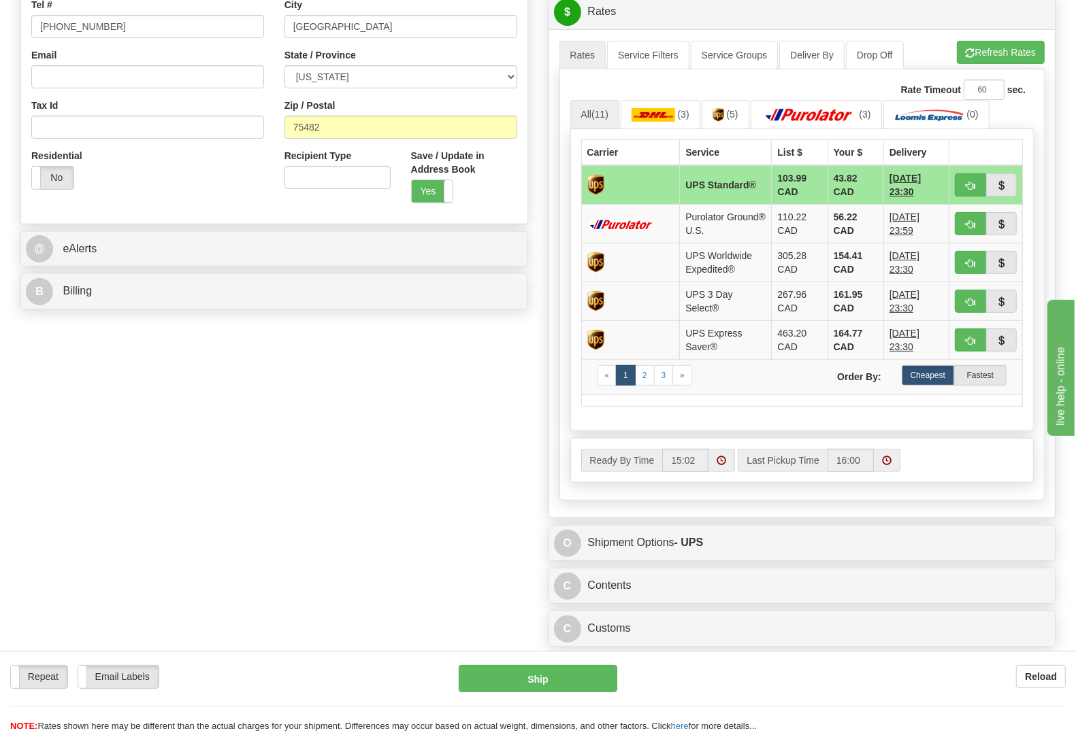
scroll to position [340, 0]
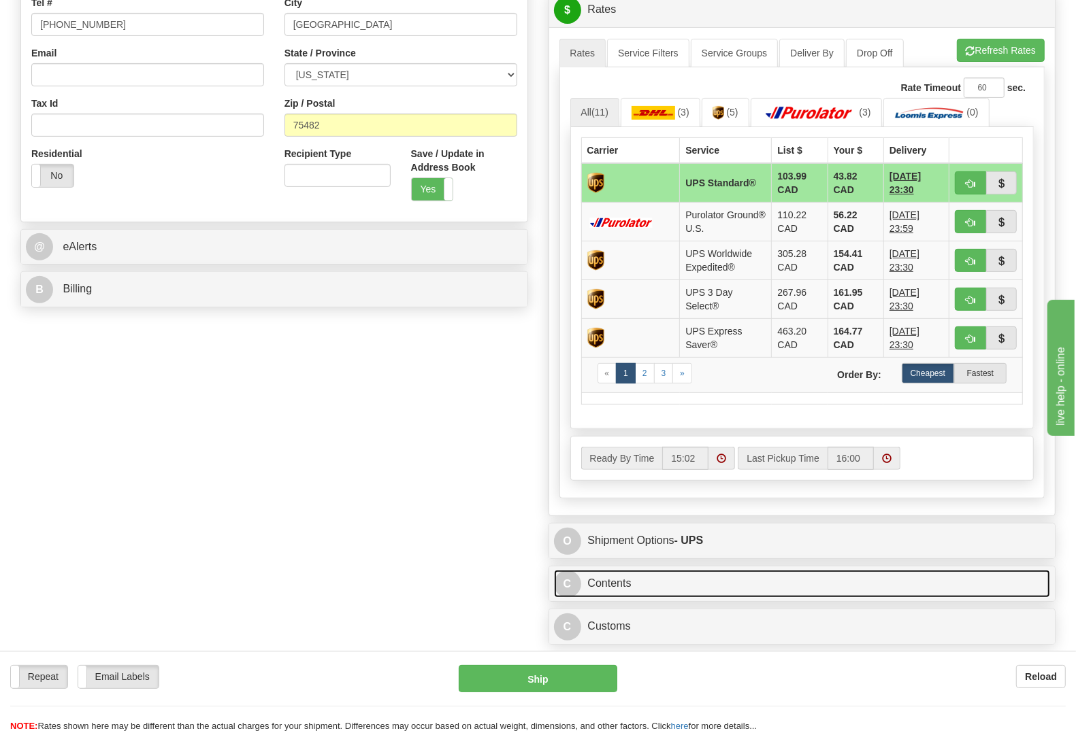
drag, startPoint x: 750, startPoint y: 582, endPoint x: 743, endPoint y: 584, distance: 6.9
click at [750, 582] on link "C Contents" at bounding box center [802, 584] width 497 height 28
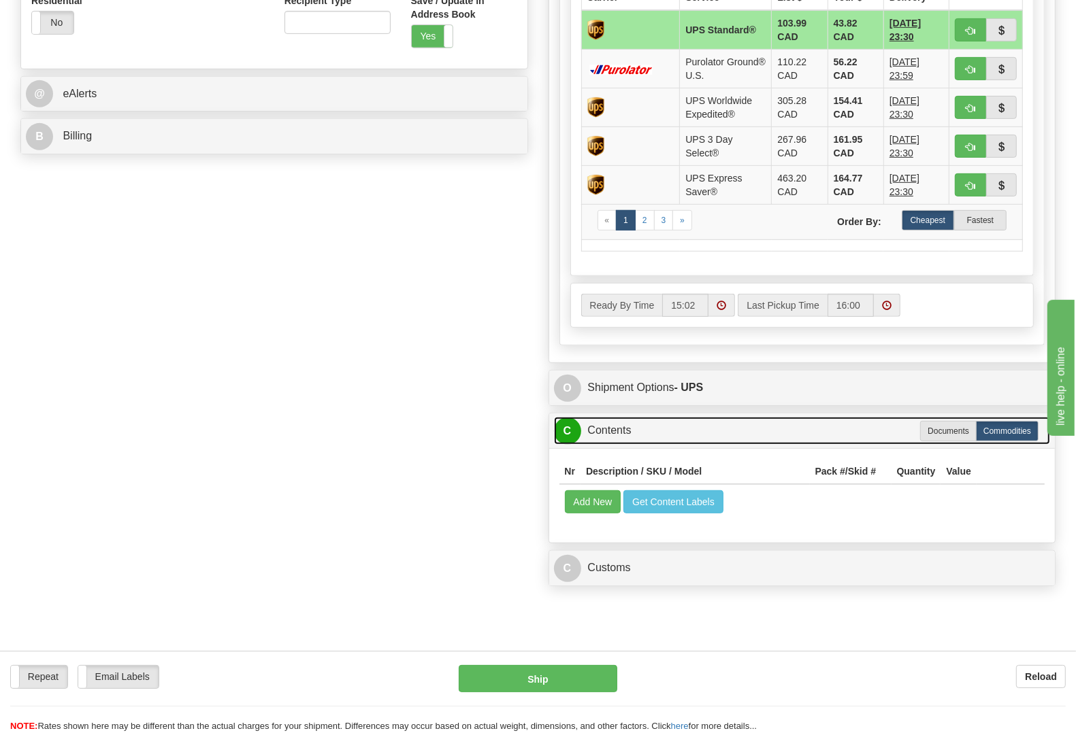
scroll to position [510, 0]
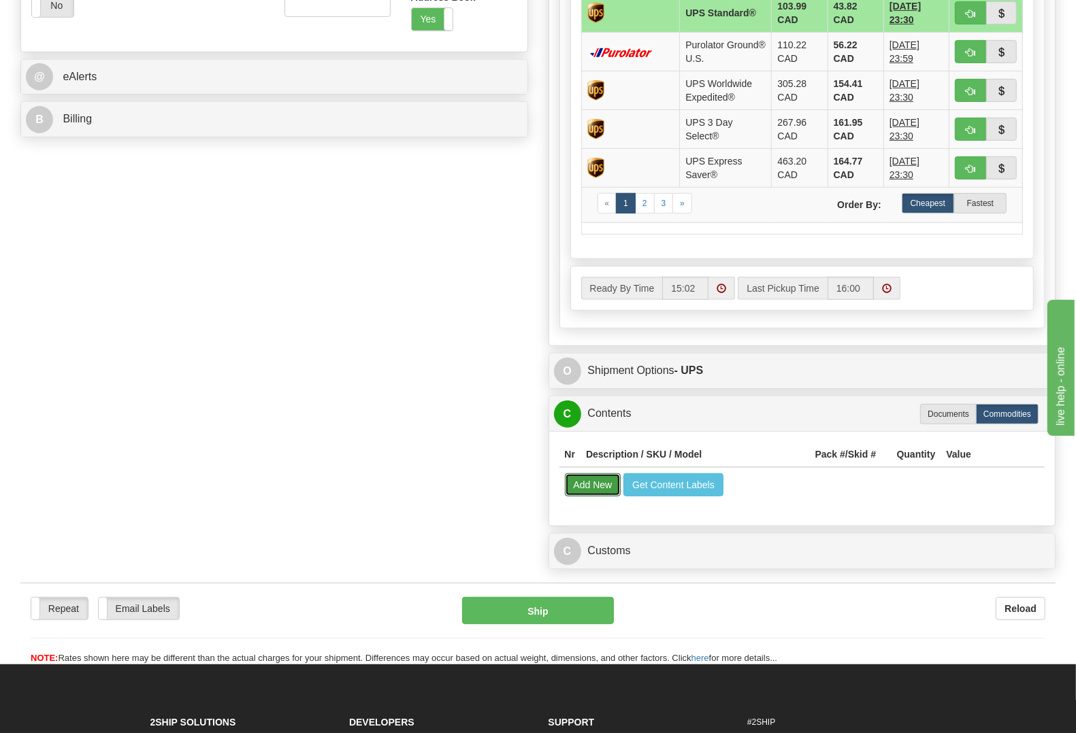
drag, startPoint x: 593, startPoint y: 493, endPoint x: 481, endPoint y: 391, distance: 151.7
click at [593, 493] on button "Add New" at bounding box center [593, 485] width 56 height 23
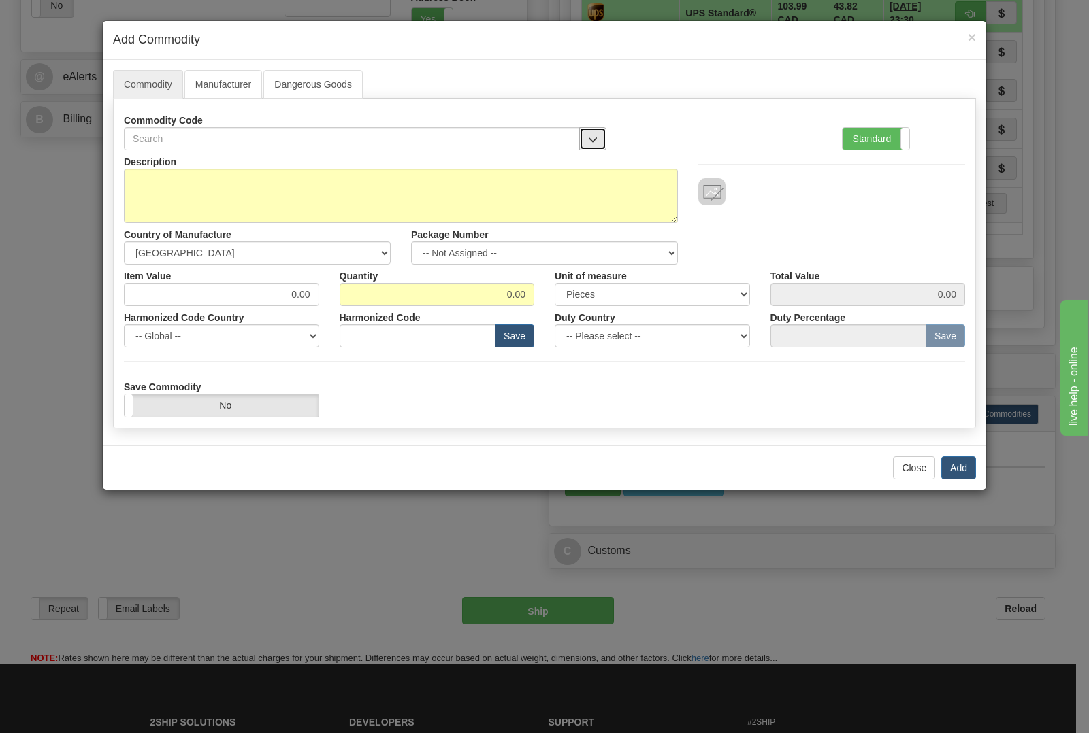
click at [597, 131] on button "button" at bounding box center [592, 138] width 27 height 23
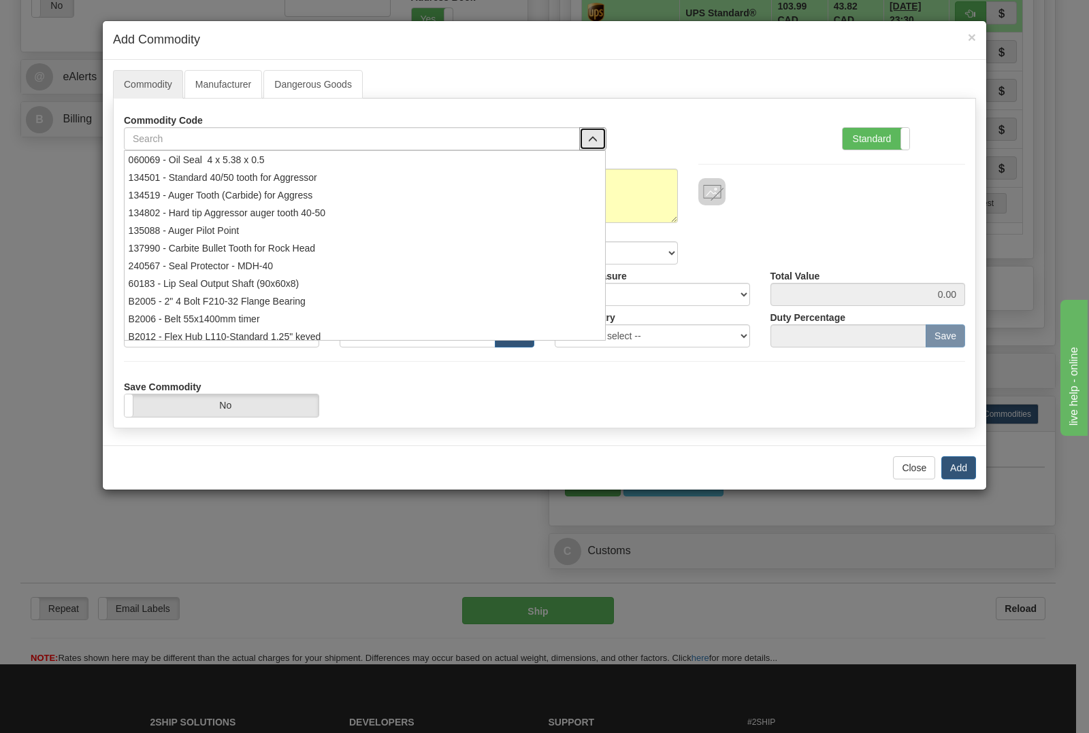
click at [534, 150] on ul "060069 - Oil Seal 4 x 5.38 x 0.5 134501 - Standard 40/50 tooth for Aggressor 13…" at bounding box center [365, 245] width 482 height 191
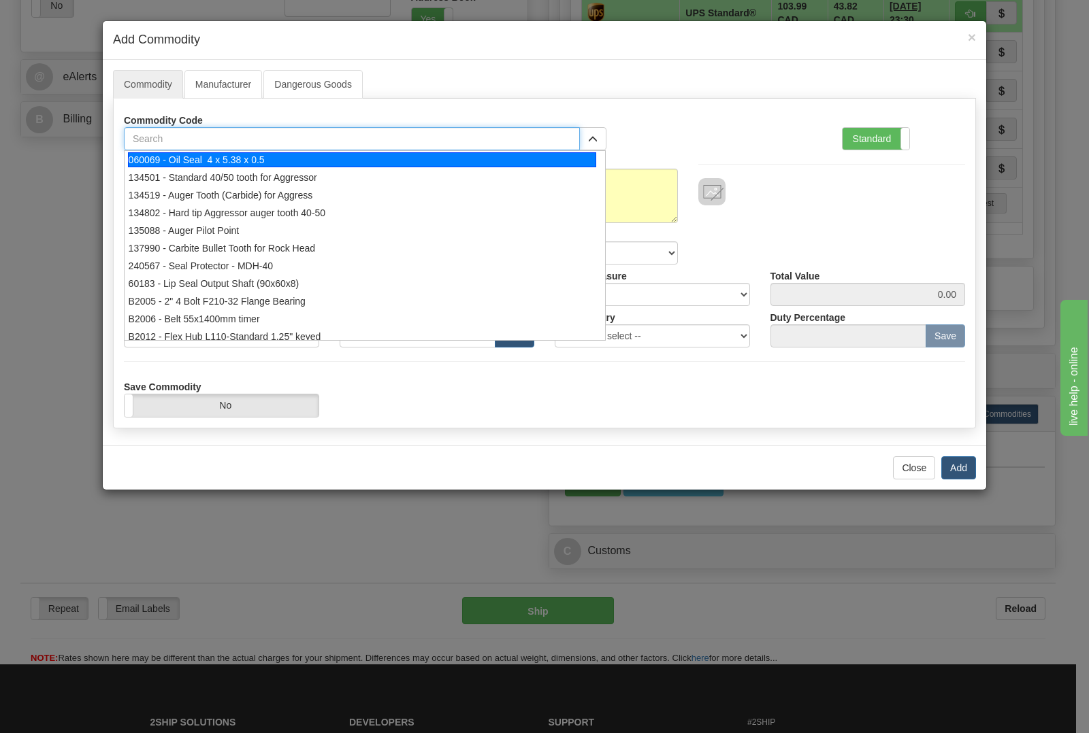
click at [274, 139] on input "text" at bounding box center [352, 138] width 456 height 23
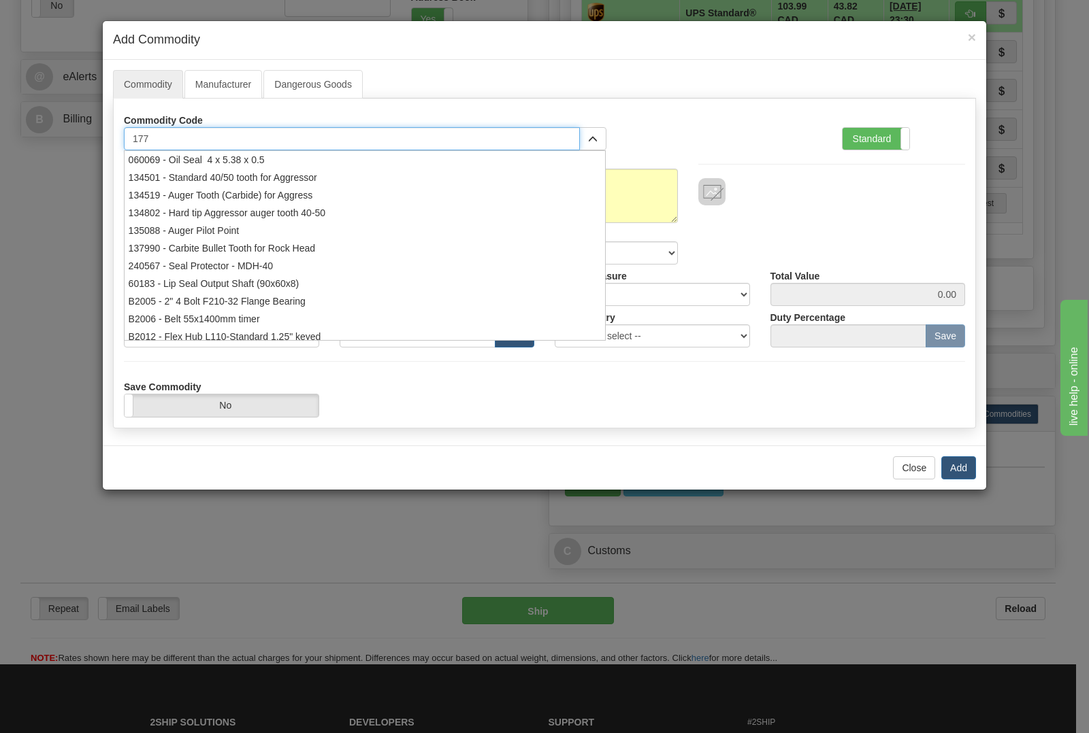
type input "1773"
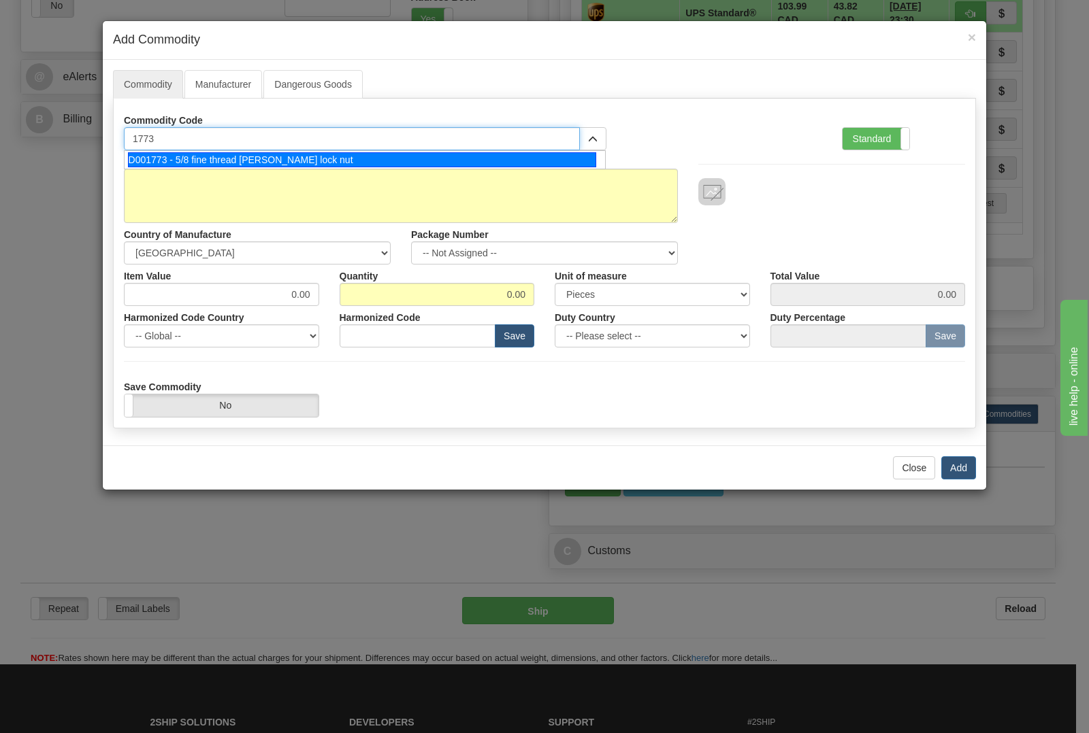
click at [225, 160] on div "D001773 - 5/8 fine thread stover lock nut" at bounding box center [362, 159] width 469 height 15
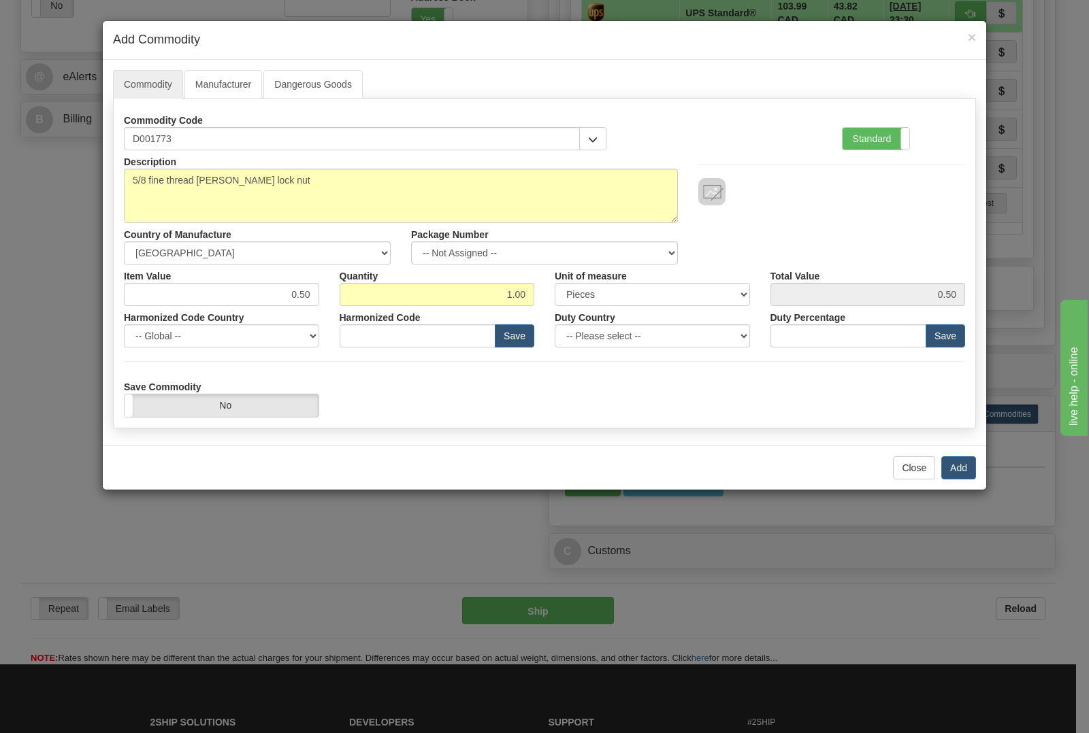
type input "8436.99.0029"
click at [529, 299] on input "1.00" at bounding box center [437, 294] width 195 height 23
type input "1"
type input "34"
type input "17.00"
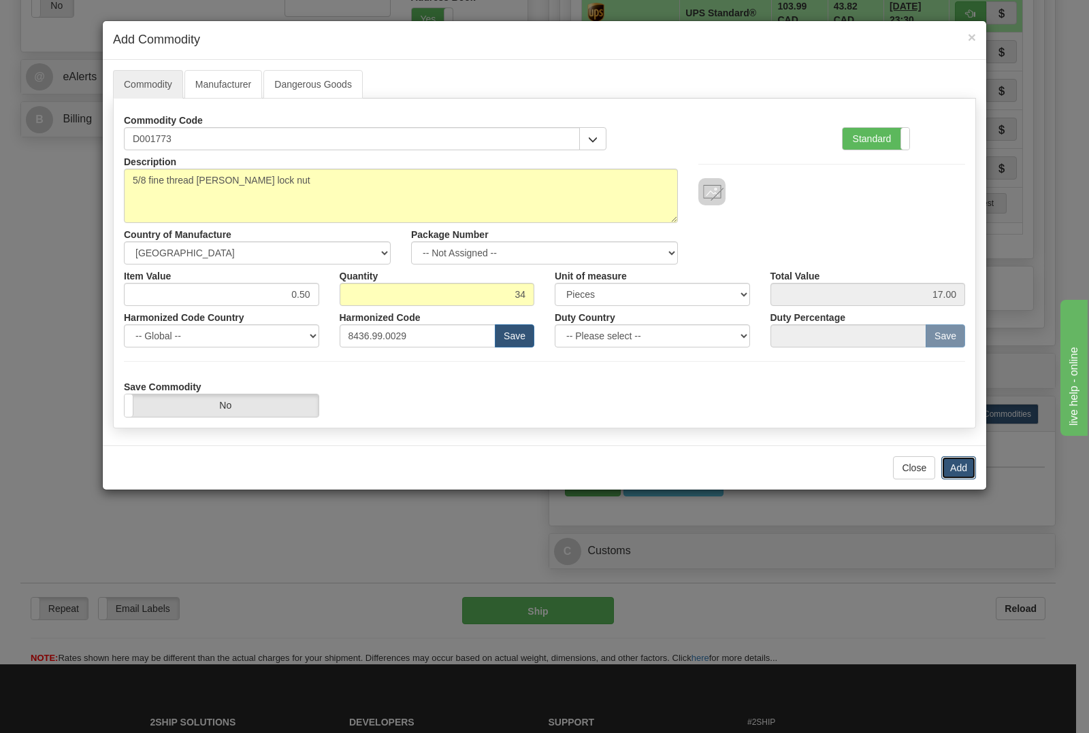
click at [951, 467] on button "Add" at bounding box center [958, 468] width 35 height 23
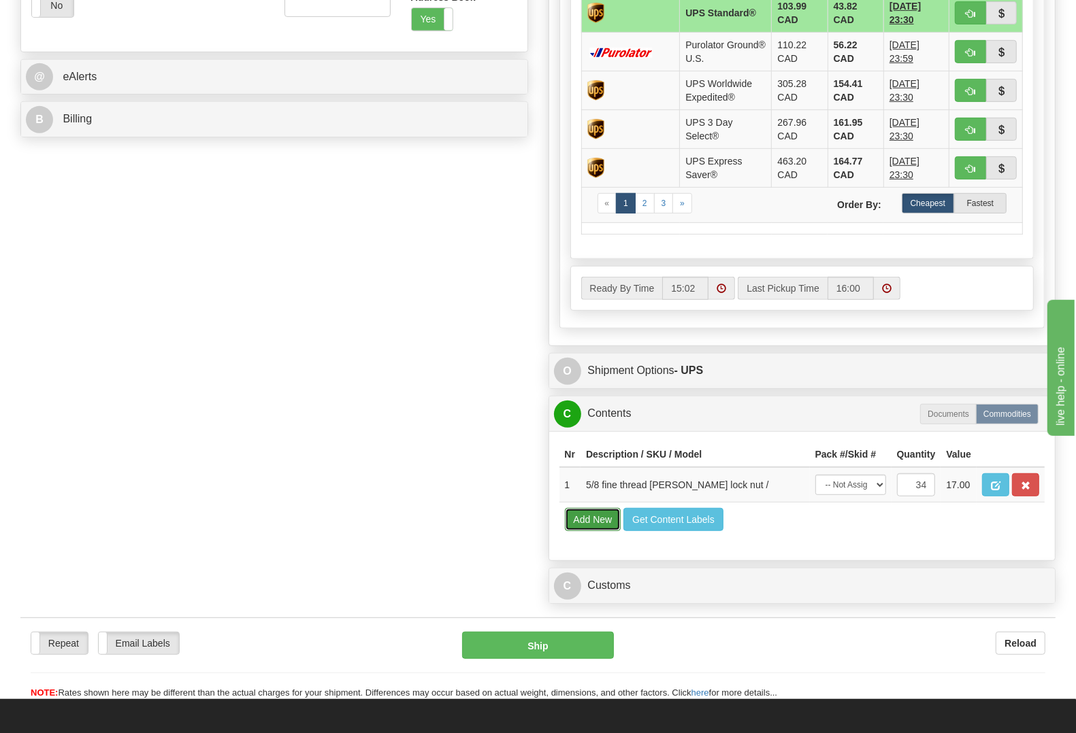
click at [568, 531] on button "Add New" at bounding box center [593, 519] width 56 height 23
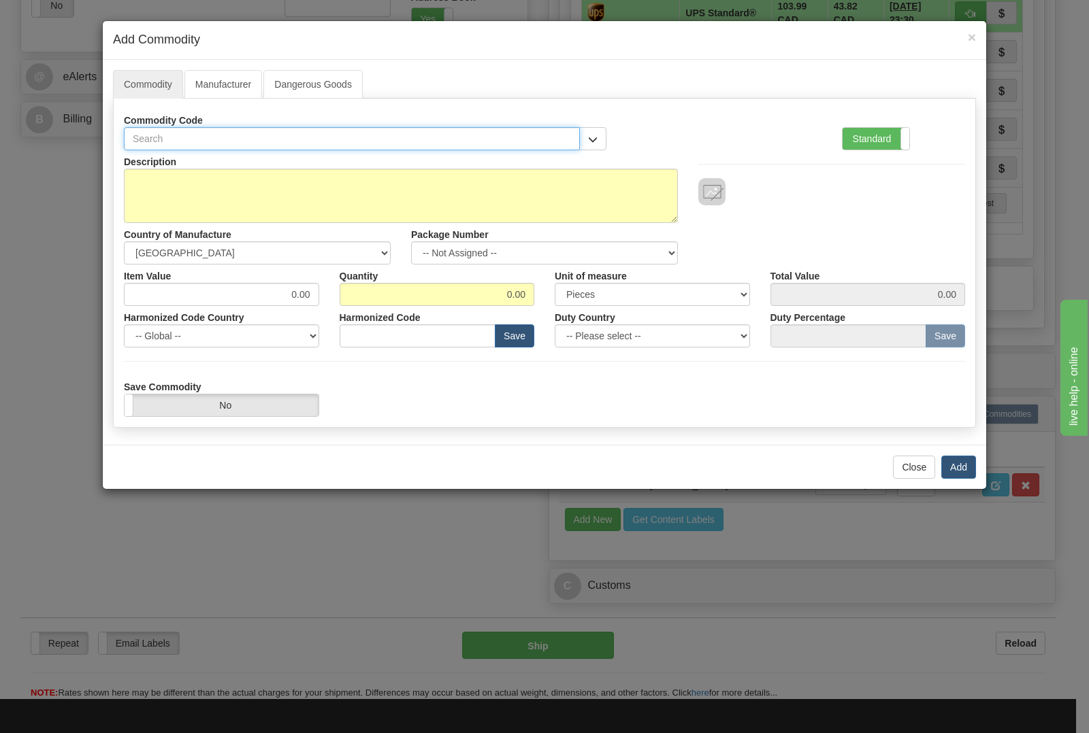
click at [444, 134] on input "text" at bounding box center [352, 138] width 456 height 23
click at [582, 140] on button "button" at bounding box center [592, 138] width 27 height 23
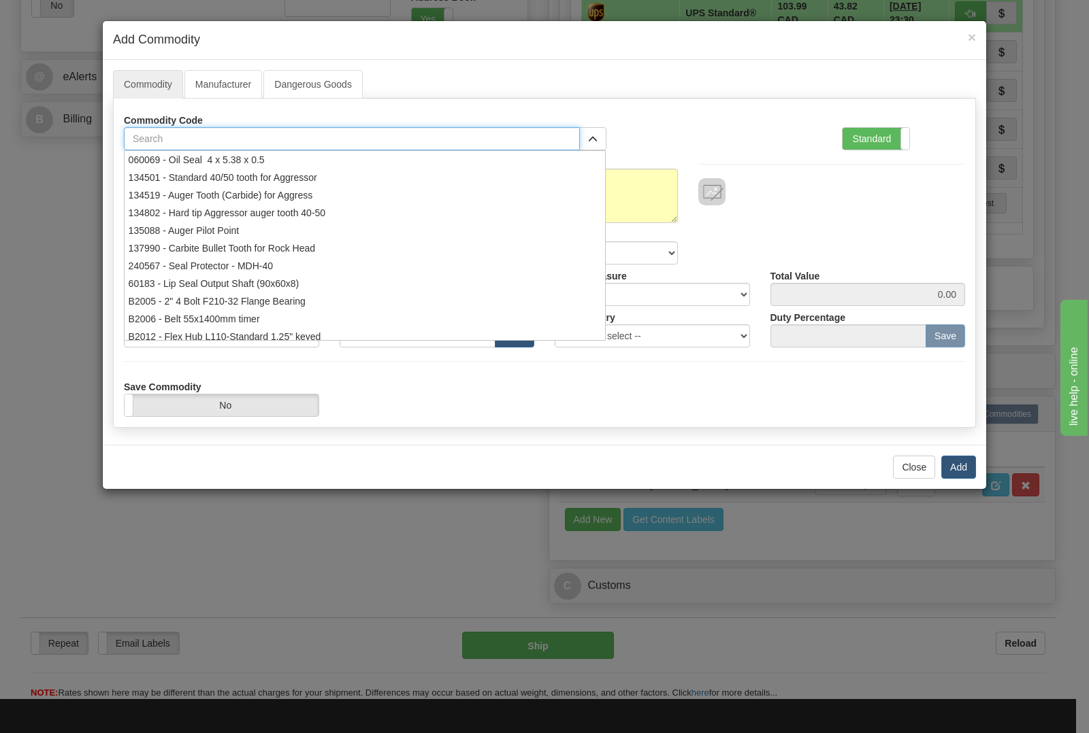
click at [534, 142] on input "text" at bounding box center [352, 138] width 456 height 23
type input "1627"
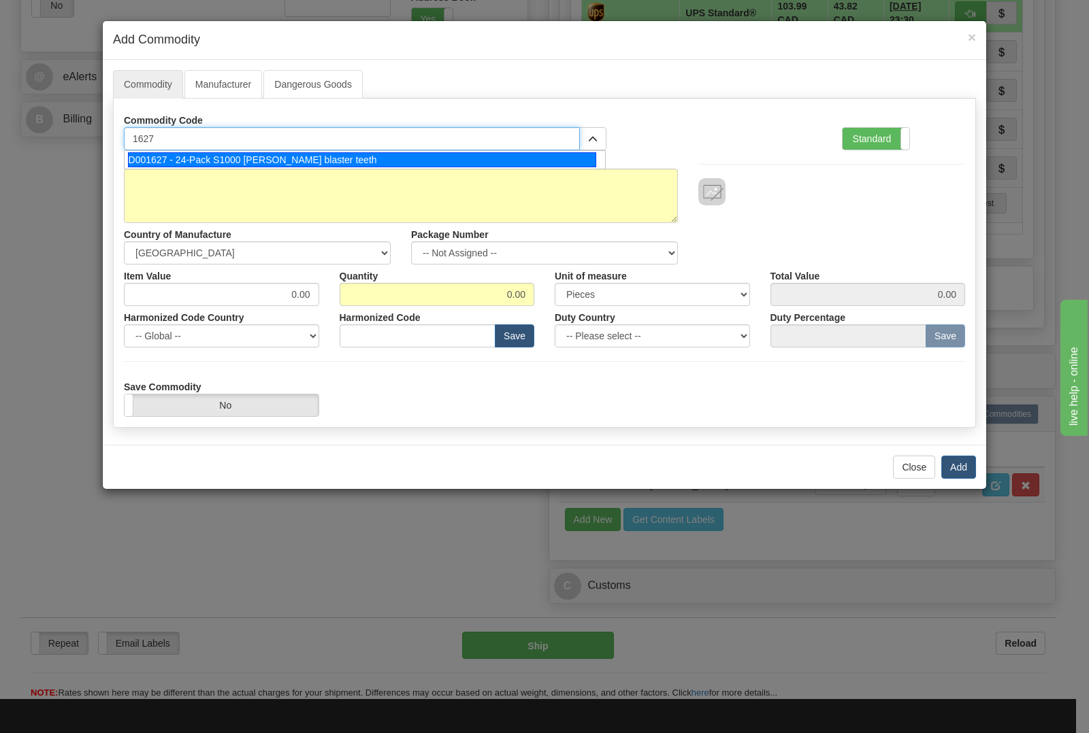
click at [501, 156] on div "D001627 - 24-Pack S1000 stump blaster teeth" at bounding box center [362, 159] width 469 height 15
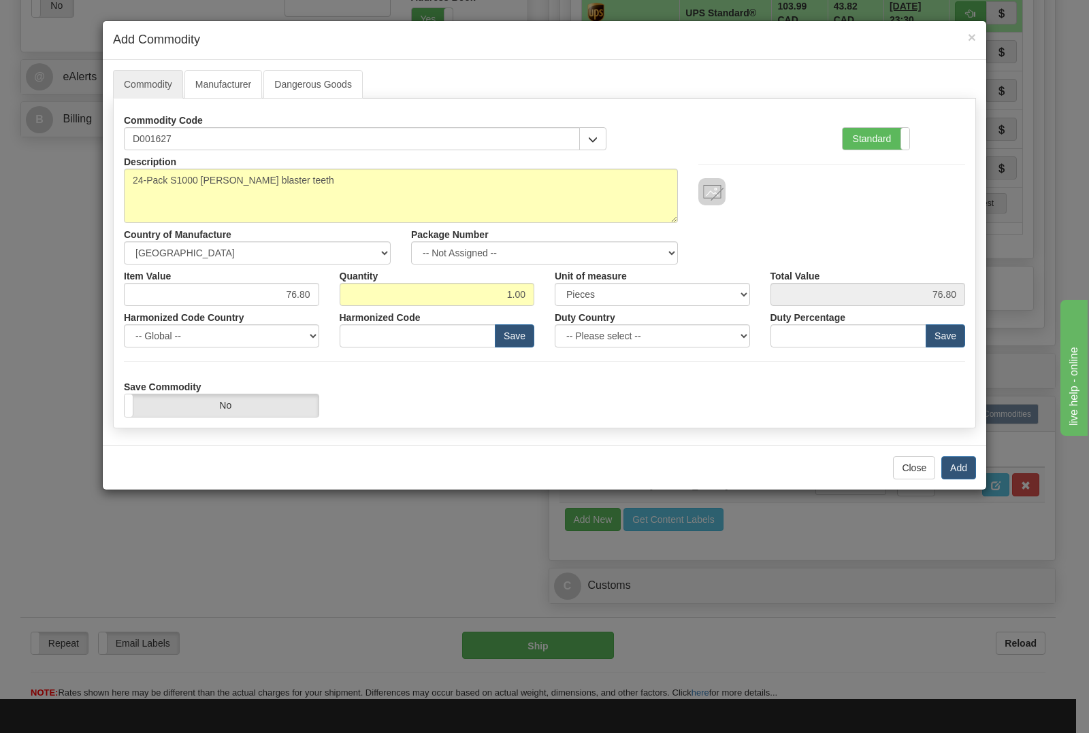
type input "8436.99.0029"
click at [527, 295] on input "1.00" at bounding box center [437, 294] width 195 height 23
type input "1"
type input "2"
type input "153.60"
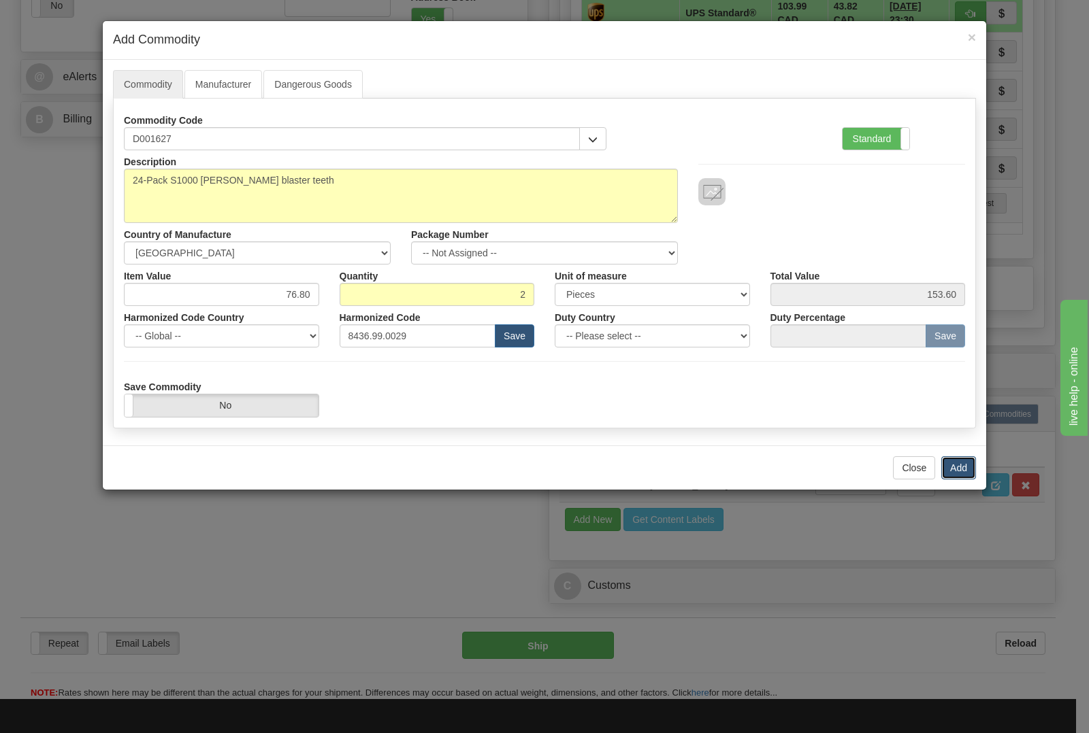
click at [961, 467] on button "Add" at bounding box center [958, 468] width 35 height 23
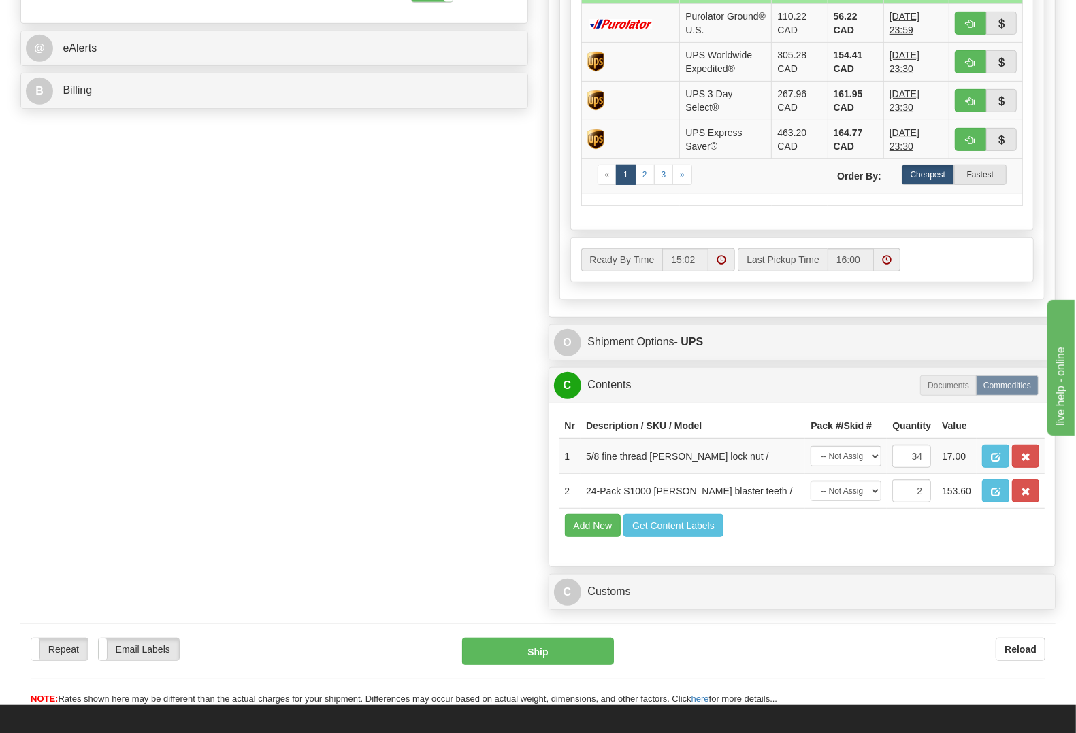
scroll to position [595, 0]
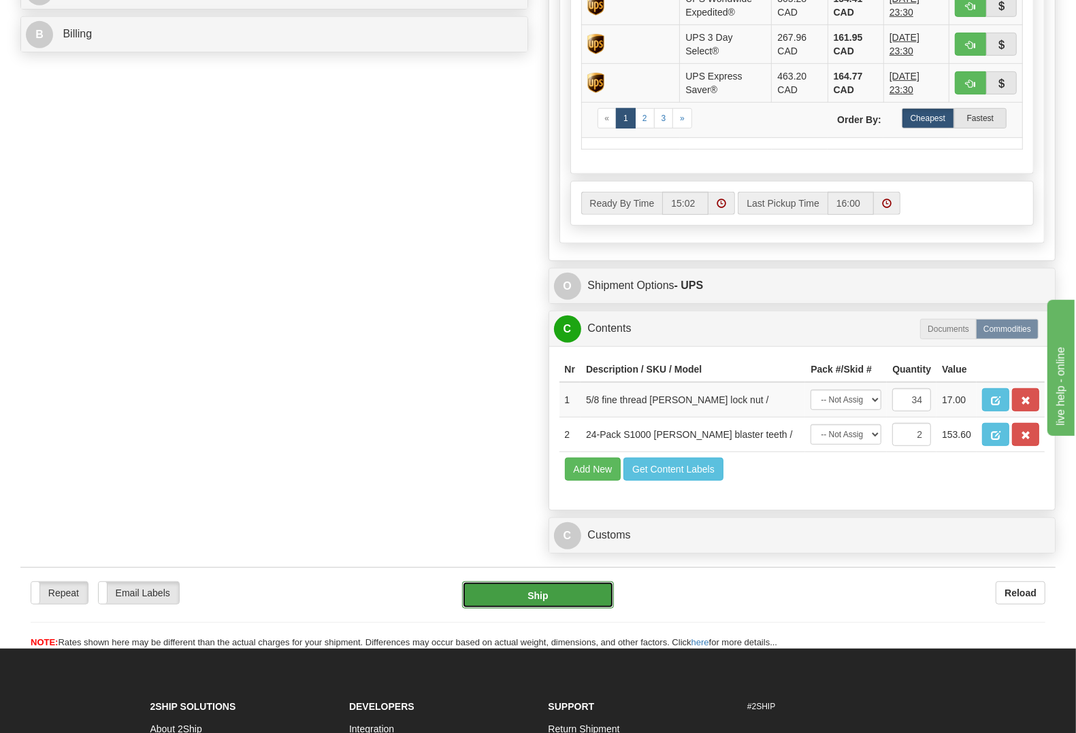
click at [525, 609] on button "Ship" at bounding box center [538, 595] width 152 height 27
type input "11"
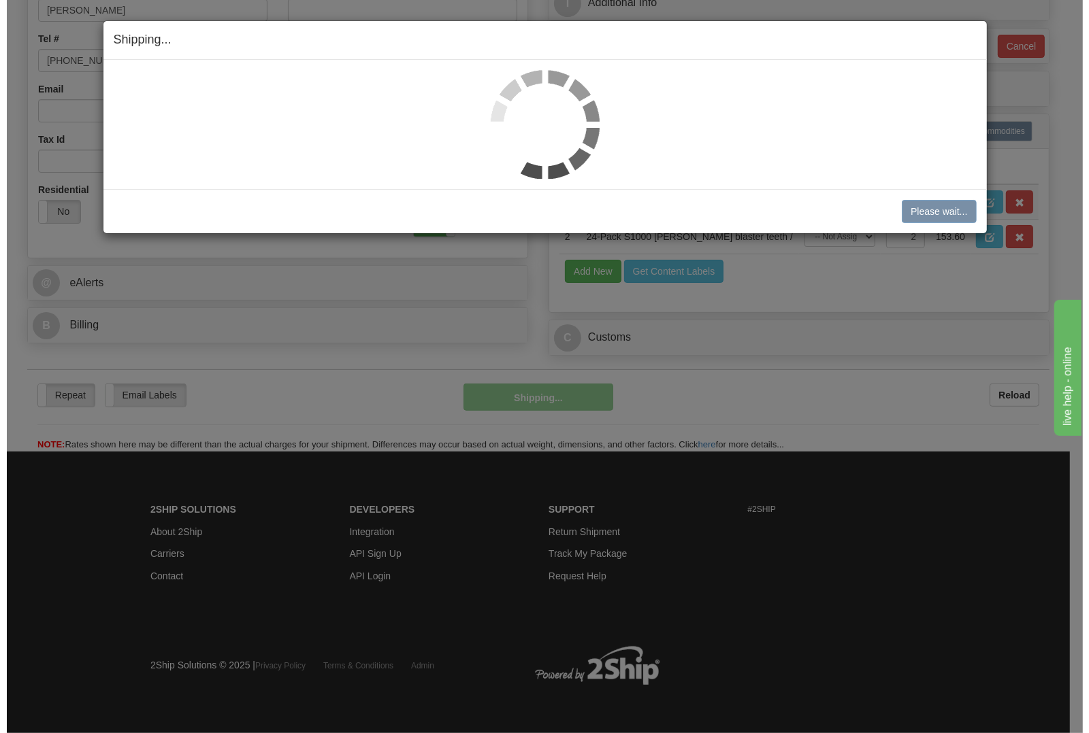
scroll to position [355, 0]
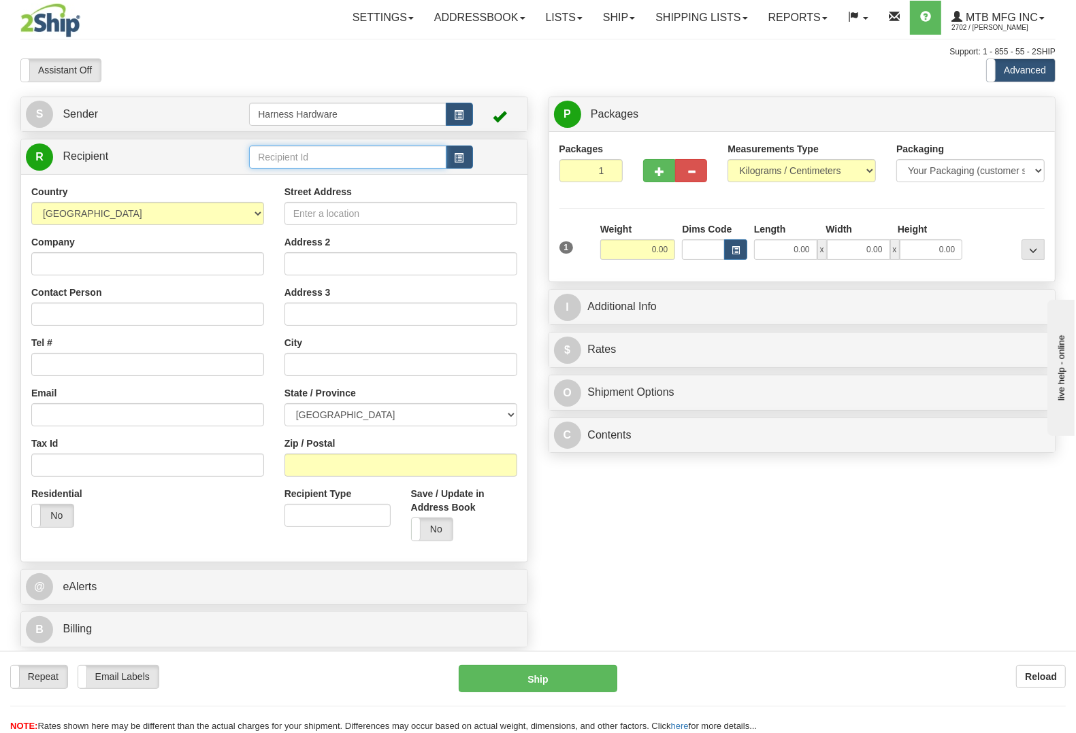
click at [328, 154] on input "text" at bounding box center [347, 157] width 197 height 23
click at [297, 238] on div "CONEQ" at bounding box center [344, 245] width 183 height 15
type input "CONEQ"
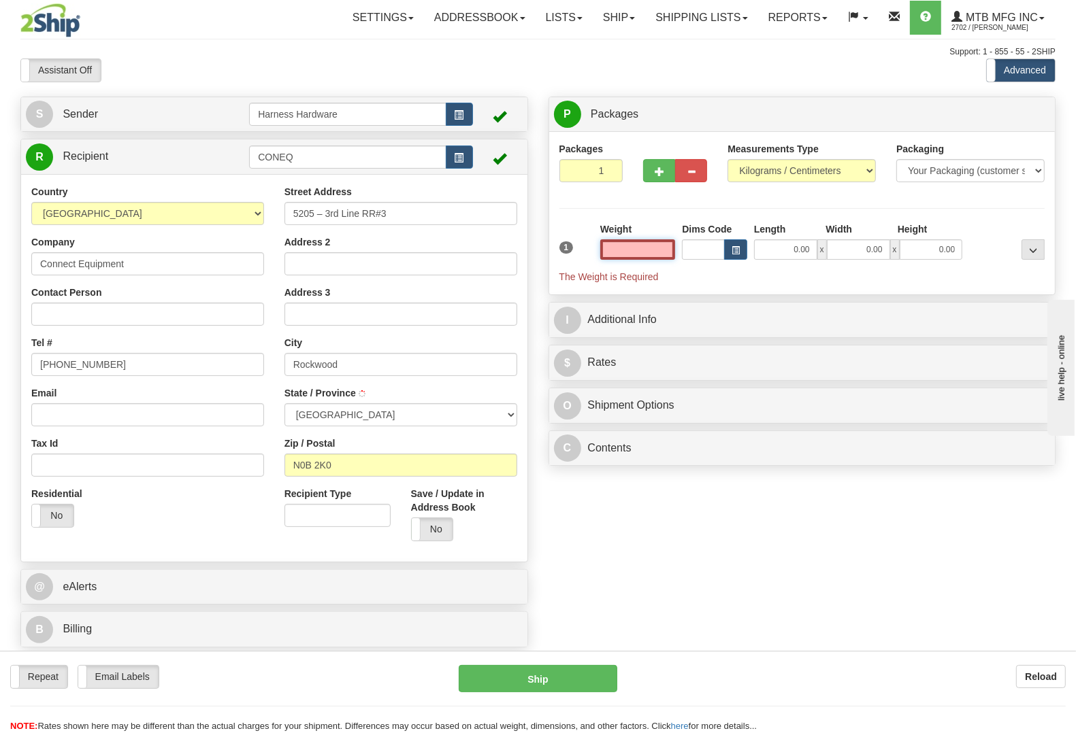
type input "ROCKWOOD"
click at [668, 253] on input "text" at bounding box center [638, 249] width 76 height 20
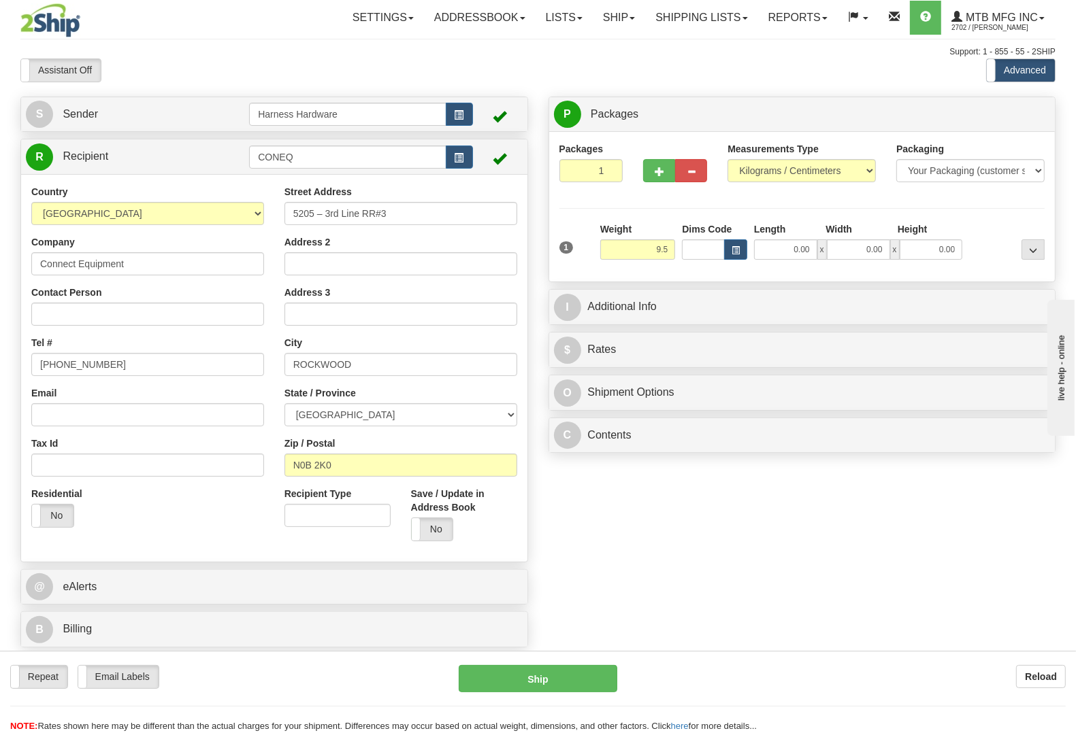
type input "9.50"
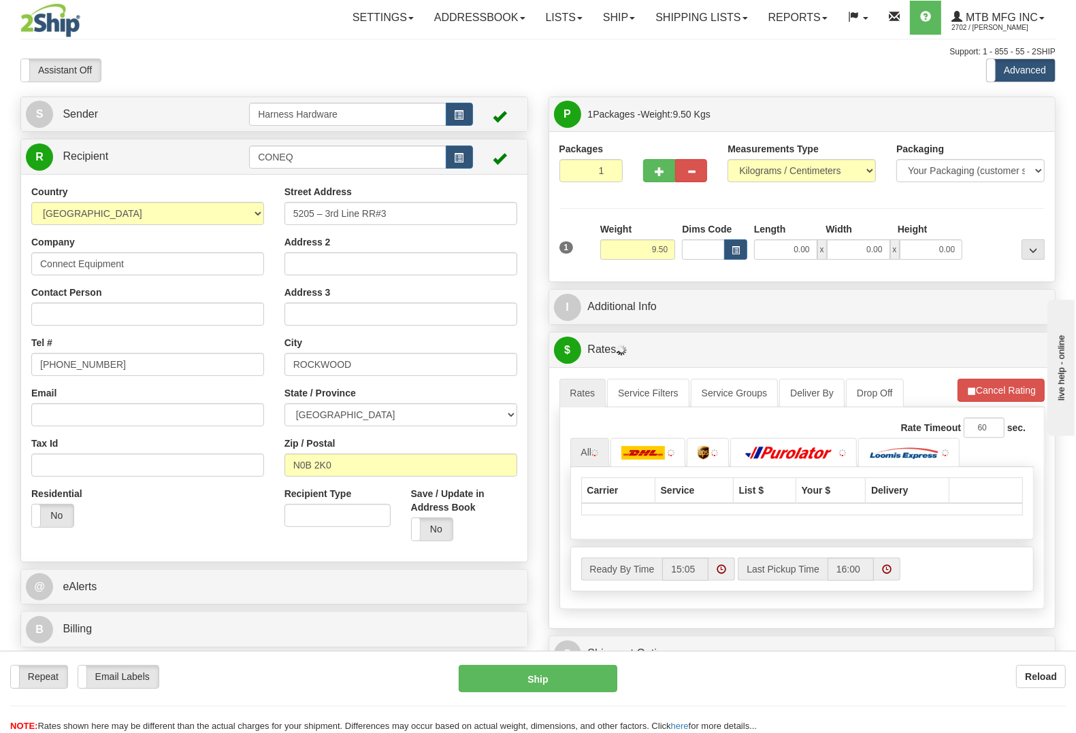
click at [971, 218] on div "Packages 1 1 Measurements Type" at bounding box center [802, 206] width 486 height 129
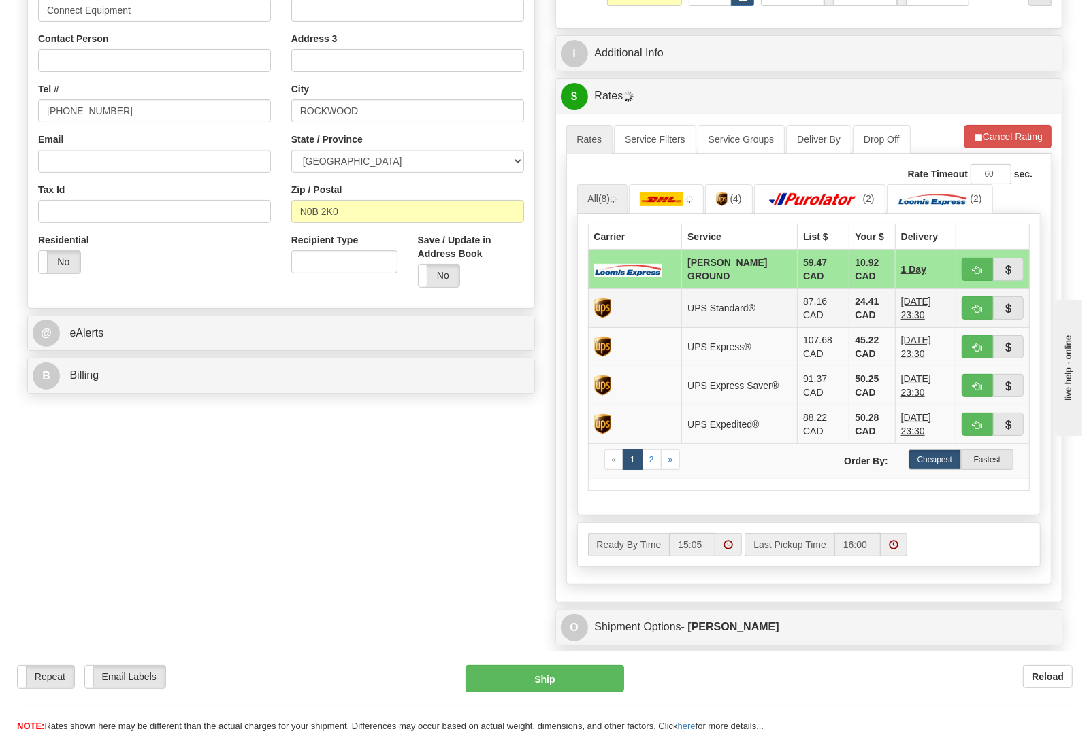
scroll to position [255, 0]
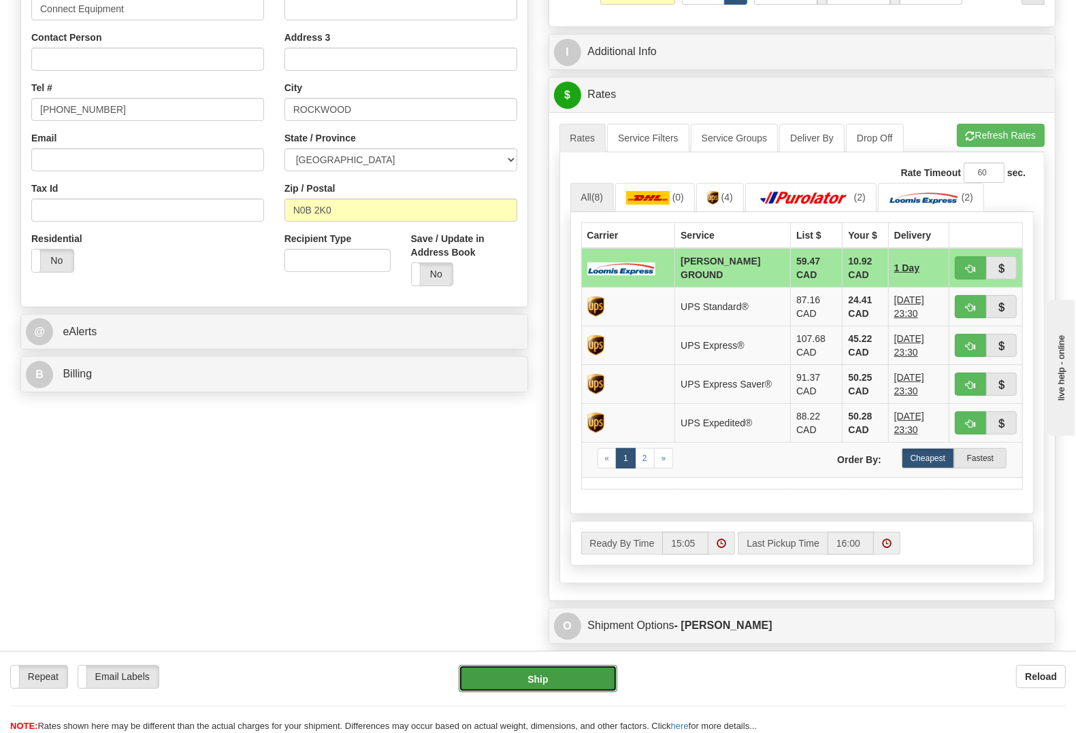
click at [497, 674] on button "Ship" at bounding box center [538, 678] width 159 height 27
type input "DD"
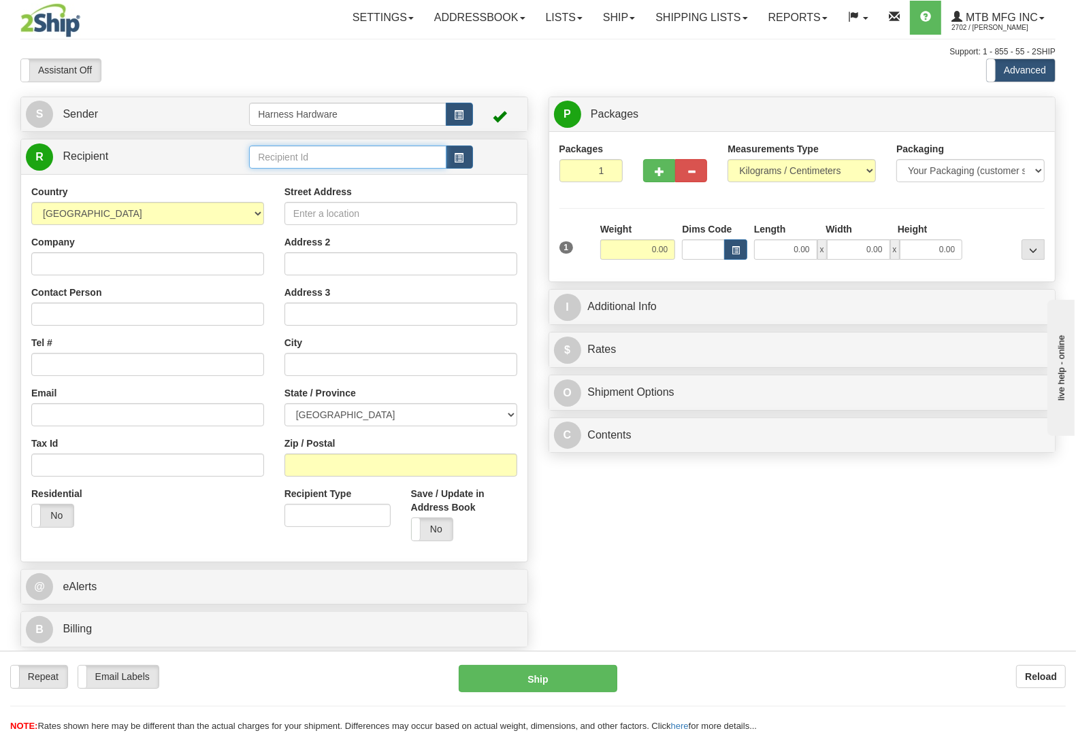
click at [378, 150] on input "text" at bounding box center [347, 157] width 197 height 23
click at [359, 185] on div "[PERSON_NAME]" at bounding box center [344, 178] width 183 height 15
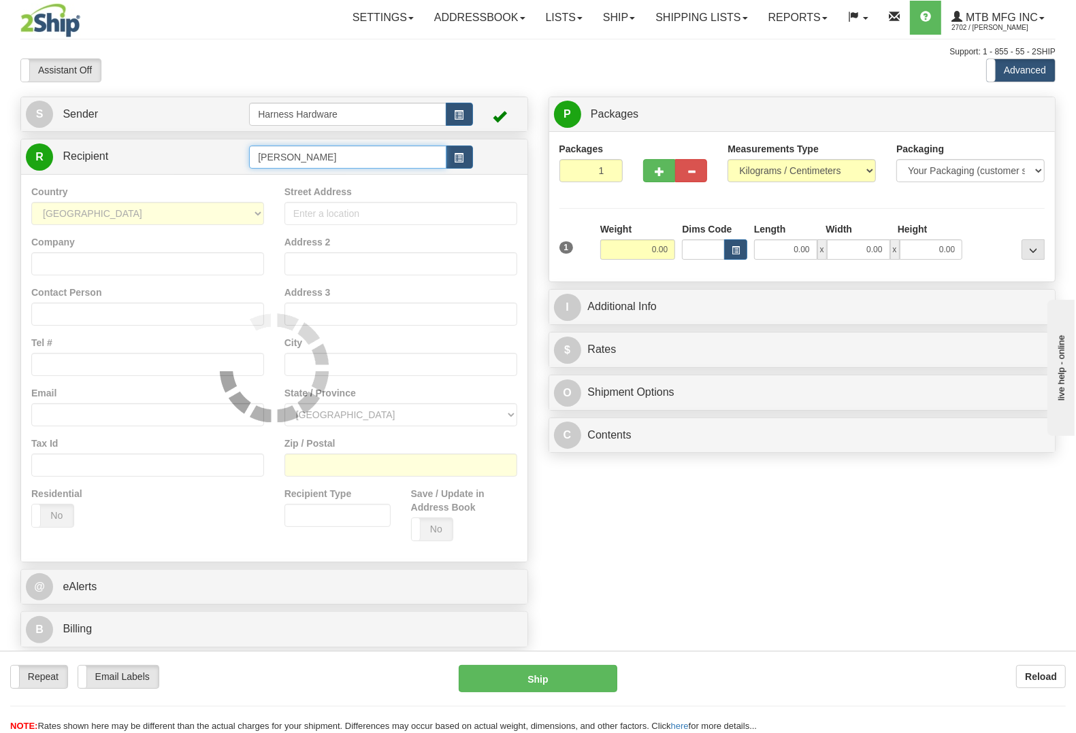
type input "[PERSON_NAME]"
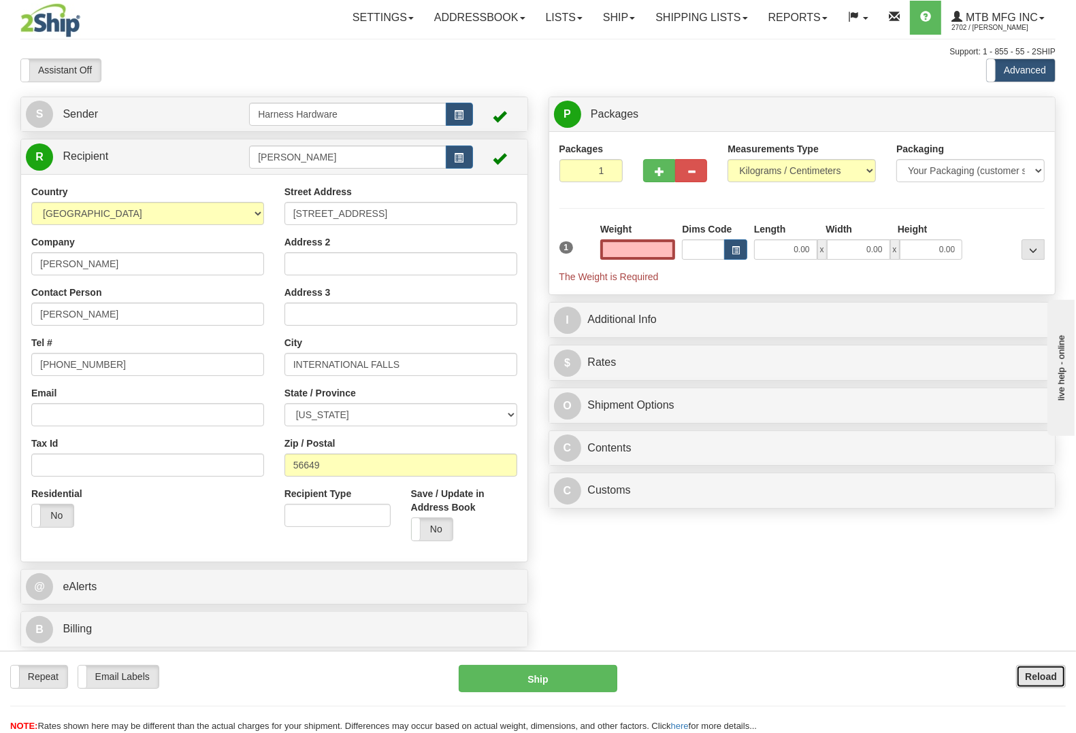
type input "0.00"
click at [1025, 674] on b "Reload" at bounding box center [1041, 677] width 32 height 11
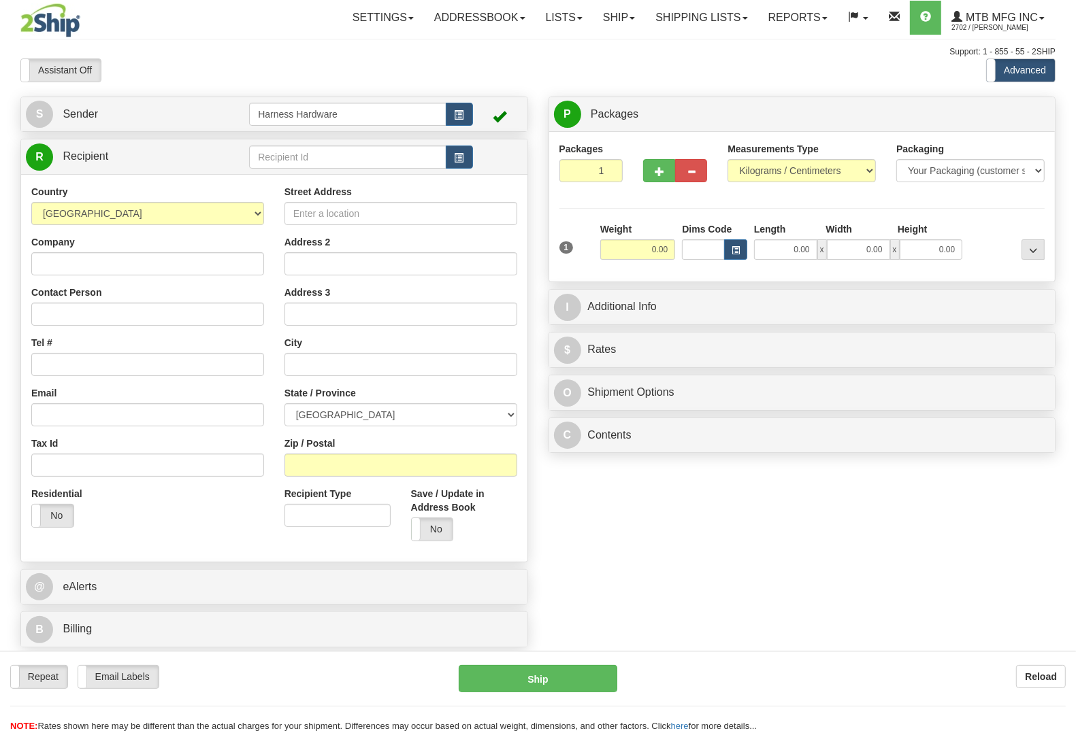
click at [267, 158] on div "Toggle navigation Settings Shipping Preferences Fields Preferences New" at bounding box center [538, 366] width 1076 height 733
click at [267, 158] on input "text" at bounding box center [347, 157] width 197 height 23
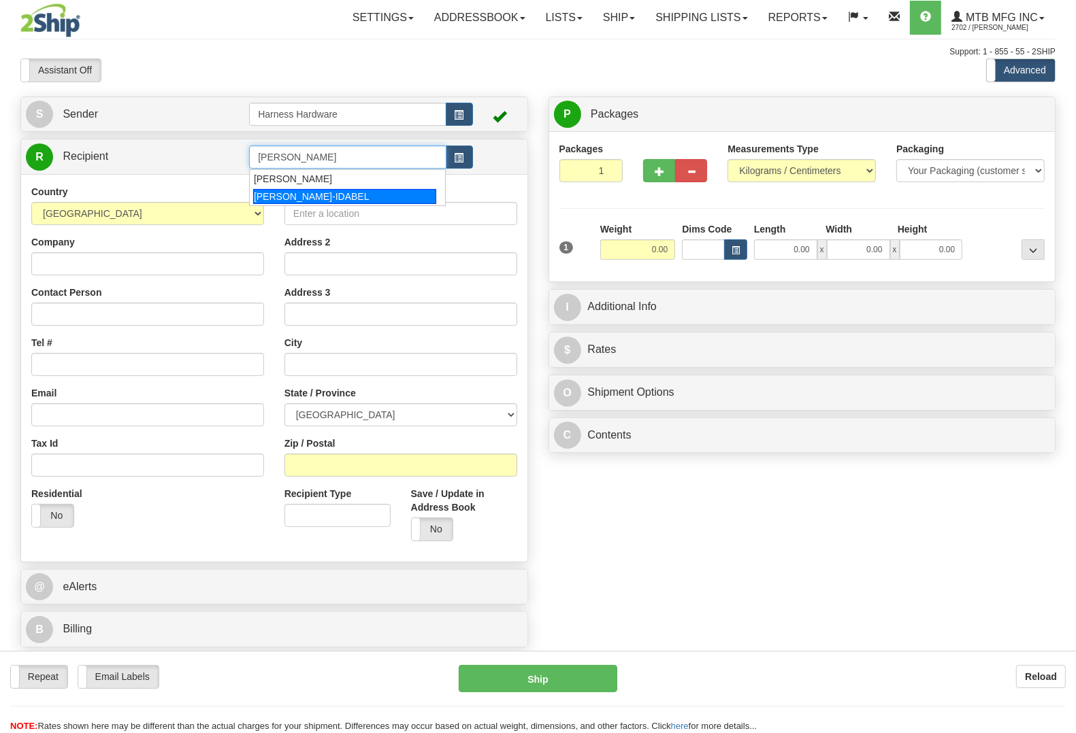
click at [269, 199] on div "[PERSON_NAME]-IDABEL" at bounding box center [344, 196] width 183 height 15
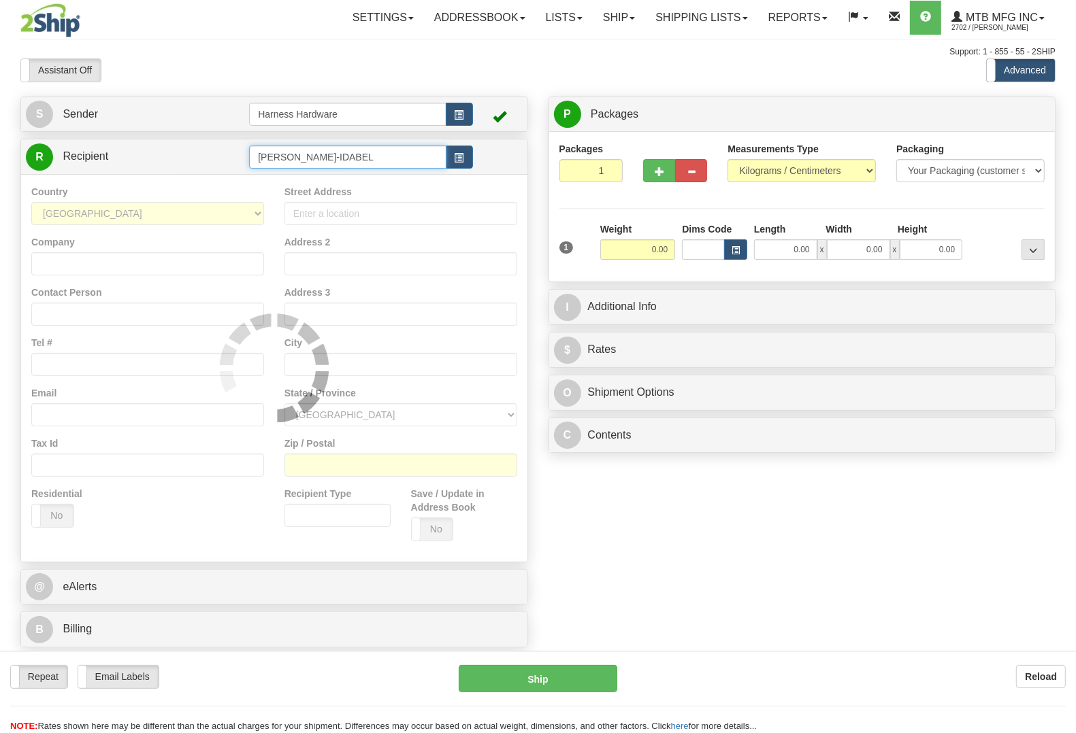
type input "[PERSON_NAME]-IDABEL"
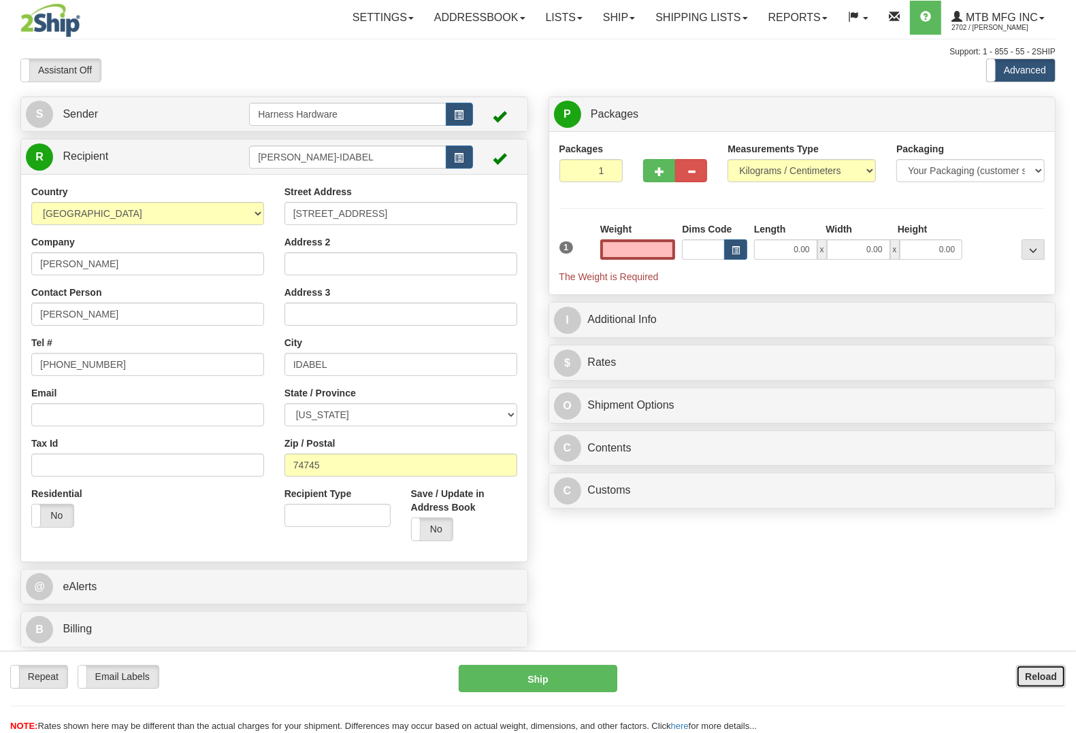
type input "0.00"
click at [1023, 672] on button "Reload" at bounding box center [1041, 676] width 50 height 23
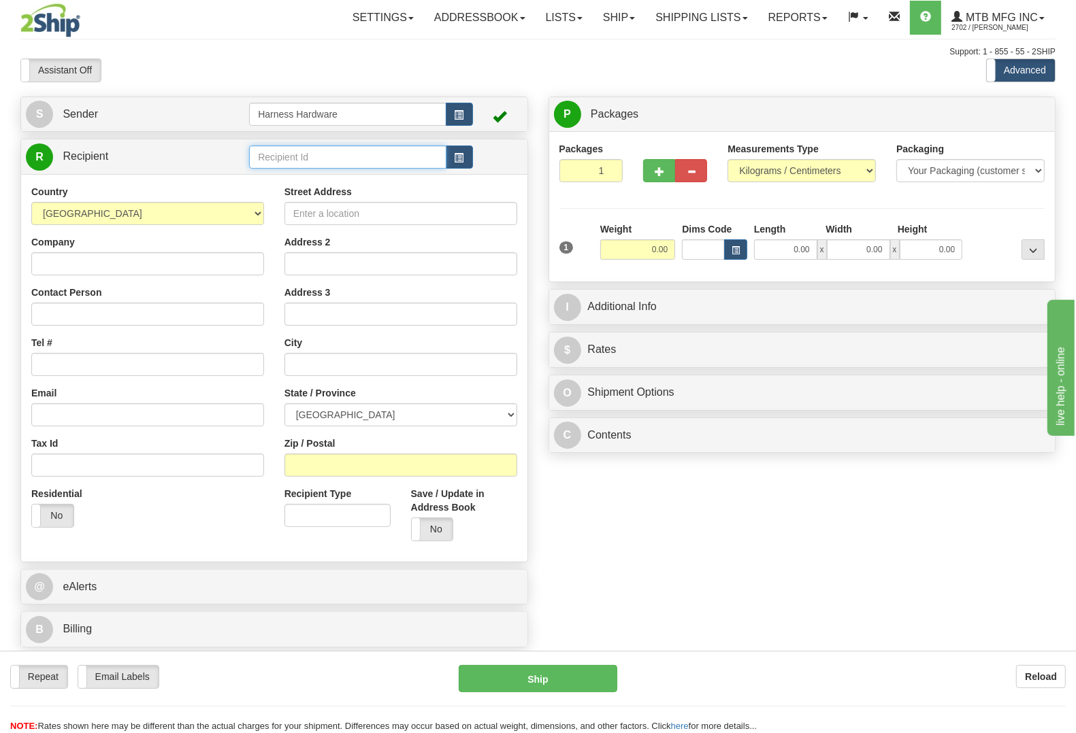
click at [253, 157] on input "text" at bounding box center [347, 157] width 197 height 23
type input "STEC-ALPINE"
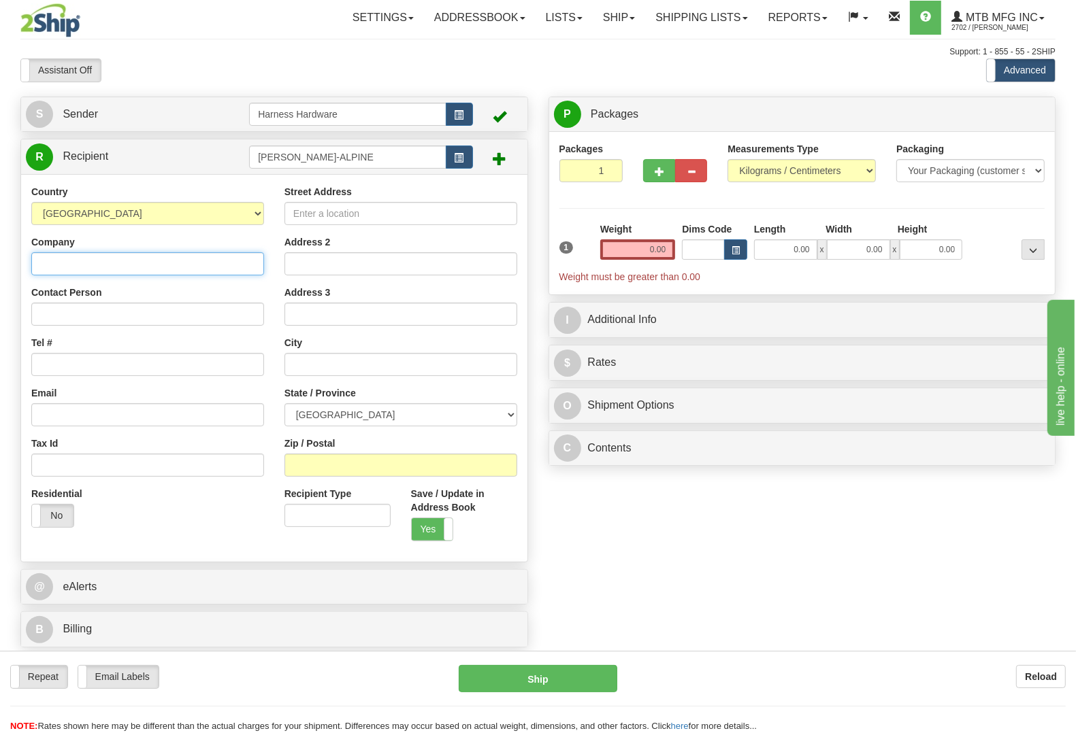
paste input "STEVE CROATT"
type input "STEVE CROATT"
paste input "STEVE CROATT"
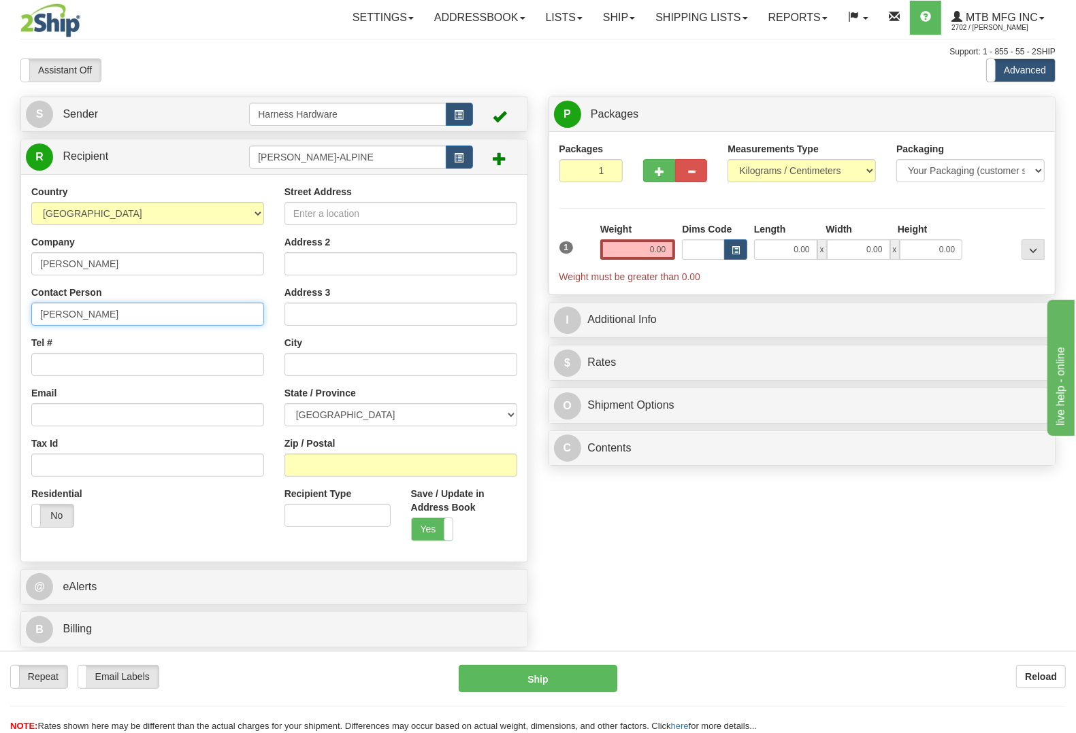
type input "STEVE CROATT"
click at [143, 208] on select "AFGHANISTAN ALAND ISLANDS ALBANIA ALGERIA AMERICAN SAMOA ANDORRA ANGOLA ANGUILL…" at bounding box center [147, 213] width 233 height 23
select select "US"
click at [31, 203] on select "AFGHANISTAN ALAND ISLANDS ALBANIA ALGERIA AMERICAN SAMOA ANDORRA ANGOLA ANGUILL…" at bounding box center [147, 213] width 233 height 23
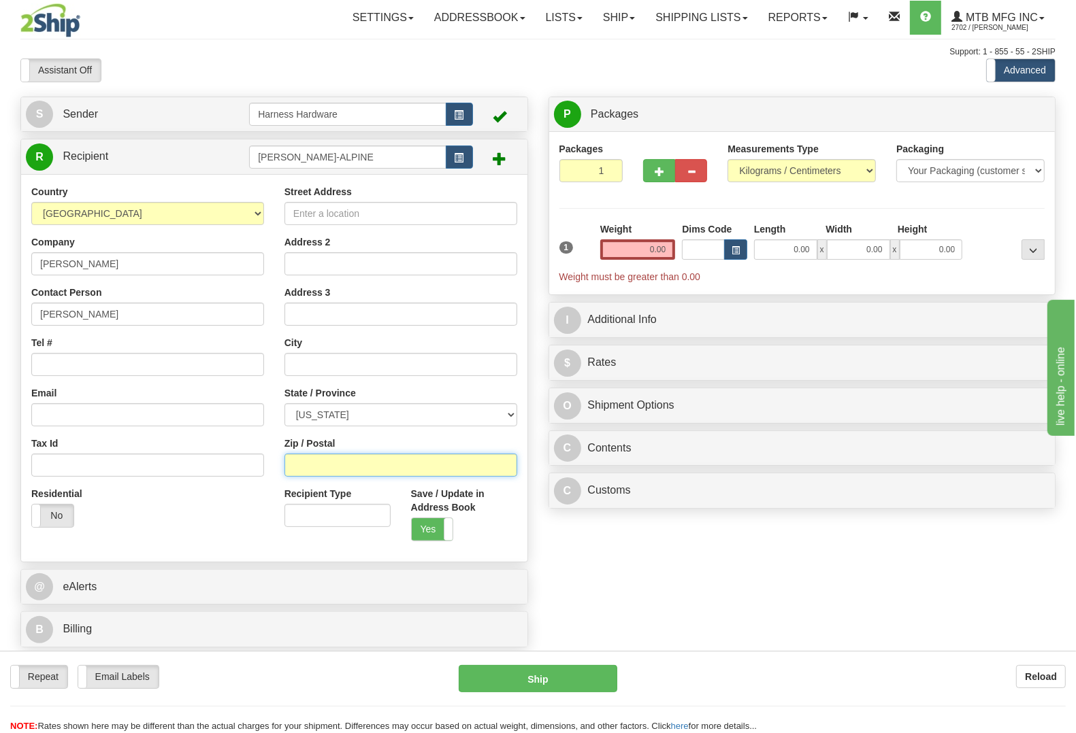
paste input "79830"
type input "79830"
click at [610, 548] on div "S Sender Harness Hardware" at bounding box center [537, 376] width 1055 height 559
type input "ALPINE"
select select "TX"
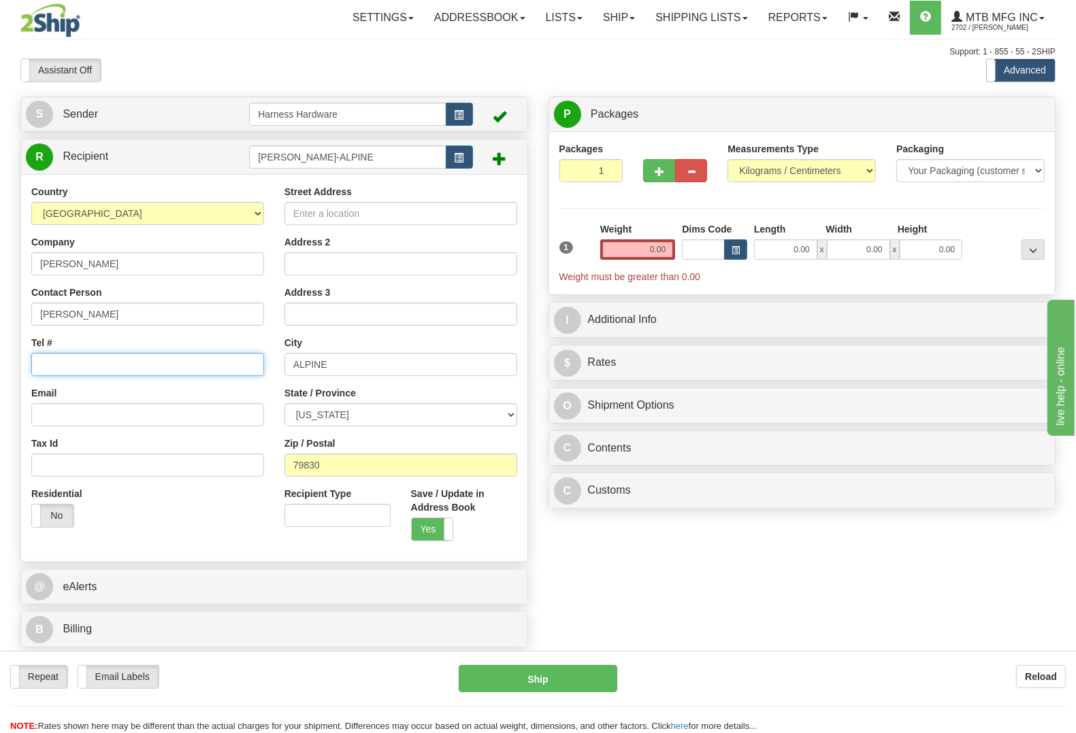
paste input "717-367-1319"
type input "717-367-1319"
click at [648, 580] on div "S Sender Harness Hardware" at bounding box center [537, 376] width 1055 height 559
paste input "17 Antelope Dr."
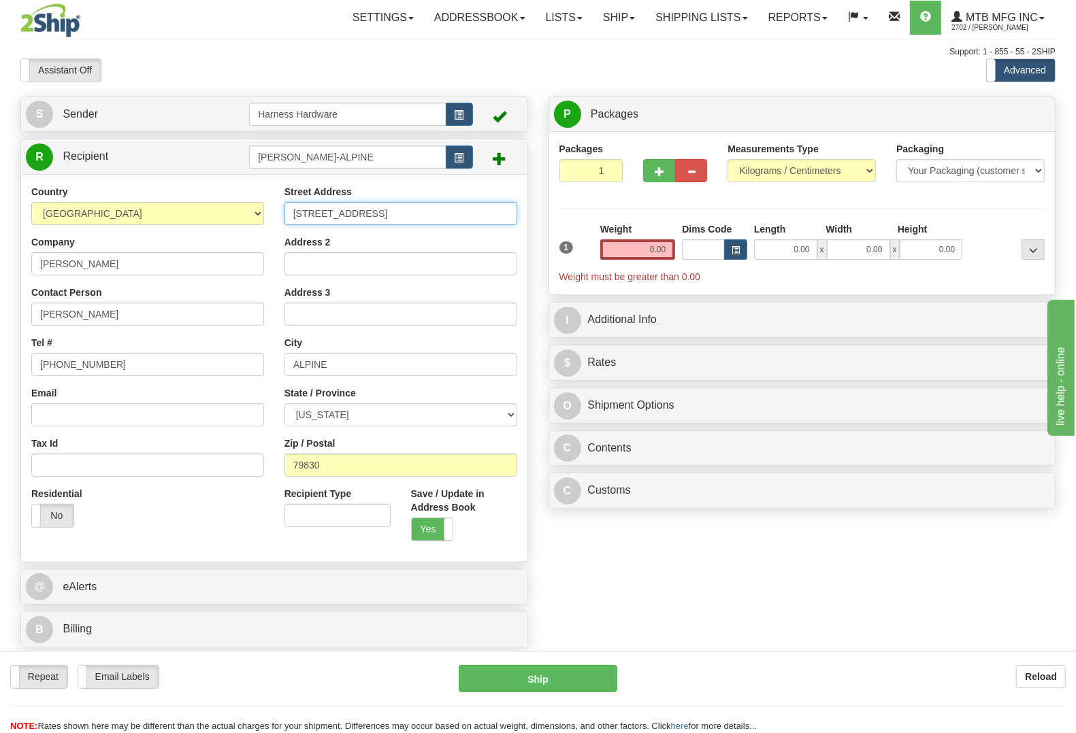
type input "17 Antelope Dr."
drag, startPoint x: 565, startPoint y: 527, endPoint x: 603, endPoint y: 331, distance: 199.6
click at [565, 527] on div "S Sender Harness Hardware" at bounding box center [537, 376] width 1055 height 559
click at [633, 252] on input "0.00" at bounding box center [638, 249] width 76 height 20
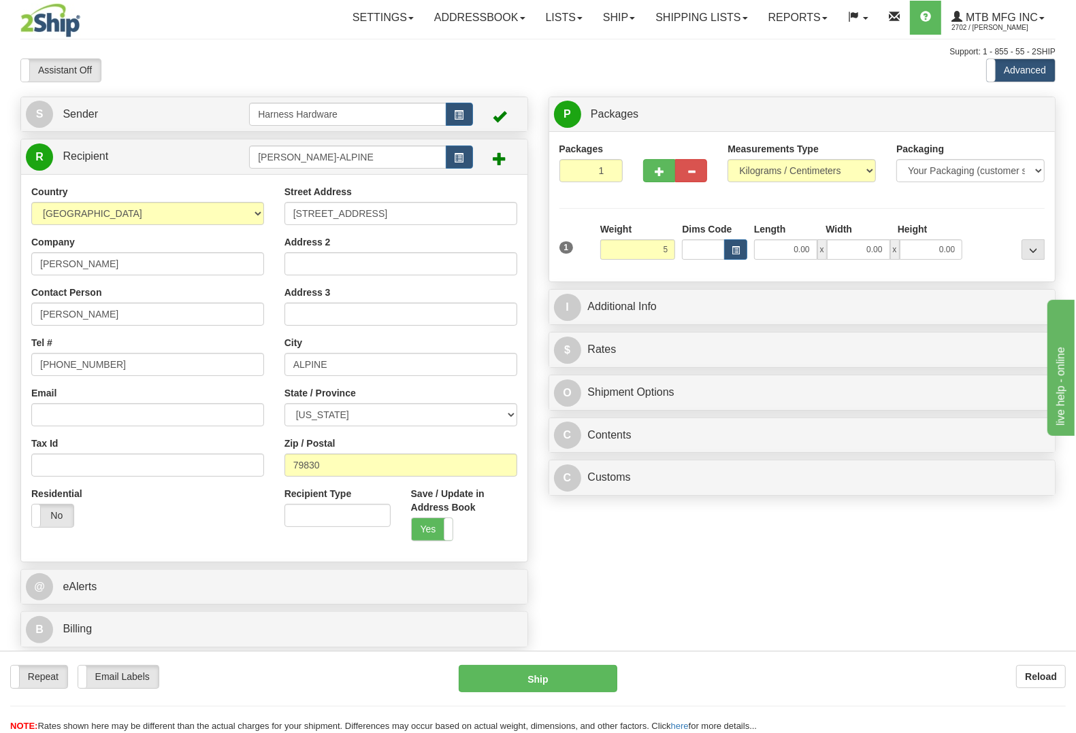
type input "5.00"
click at [997, 206] on div "Packages 1 1 Measurements Type" at bounding box center [802, 206] width 486 height 129
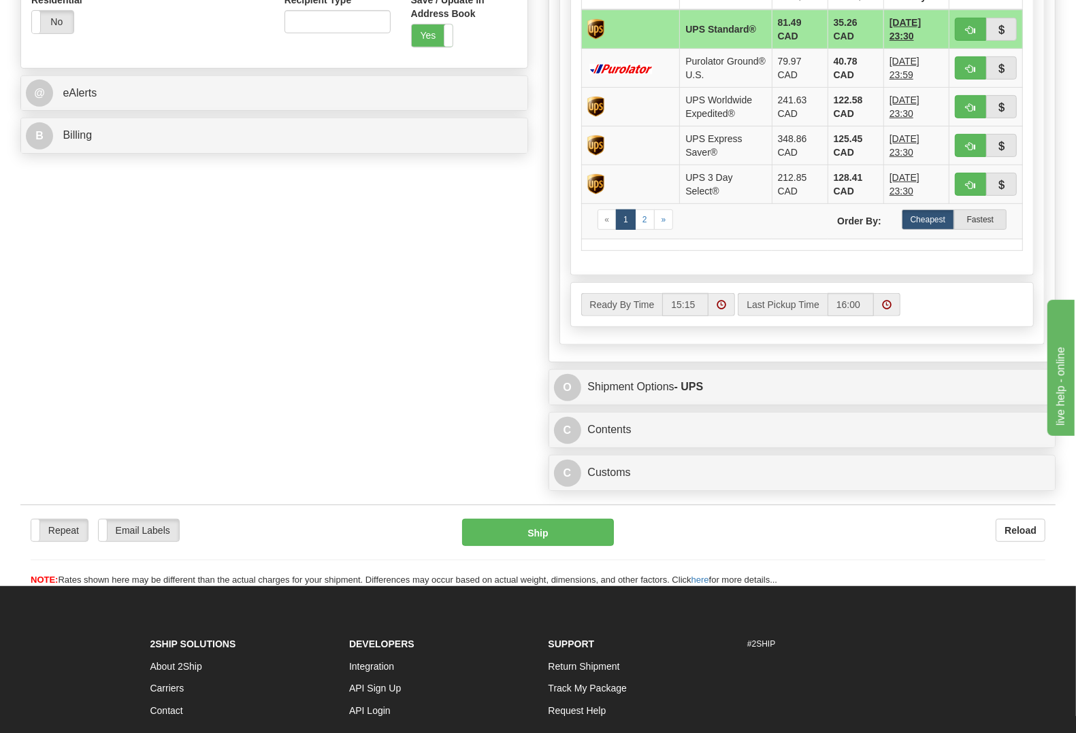
scroll to position [510, 0]
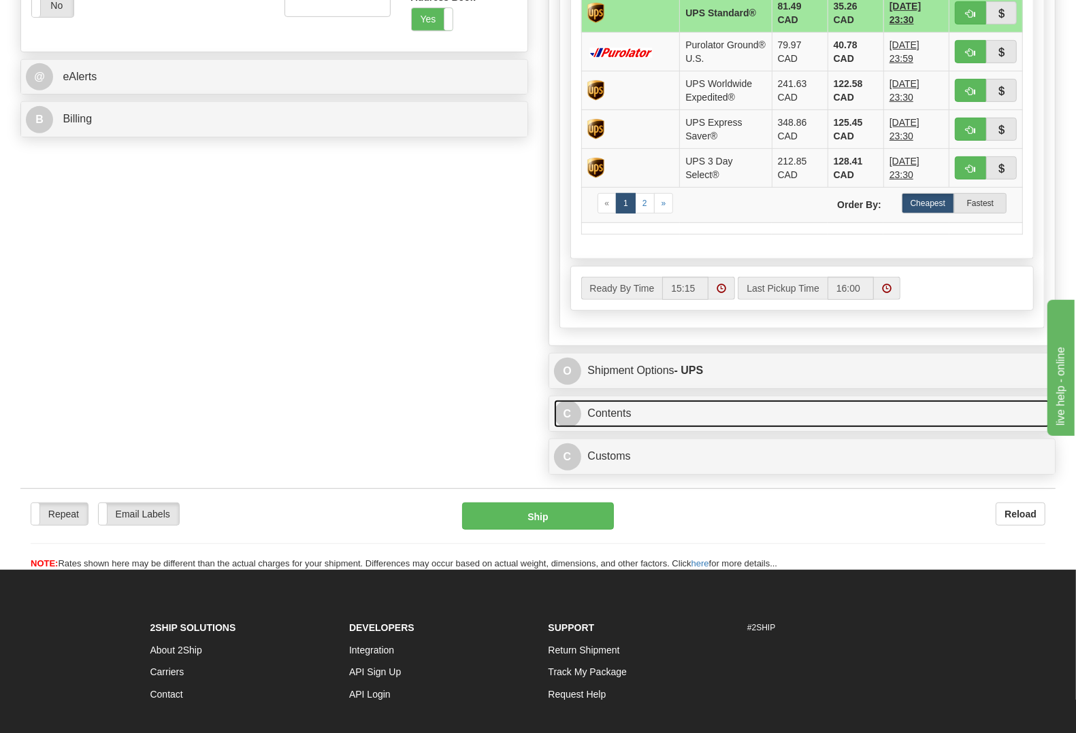
click at [623, 420] on link "C Contents" at bounding box center [802, 414] width 497 height 28
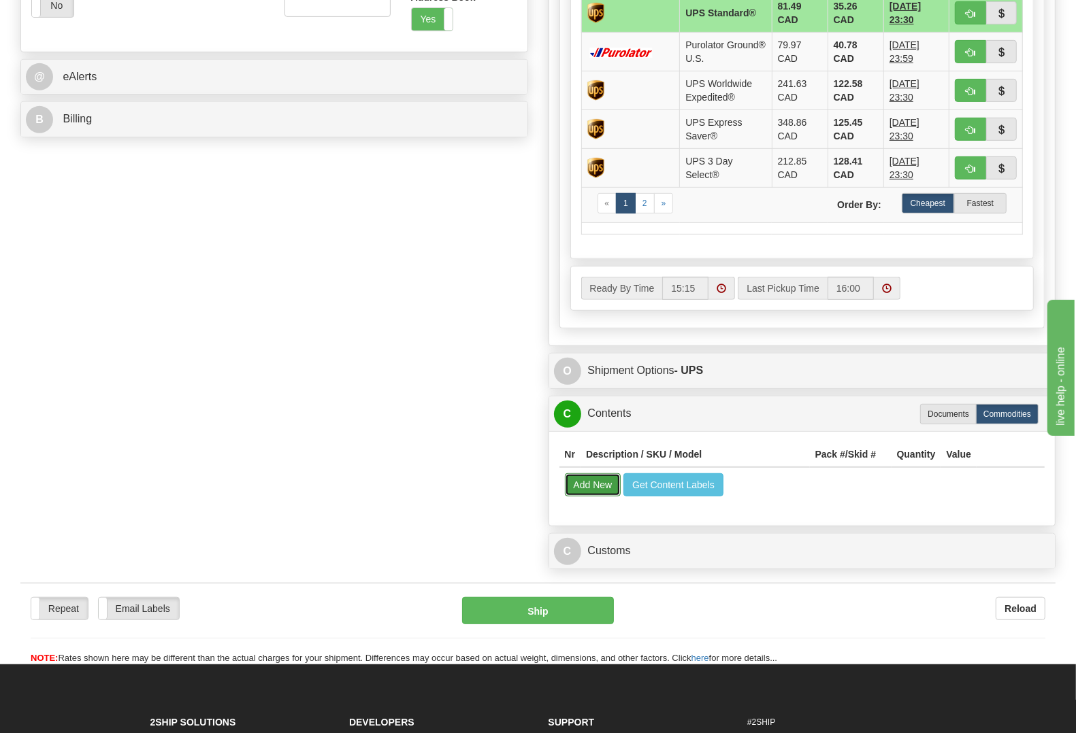
click at [592, 480] on button "Add New" at bounding box center [593, 485] width 56 height 23
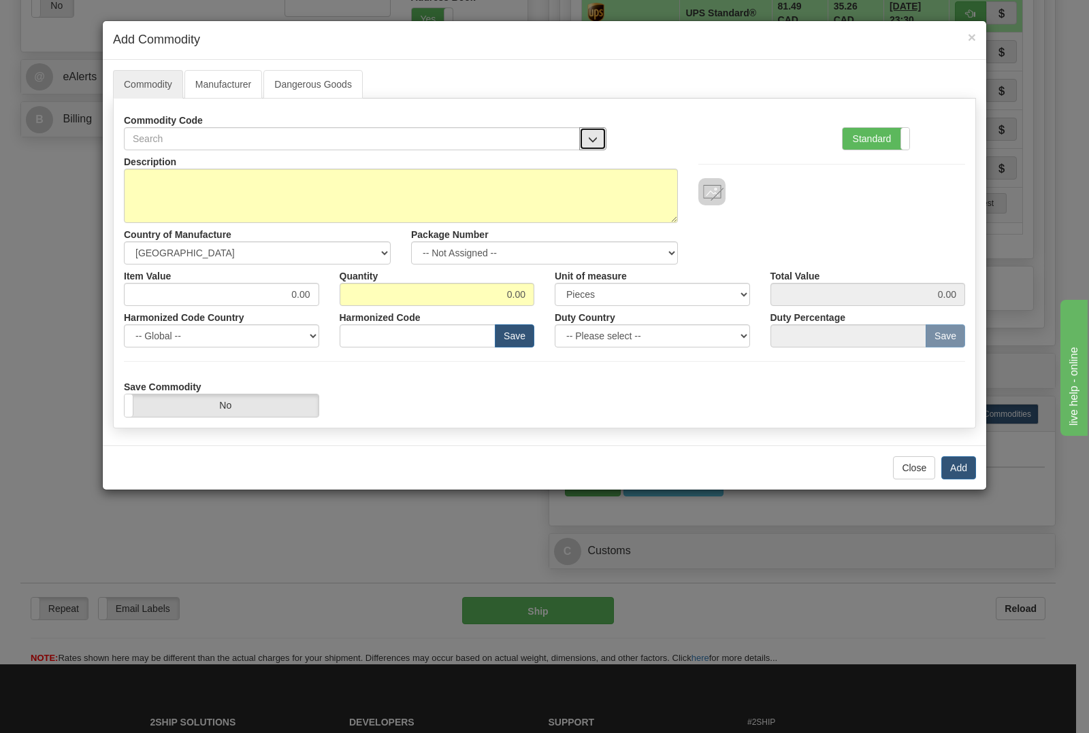
drag, startPoint x: 582, startPoint y: 137, endPoint x: 575, endPoint y: 136, distance: 7.5
click at [582, 136] on button "button" at bounding box center [592, 138] width 27 height 23
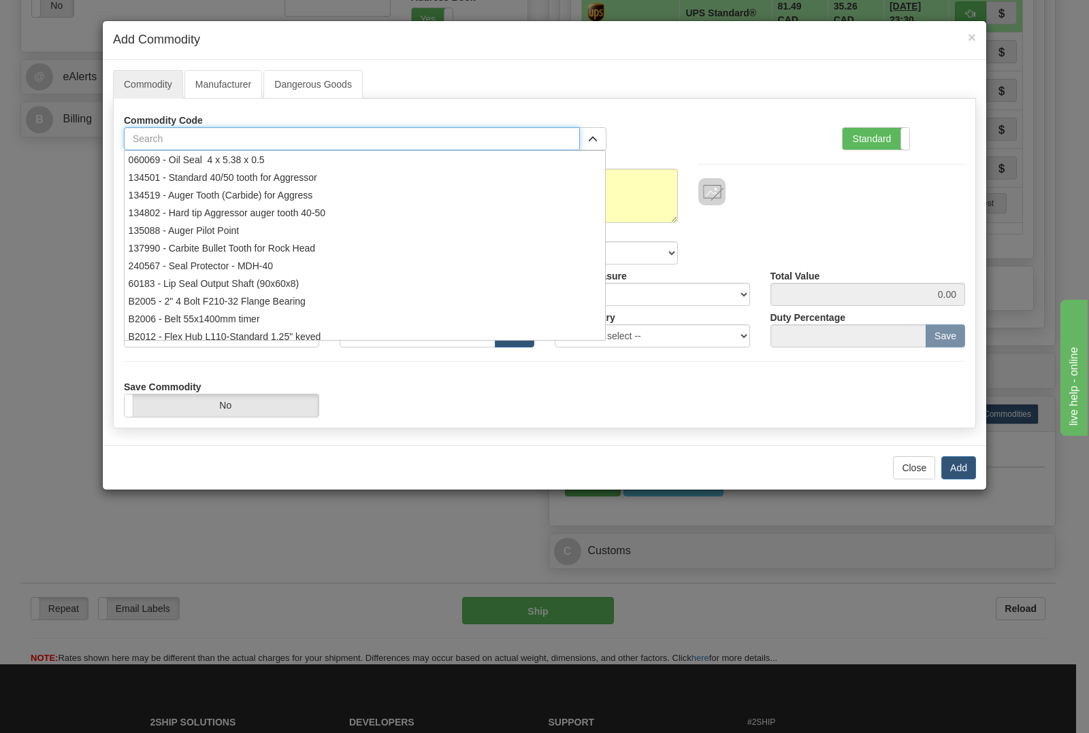
click at [481, 148] on input "text" at bounding box center [352, 138] width 456 height 23
type input "1625"
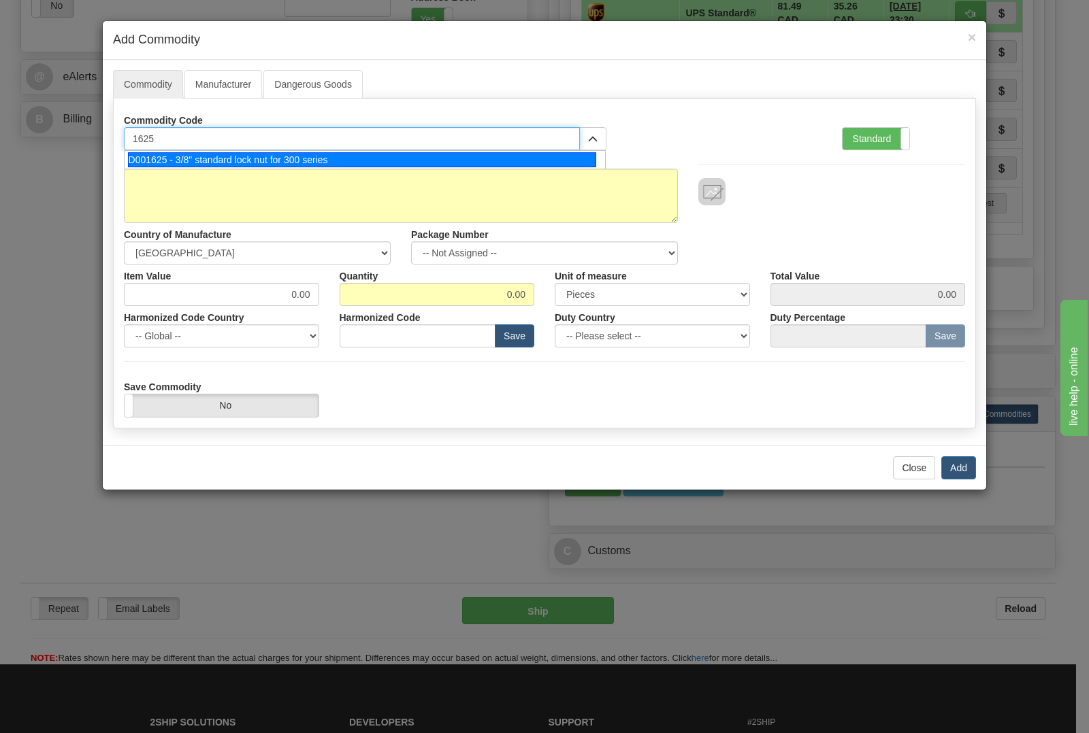
click at [453, 163] on div "D001625 - 3/8" standard lock nut for 300 series" at bounding box center [362, 159] width 469 height 15
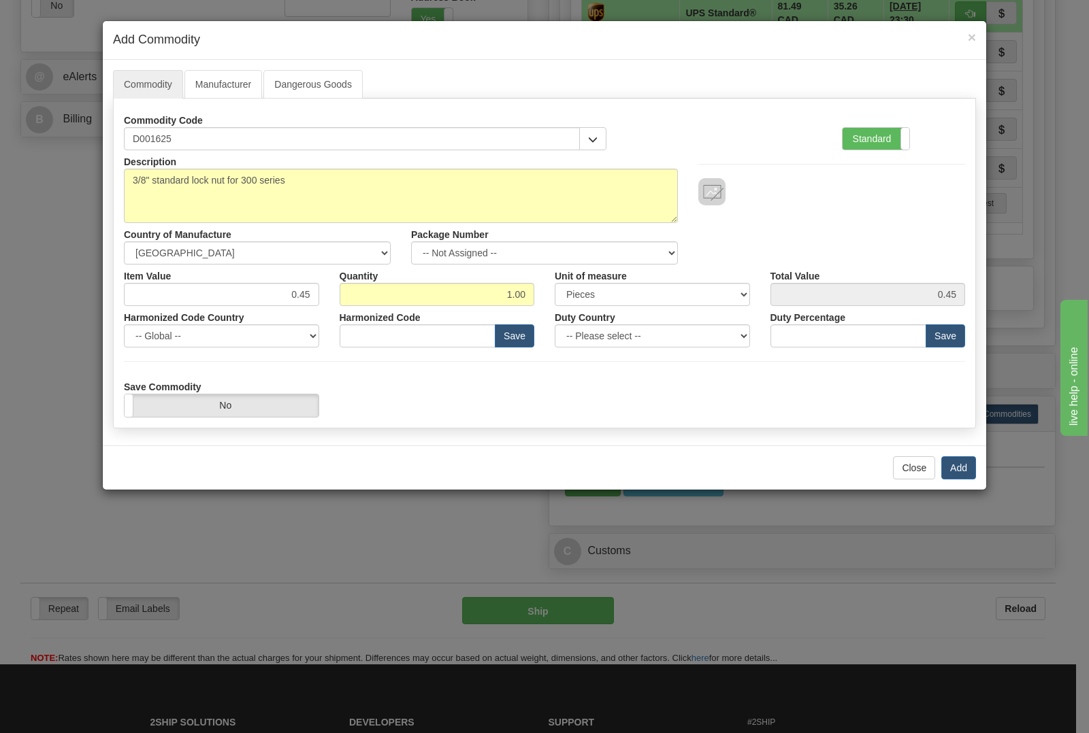
type input "8436.99.0029"
click at [525, 295] on input "1.00" at bounding box center [437, 294] width 195 height 23
type input "1"
type input "24"
type input "10.80"
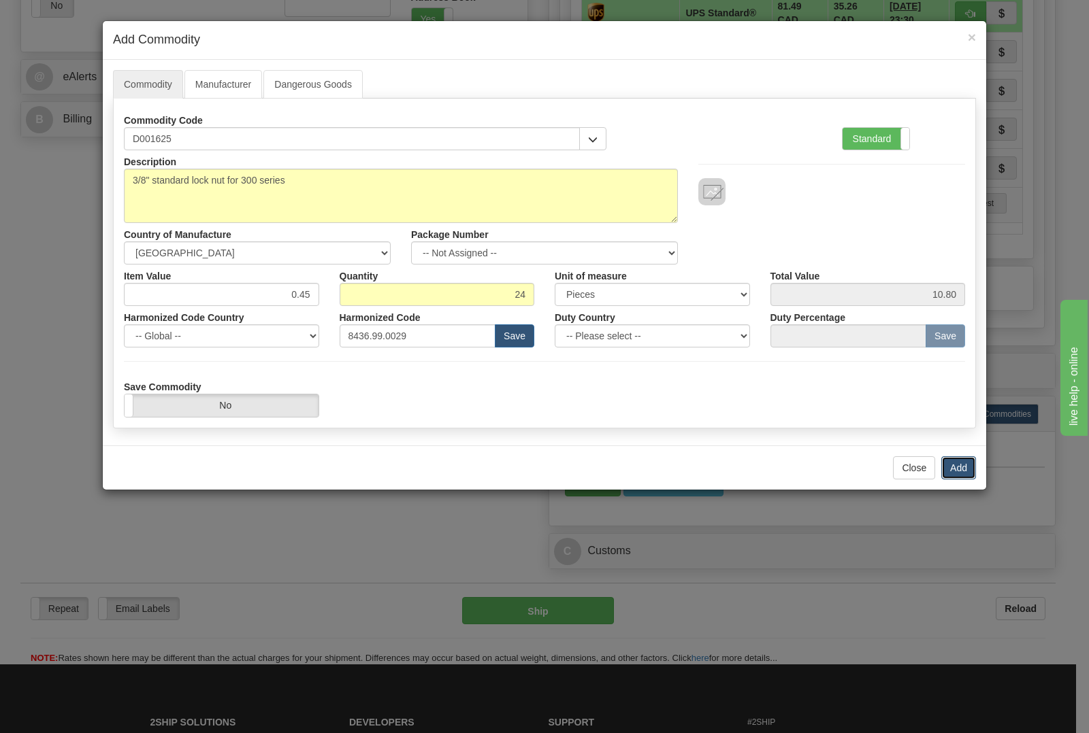
click at [967, 478] on button "Add" at bounding box center [958, 468] width 35 height 23
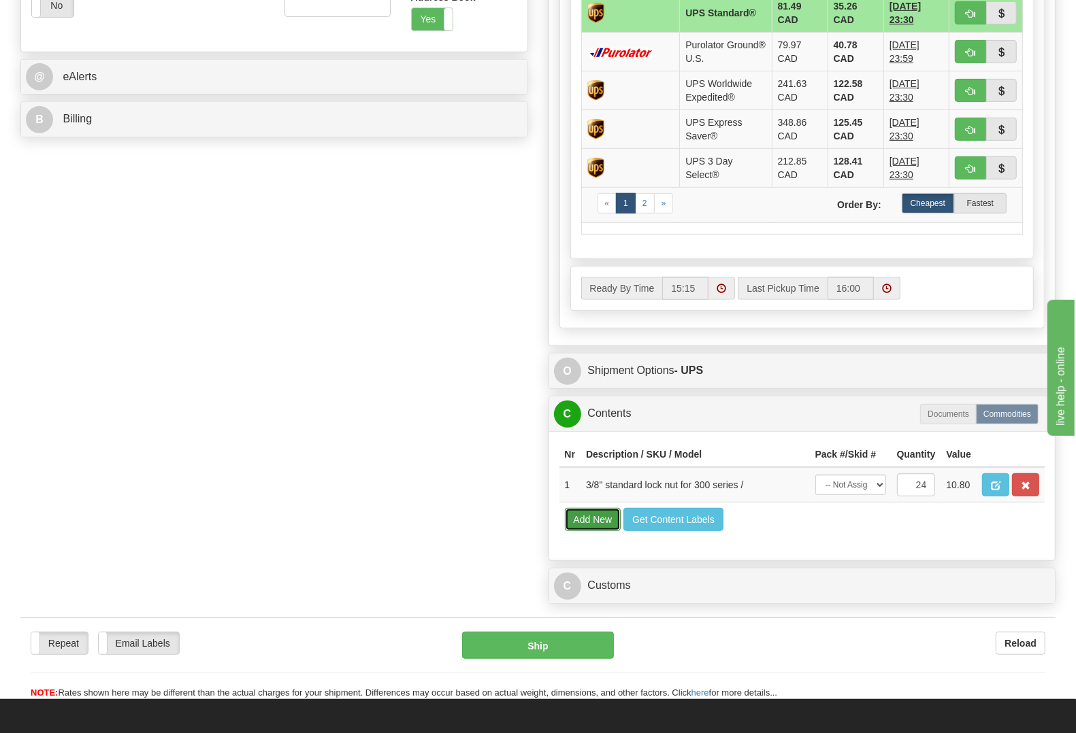
click at [572, 531] on button "Add New" at bounding box center [593, 519] width 56 height 23
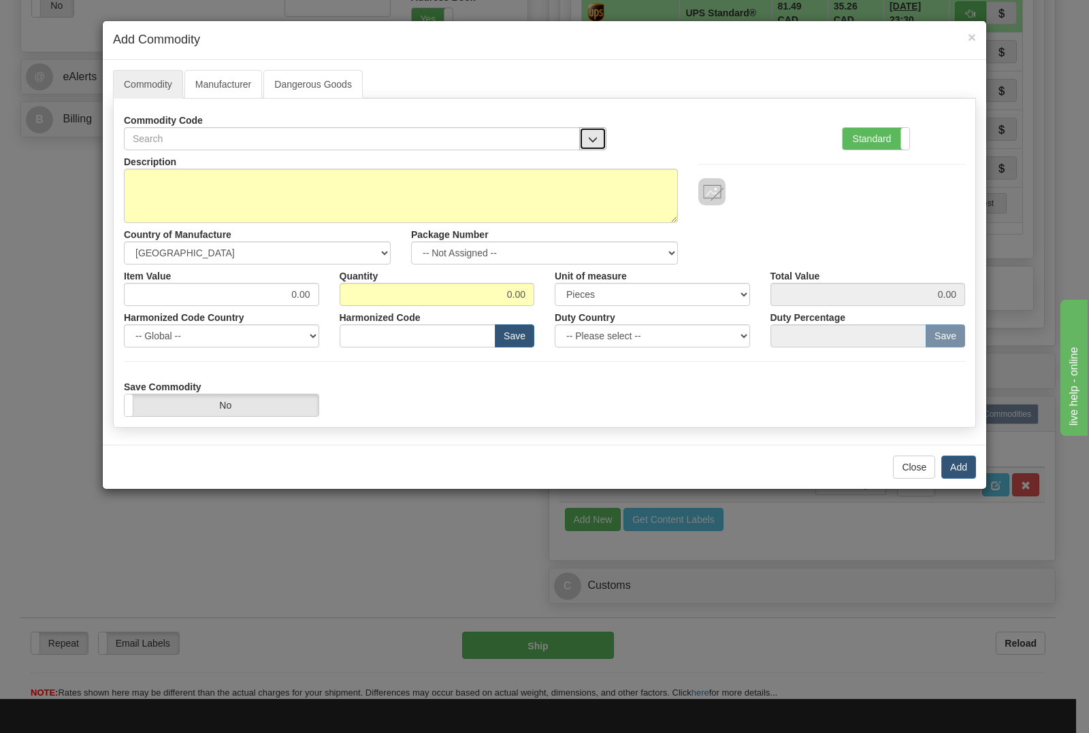
click at [592, 138] on span "button" at bounding box center [593, 139] width 10 height 9
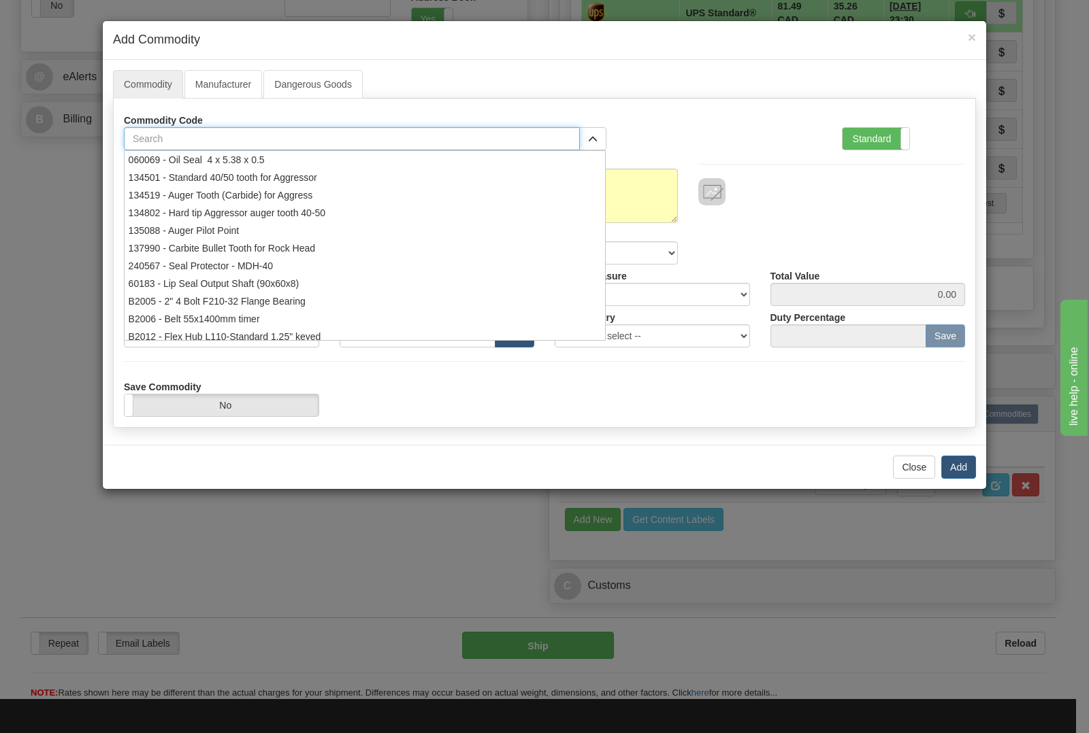
click at [518, 140] on input "text" at bounding box center [352, 138] width 456 height 23
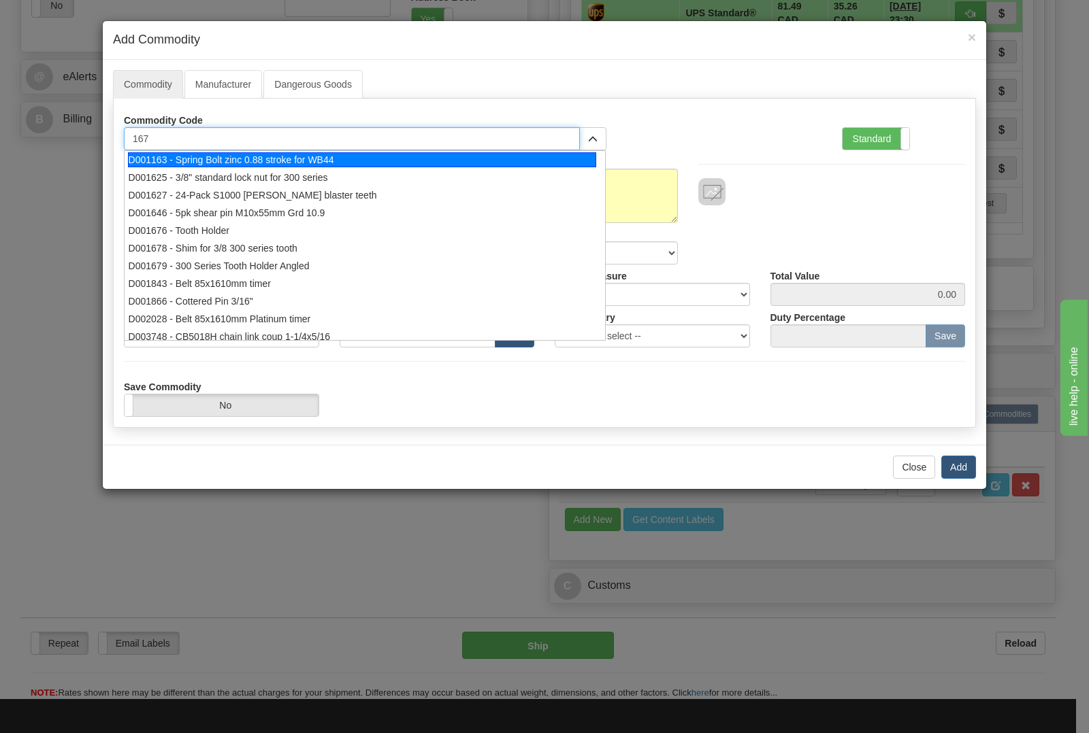
type input "1678"
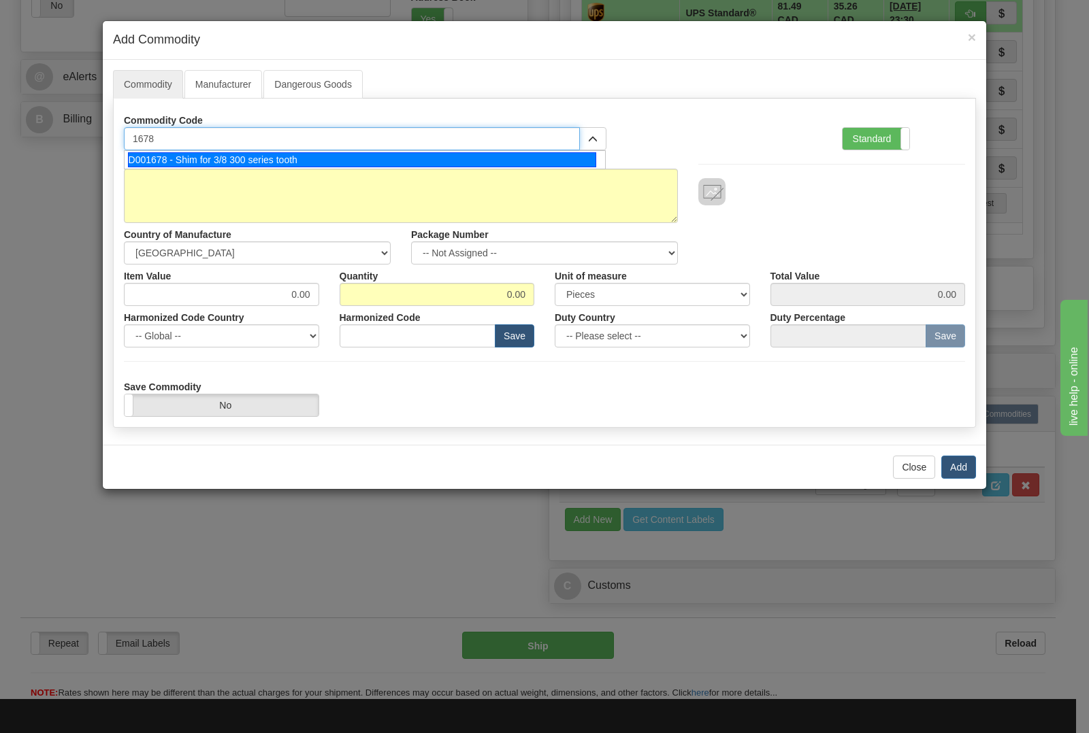
click at [491, 156] on div "D001678 - Shim for 3/8 300 series tooth" at bounding box center [362, 159] width 469 height 15
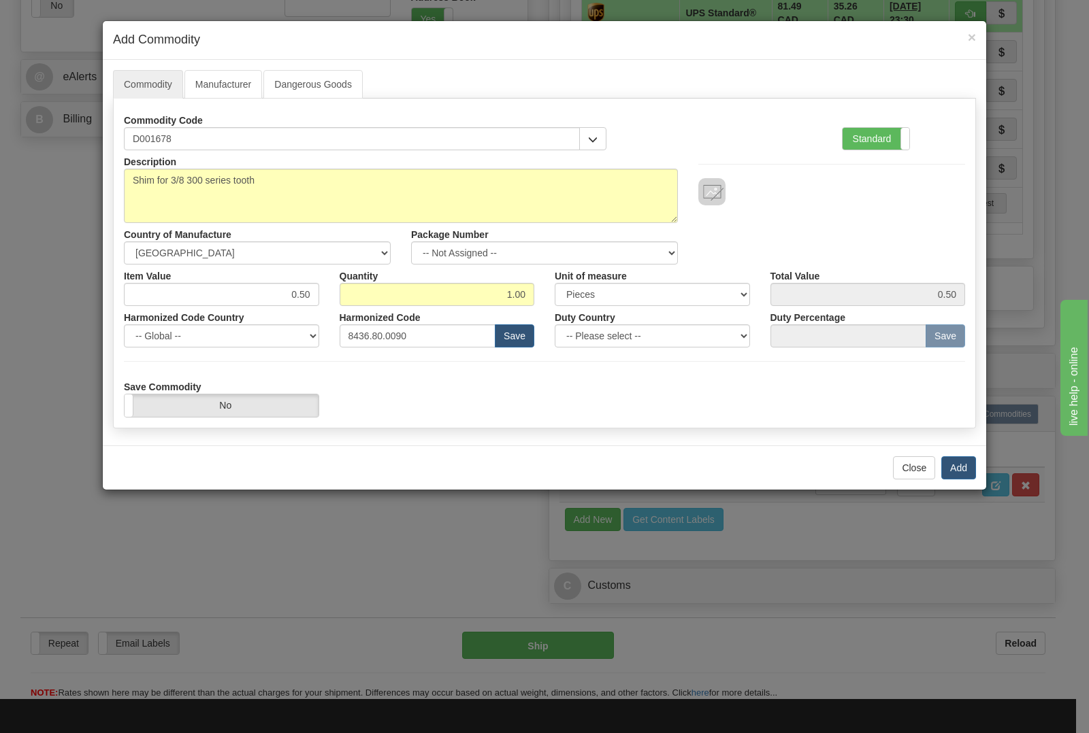
click at [535, 283] on div "Quantity 1.00" at bounding box center [437, 286] width 216 height 42
click at [524, 291] on input "1.00" at bounding box center [437, 294] width 195 height 23
type input "1"
type input "24"
type input "12.00"
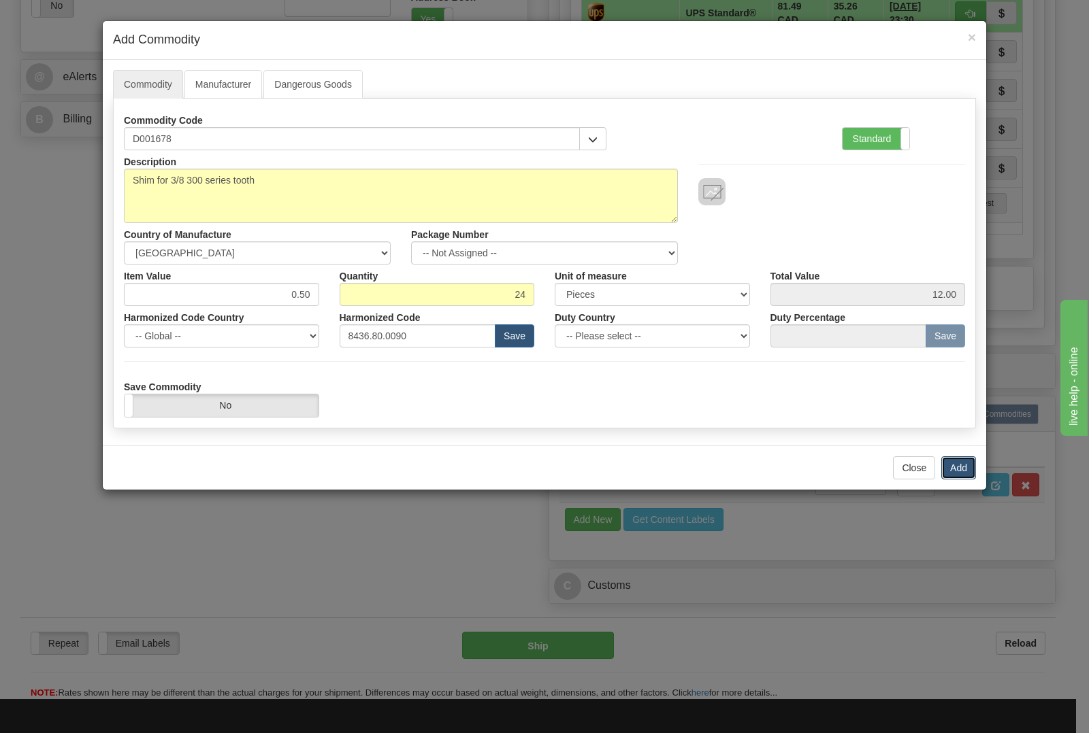
click at [944, 465] on button "Add" at bounding box center [958, 468] width 35 height 23
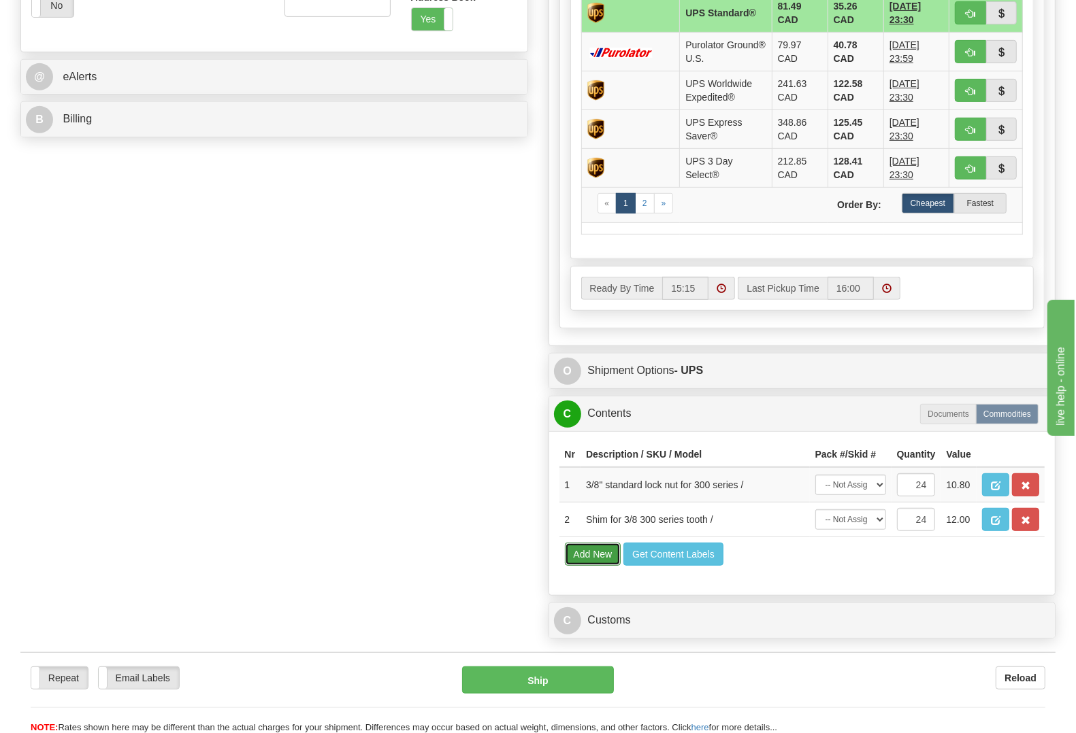
click at [572, 566] on button "Add New" at bounding box center [593, 554] width 56 height 23
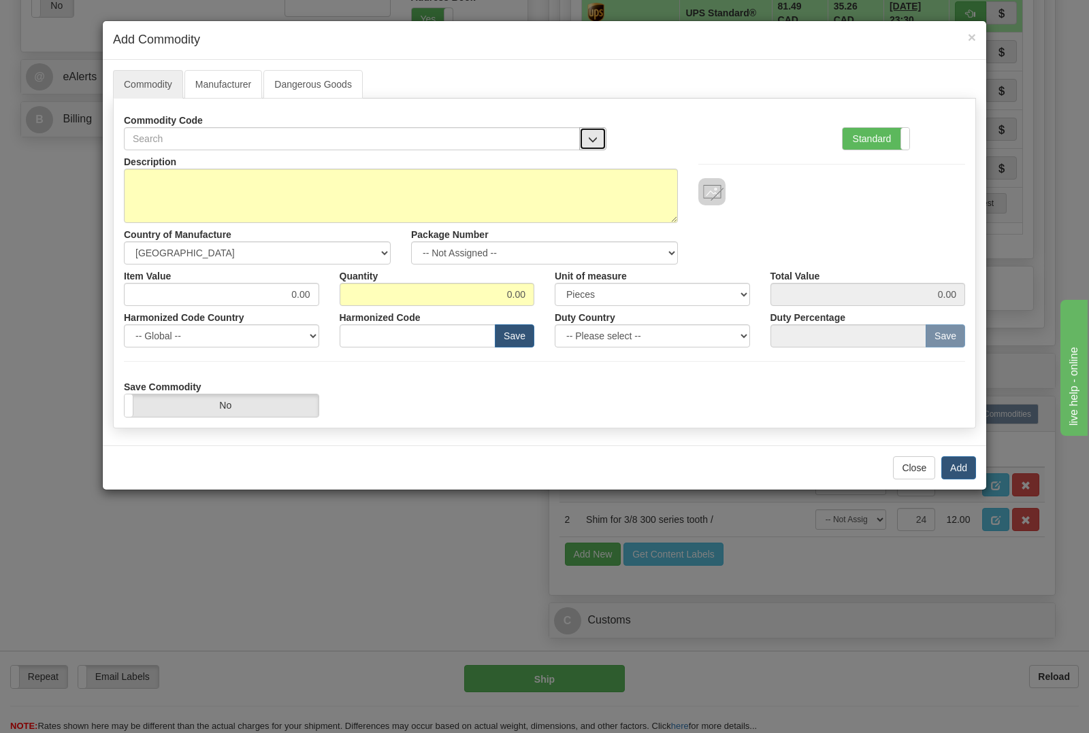
click at [585, 142] on button "button" at bounding box center [592, 138] width 27 height 23
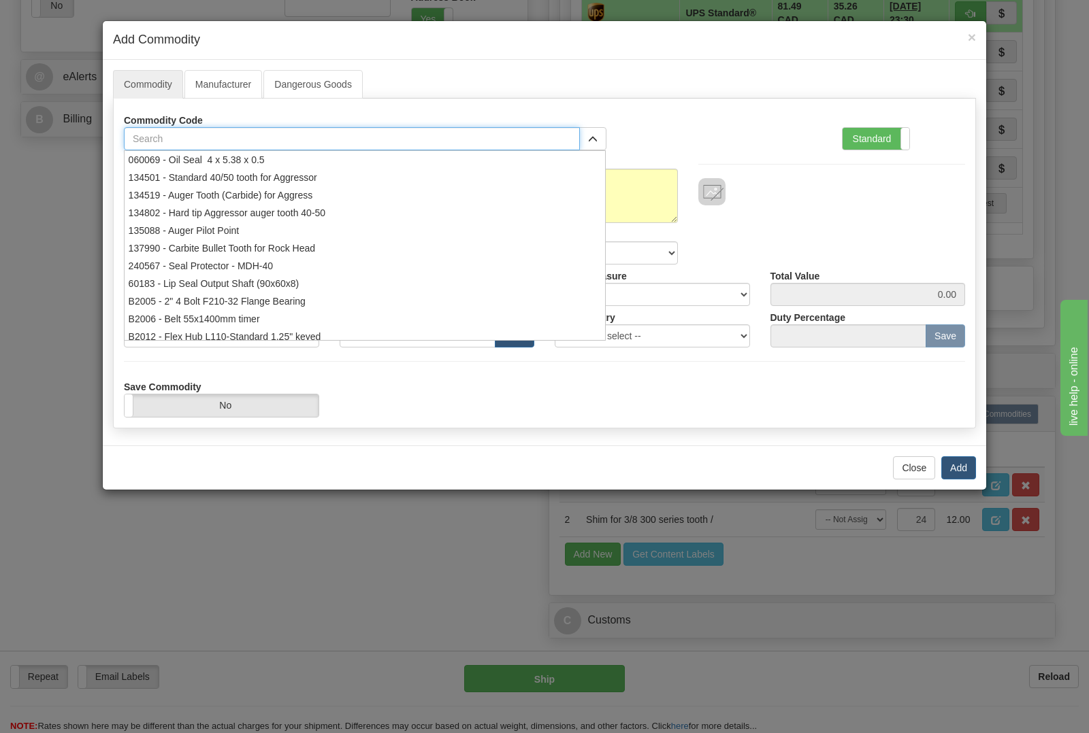
click at [540, 139] on input "text" at bounding box center [352, 138] width 456 height 23
type input "1678"
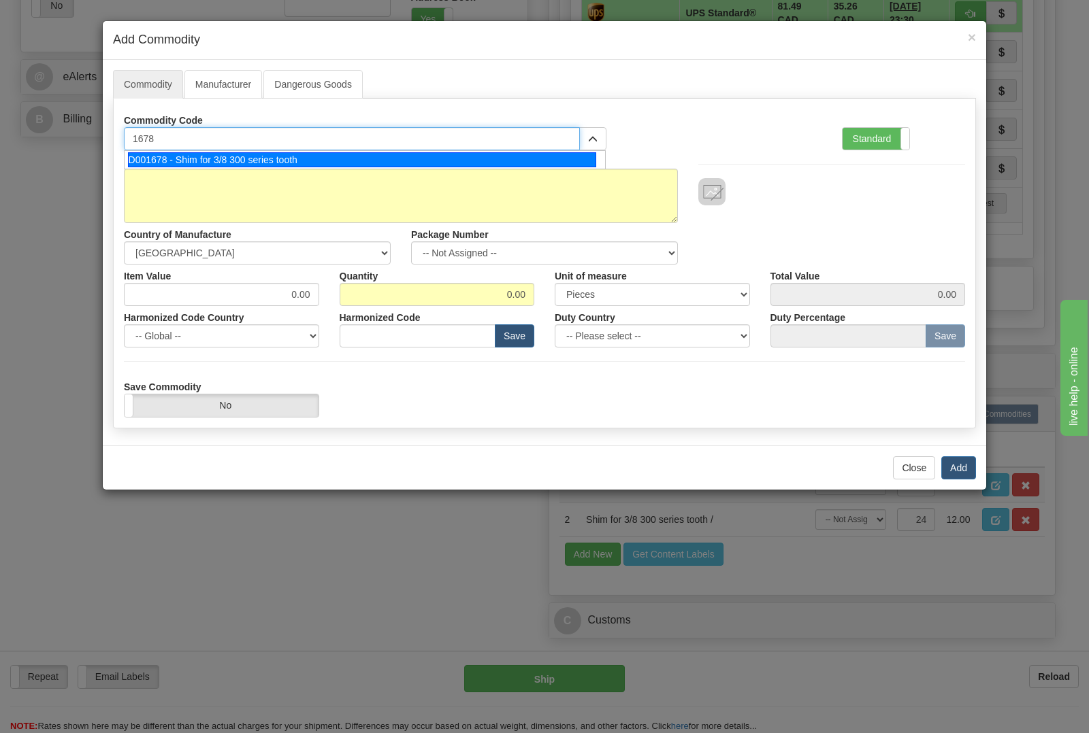
click at [498, 155] on div "D001678 - Shim for 3/8 300 series tooth" at bounding box center [362, 159] width 469 height 15
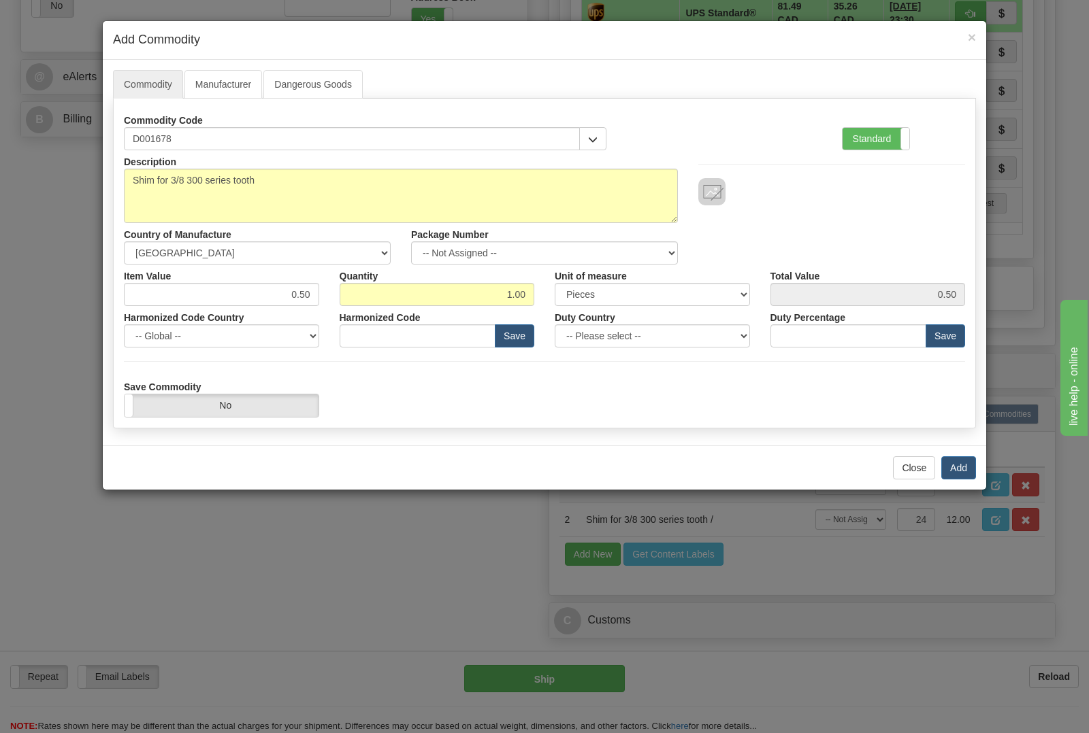
type input "8436.80.0090"
click at [525, 298] on input "1.00" at bounding box center [437, 294] width 195 height 23
type input "1"
type input "0.00"
click at [582, 133] on button "button" at bounding box center [592, 138] width 27 height 23
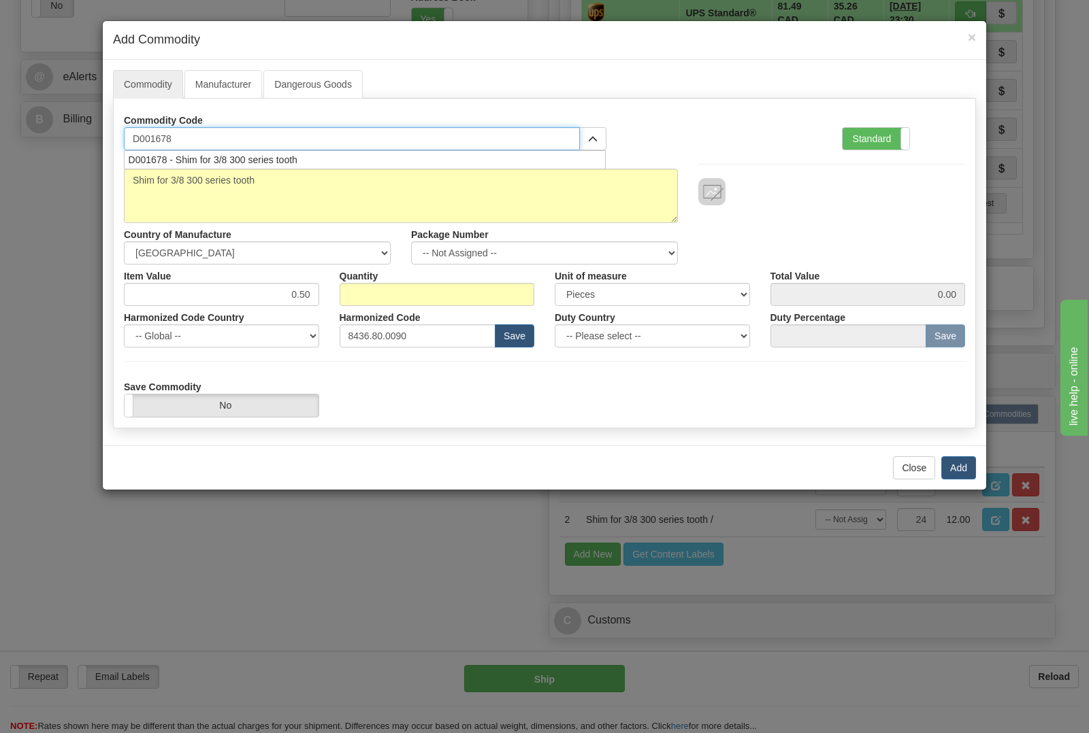
click at [498, 137] on input "D001678" at bounding box center [352, 138] width 456 height 23
type input "D001679"
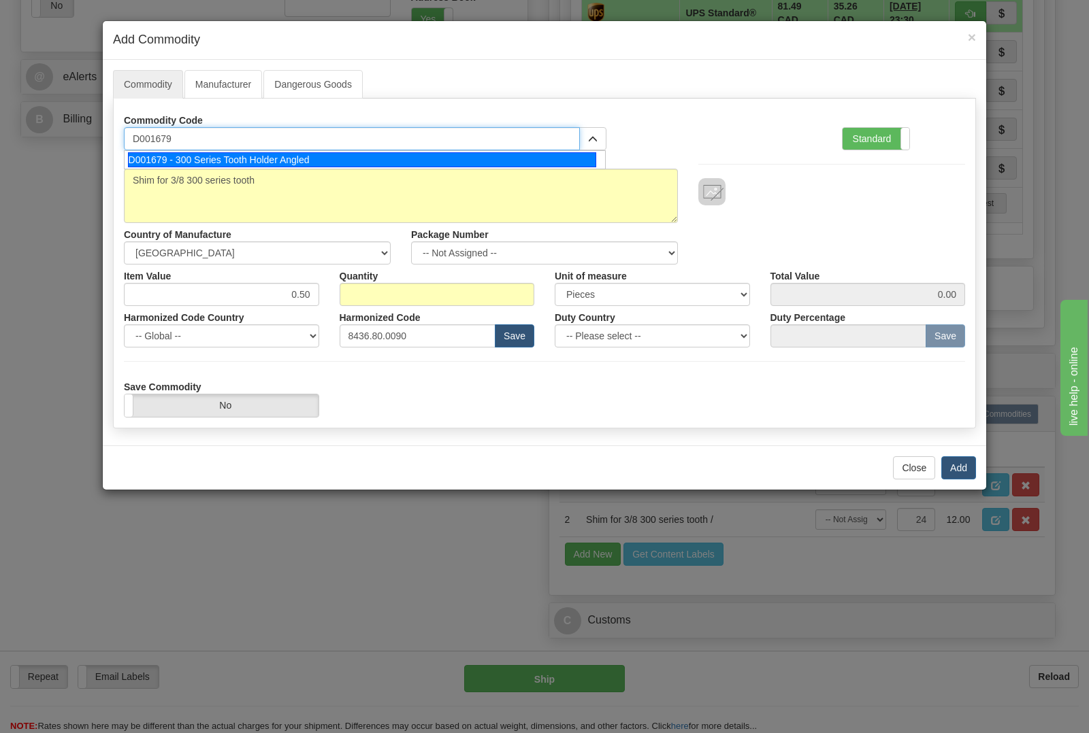
click at [274, 167] on div "D001679 - 300 Series Tooth Holder Angled" at bounding box center [362, 159] width 469 height 15
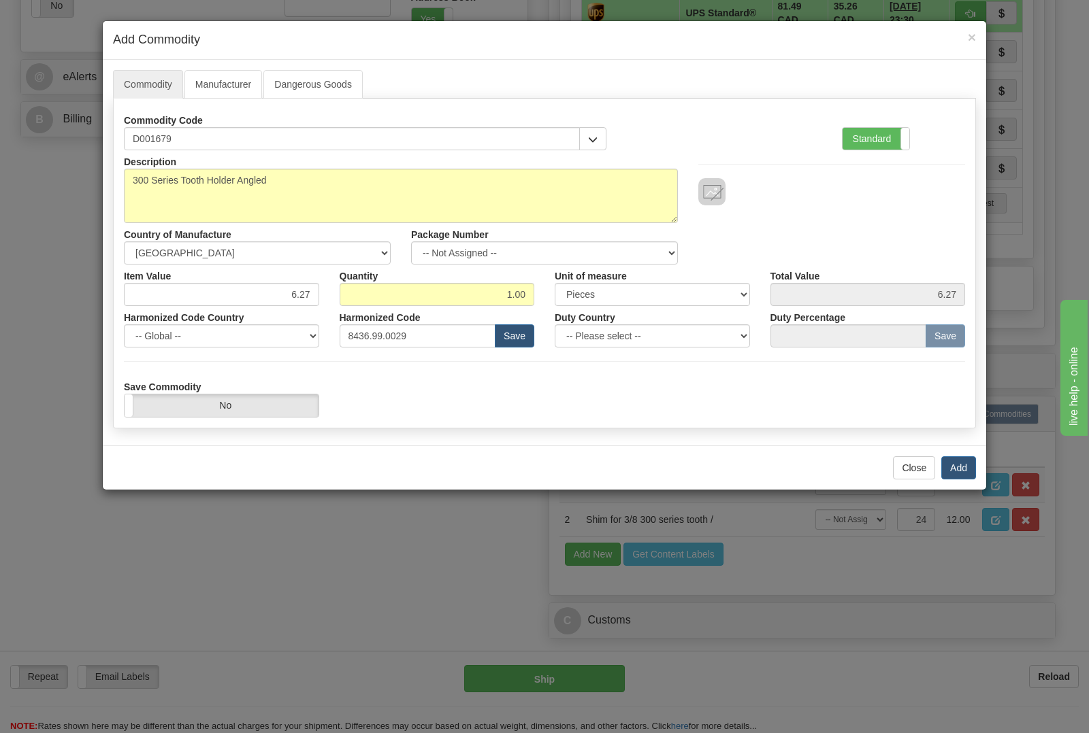
click at [539, 291] on div "Quantity 1.00" at bounding box center [437, 286] width 216 height 42
click at [523, 297] on input "1.00" at bounding box center [437, 294] width 195 height 23
type input "1"
type input "4"
type input "25.08"
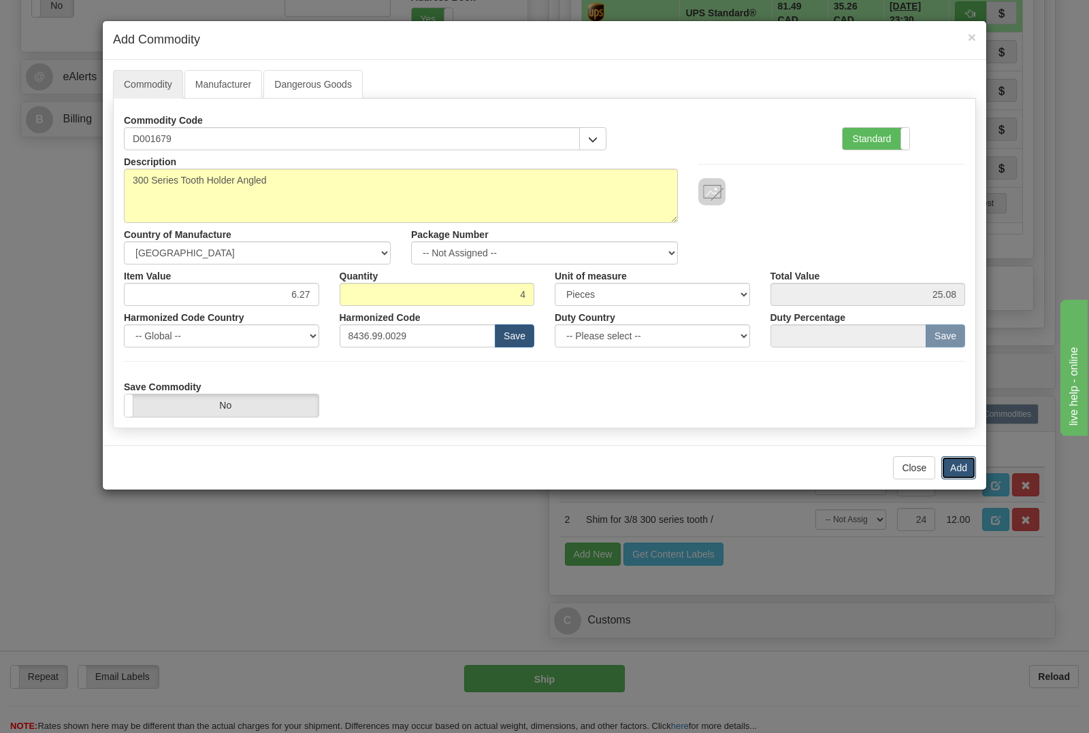
click at [954, 478] on button "Add" at bounding box center [958, 468] width 35 height 23
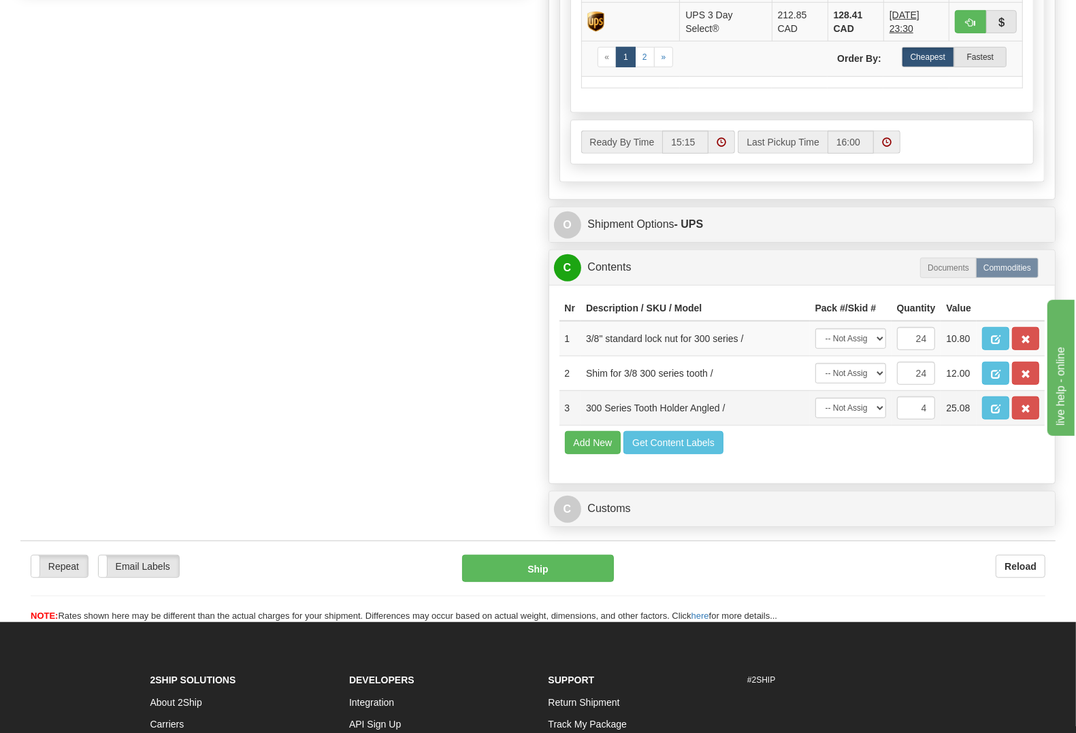
scroll to position [680, 0]
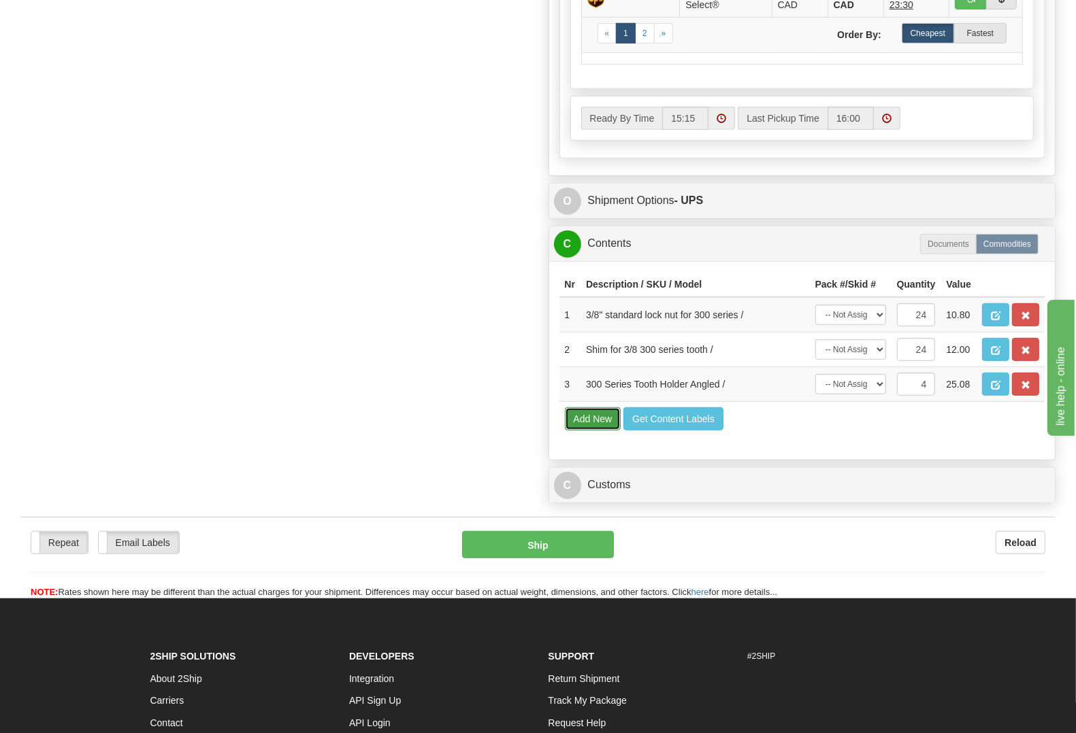
click at [580, 431] on button "Add New" at bounding box center [593, 419] width 56 height 23
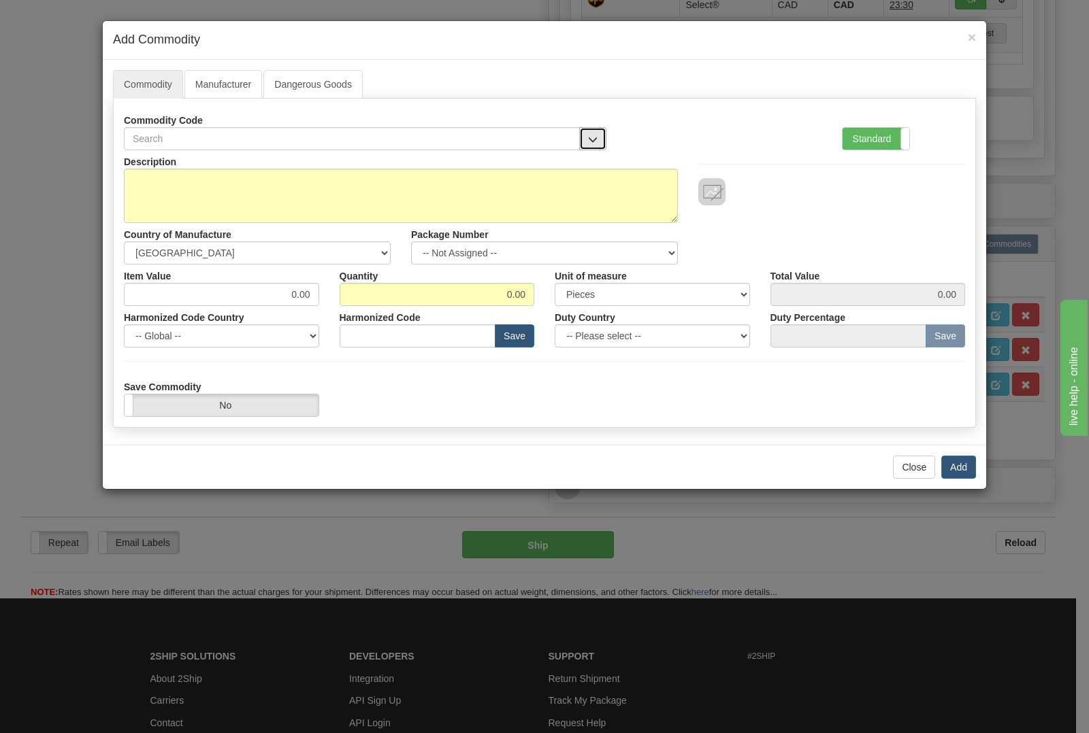
click at [600, 129] on button "button" at bounding box center [592, 138] width 27 height 23
click at [488, 126] on div "Commodity Code 060069 - Oil Seal 4 x 5.38 x 0.5 134501 - Standard 40/50 tooth f…" at bounding box center [365, 130] width 482 height 42
click at [587, 150] on button "button" at bounding box center [592, 138] width 27 height 23
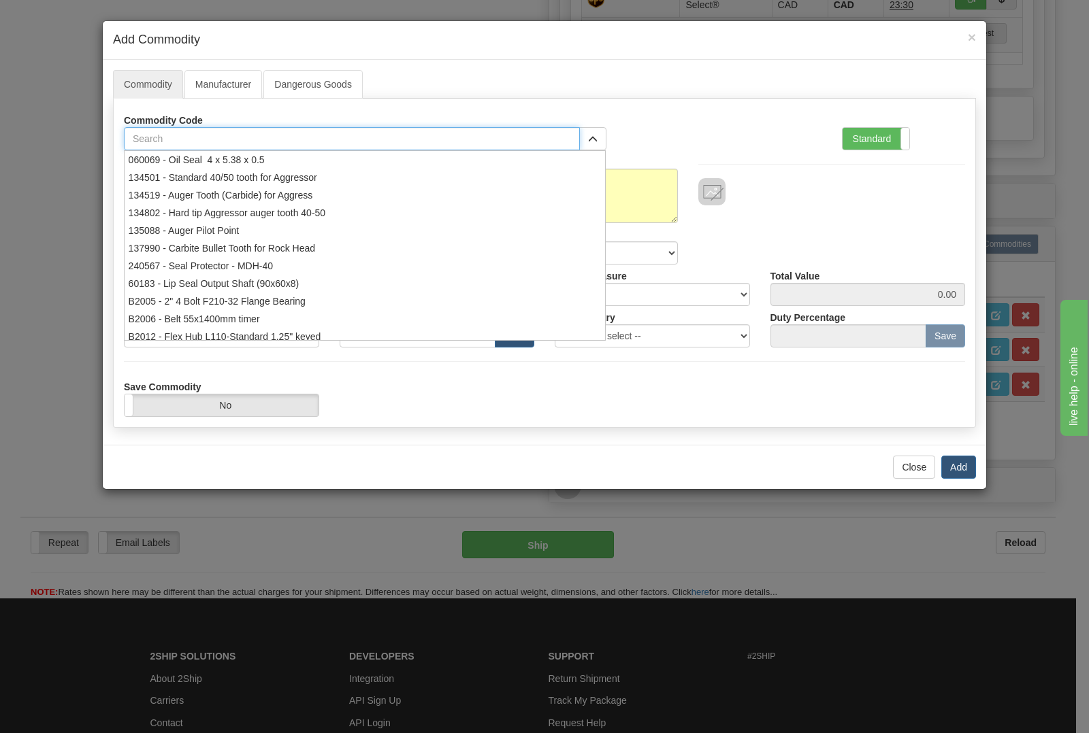
click at [531, 144] on input "text" at bounding box center [352, 138] width 456 height 23
type input "1775"
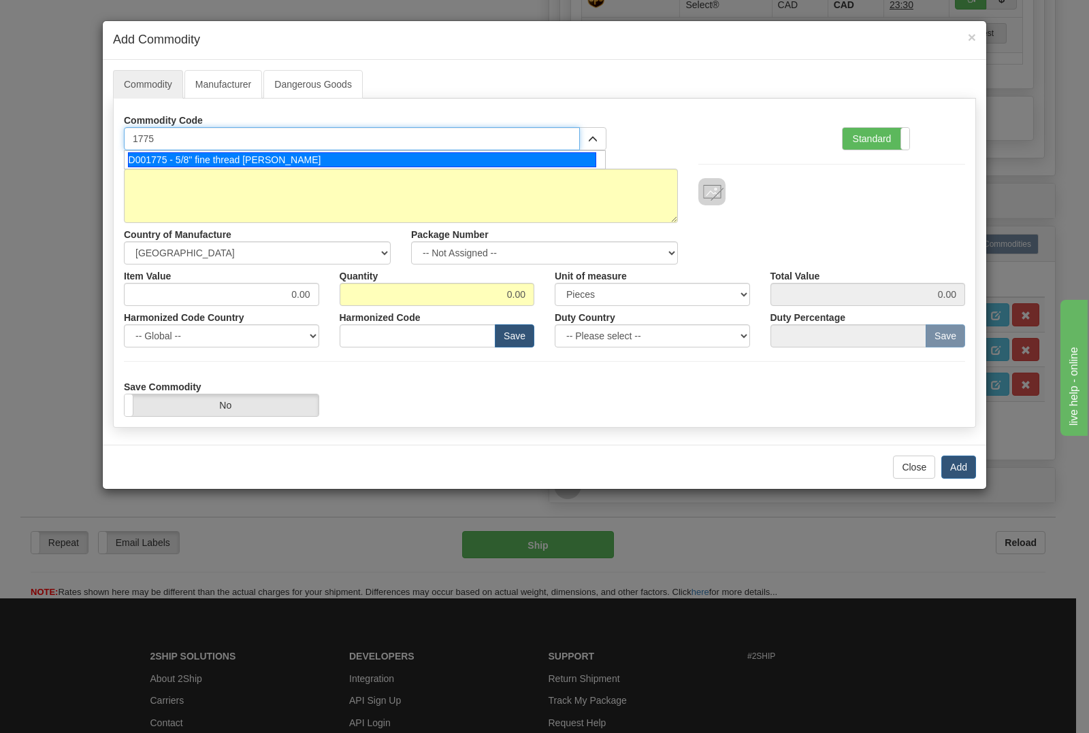
click at [494, 163] on div "D001775 - 5/8" fine thread Allan Bolt" at bounding box center [362, 159] width 469 height 15
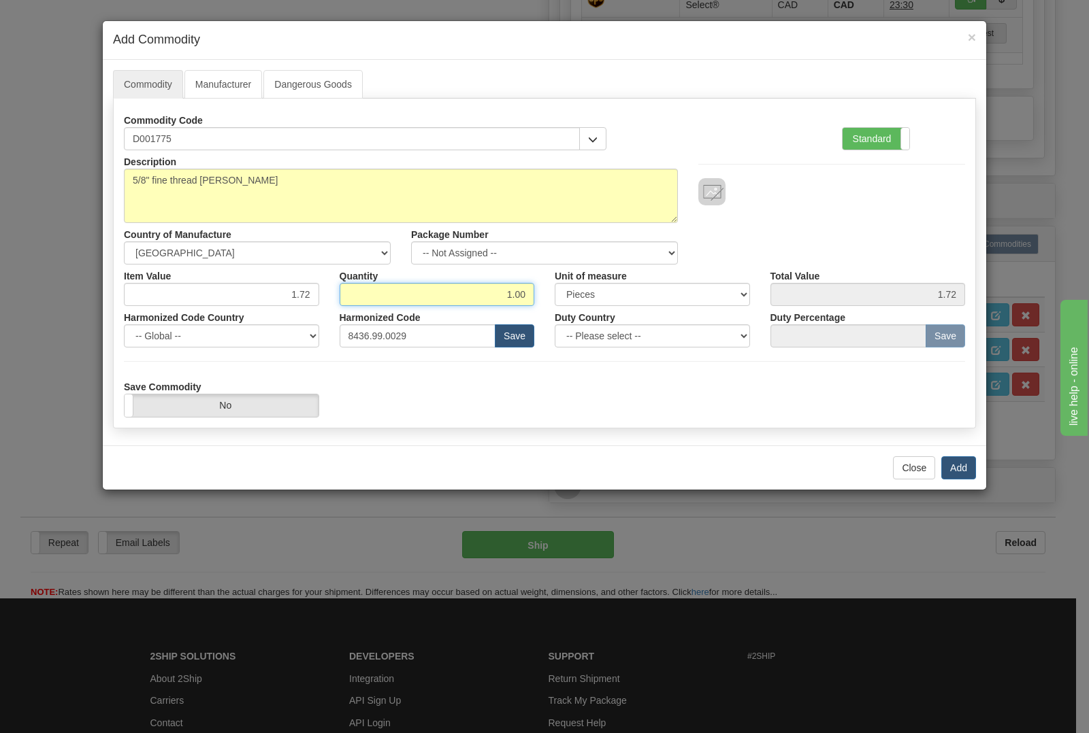
click at [522, 293] on input "1.00" at bounding box center [437, 294] width 195 height 23
click at [527, 286] on input "1.00" at bounding box center [437, 294] width 195 height 23
type input "1"
type input "12"
type input "20.64"
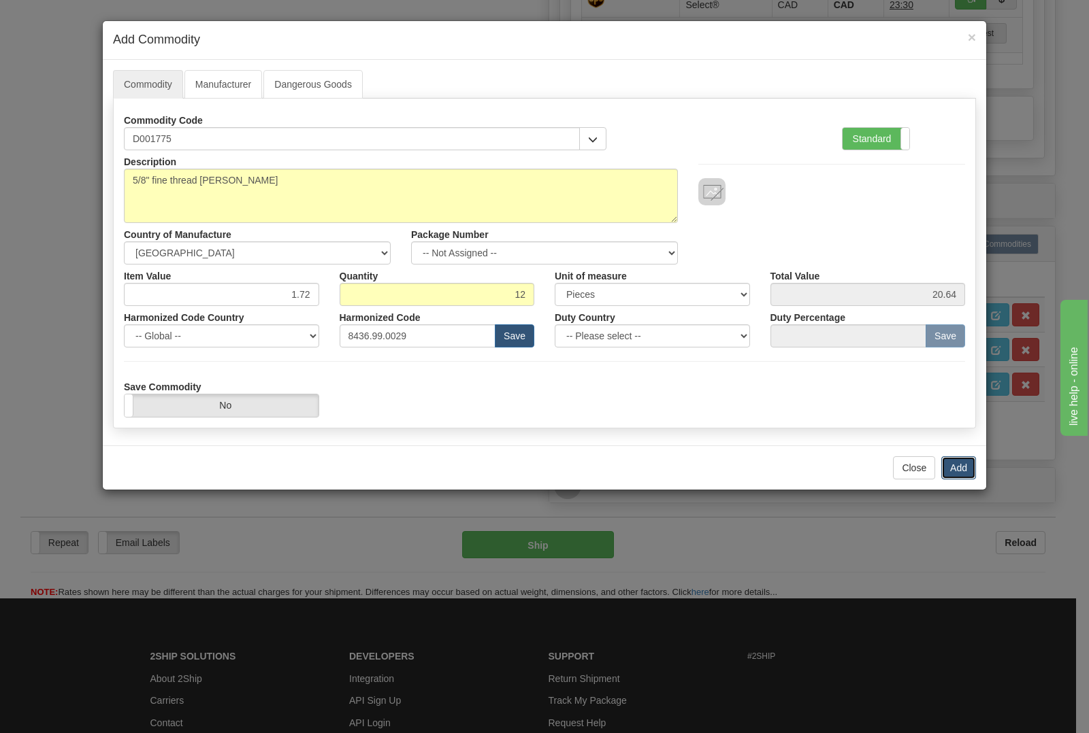
click at [944, 473] on button "Add" at bounding box center [958, 468] width 35 height 23
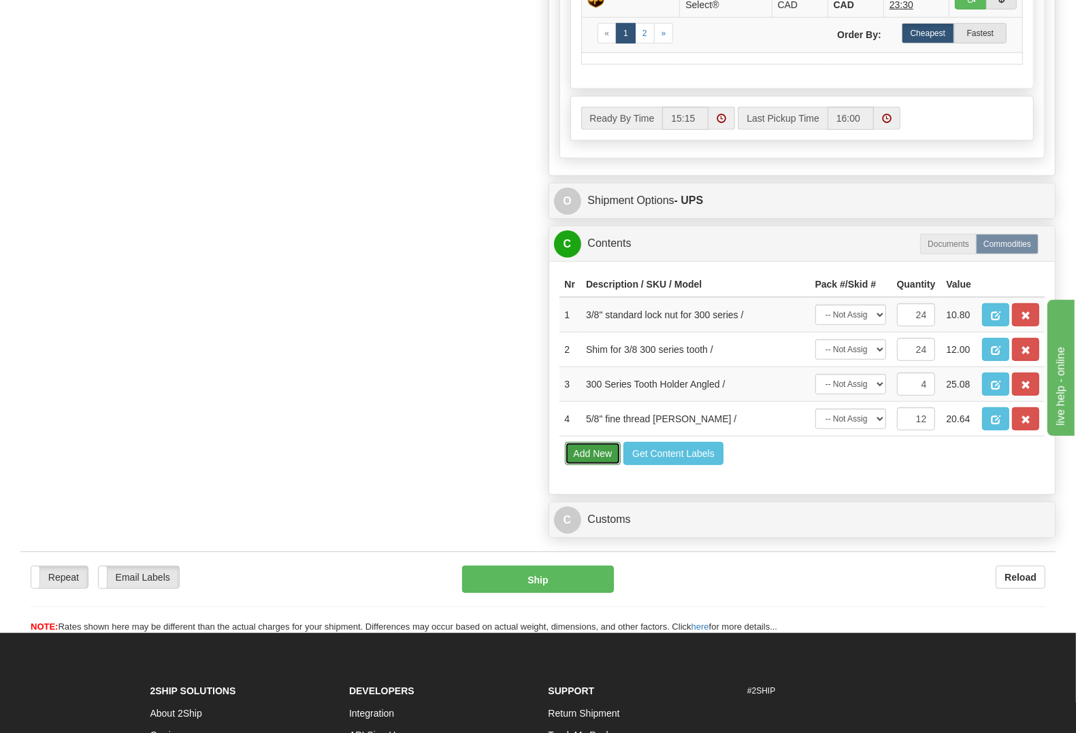
click at [589, 465] on button "Add New" at bounding box center [593, 453] width 56 height 23
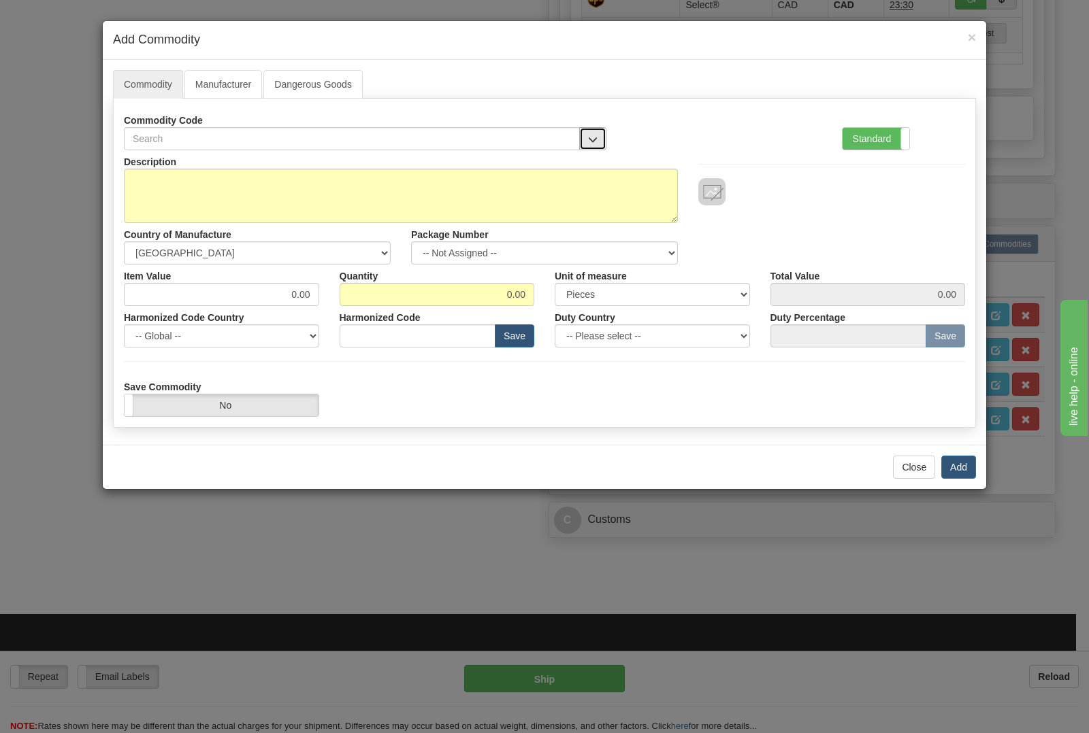
click at [591, 141] on span "button" at bounding box center [593, 139] width 10 height 9
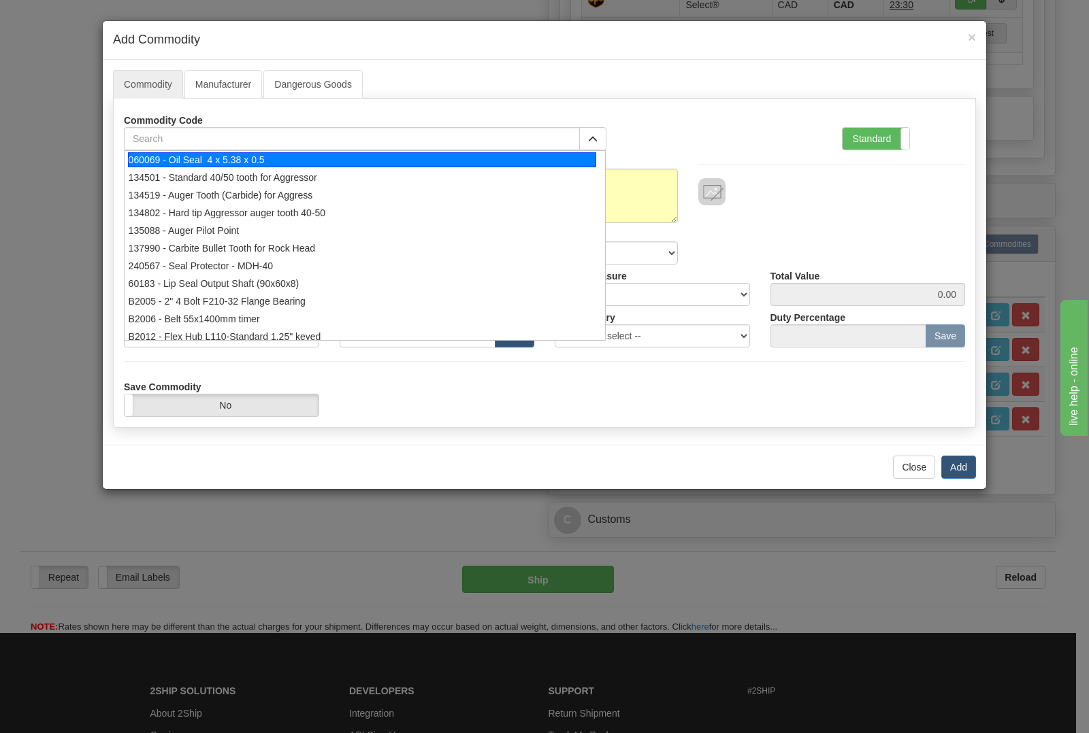
click at [518, 127] on div "Commodity Code 060069 - Oil Seal 4 x 5.38 x 0.5 134501 - Standard 40/50 tooth f…" at bounding box center [365, 130] width 482 height 42
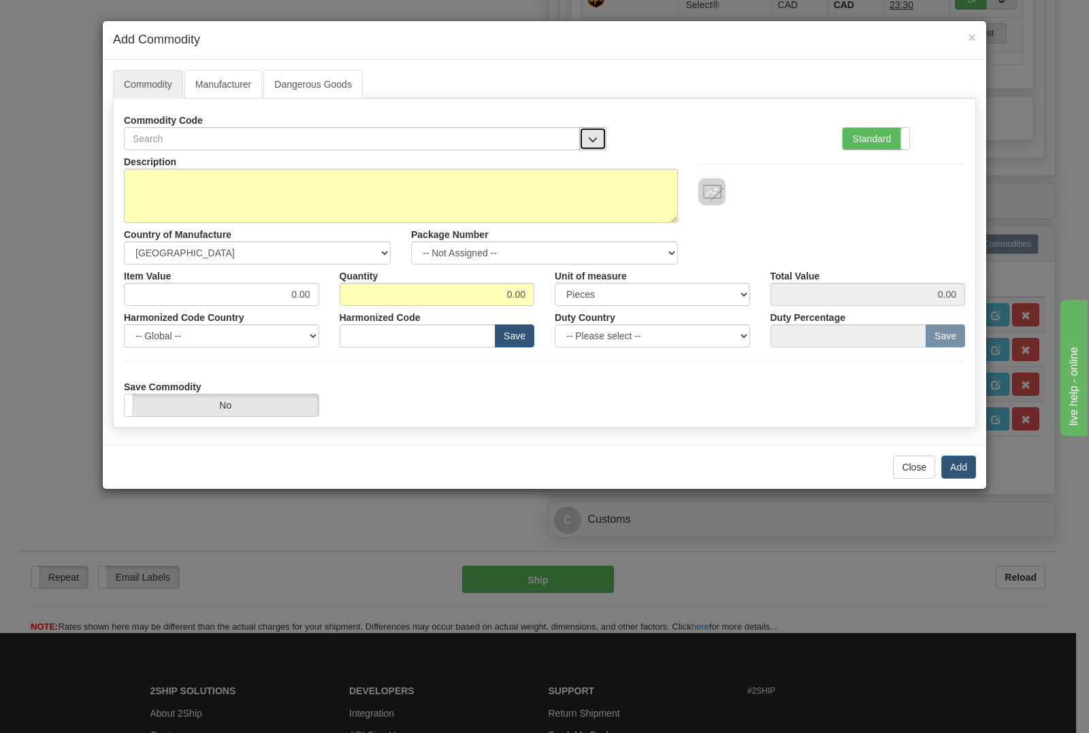
click at [597, 130] on button "button" at bounding box center [592, 138] width 27 height 23
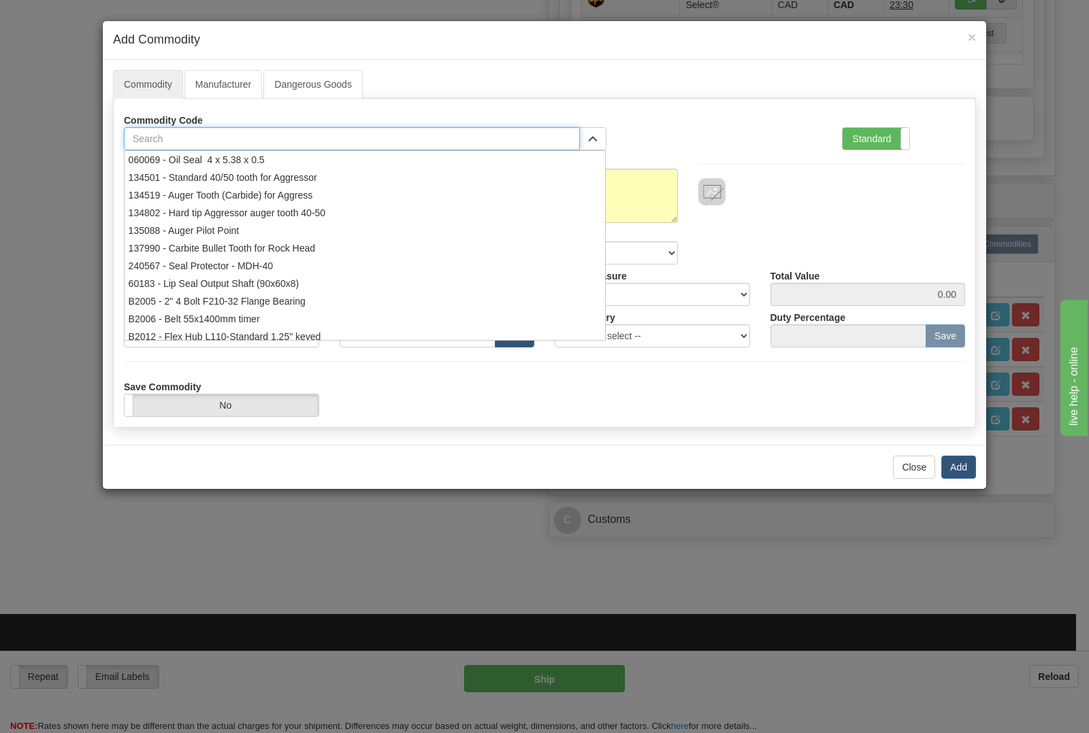
click at [559, 142] on input "text" at bounding box center [352, 138] width 456 height 23
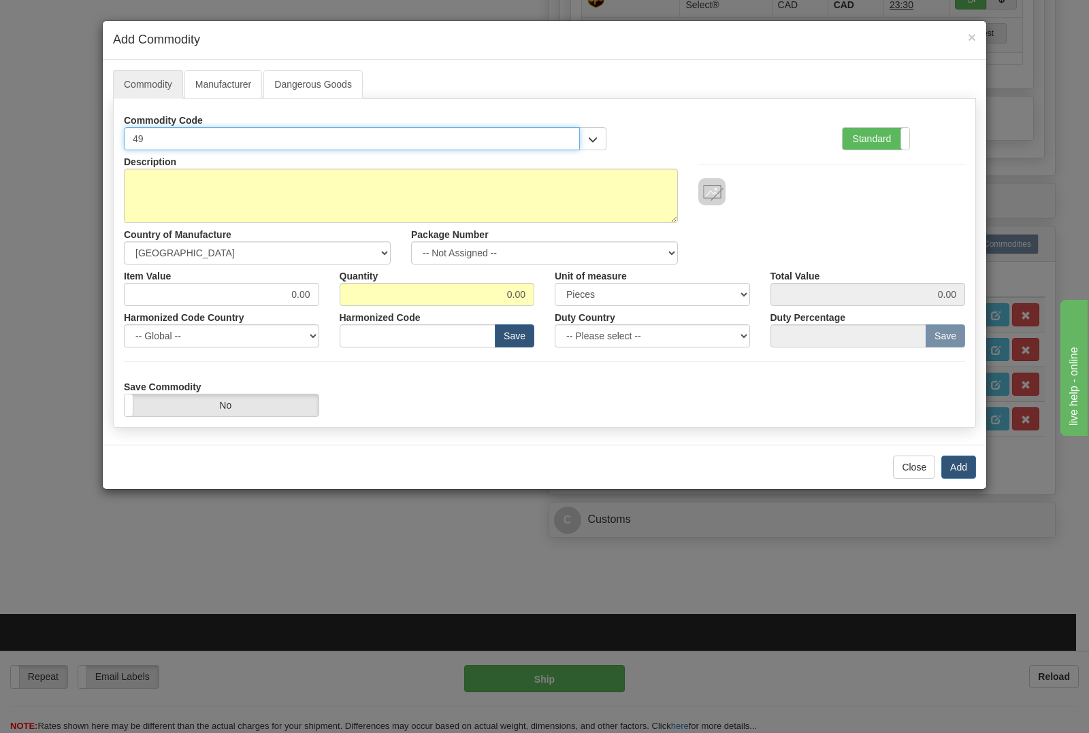
type input "4"
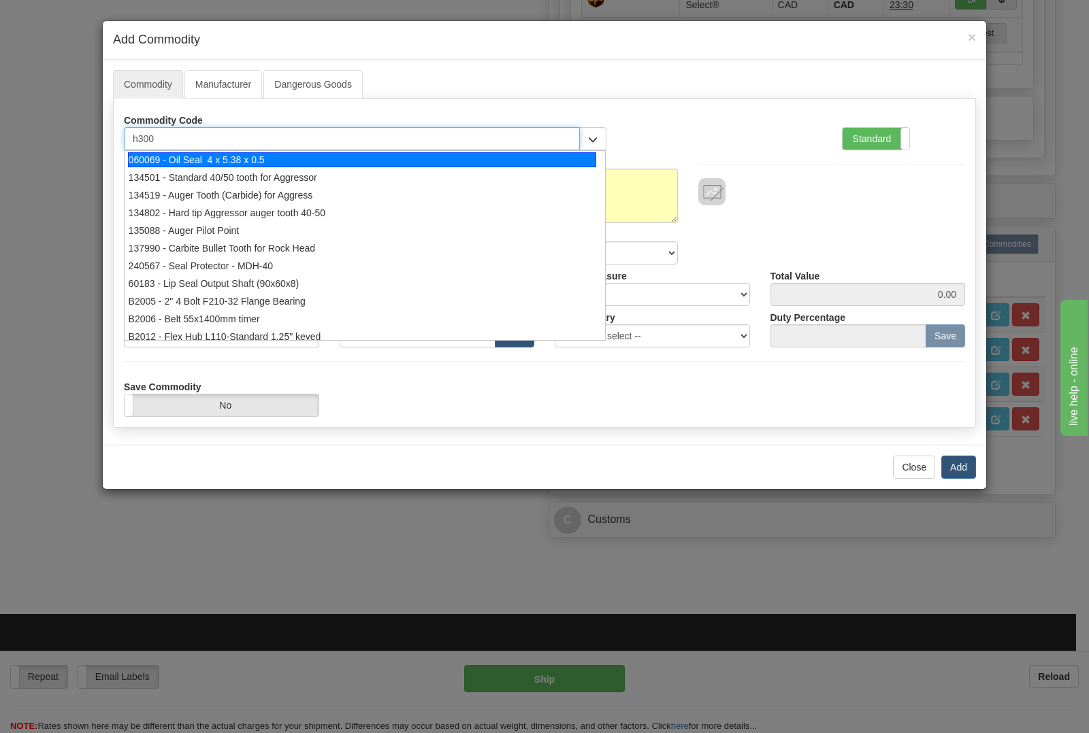
type input "h3000"
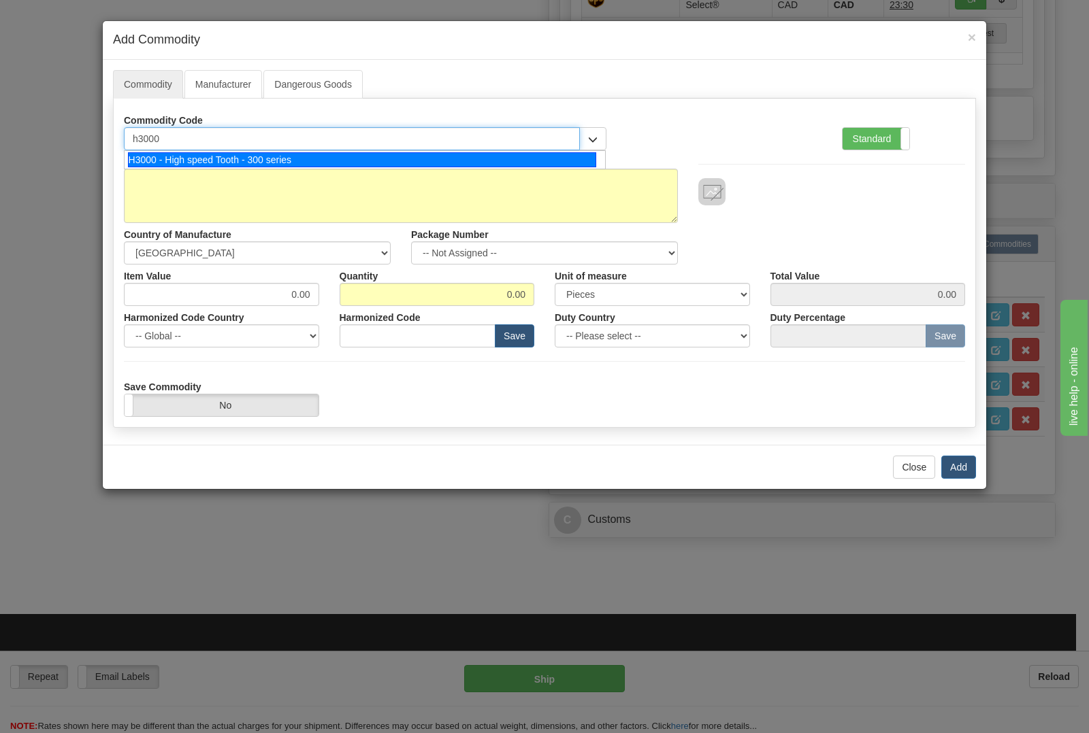
click at [412, 158] on div "H3000 - High speed Tooth - 300 series" at bounding box center [362, 159] width 469 height 15
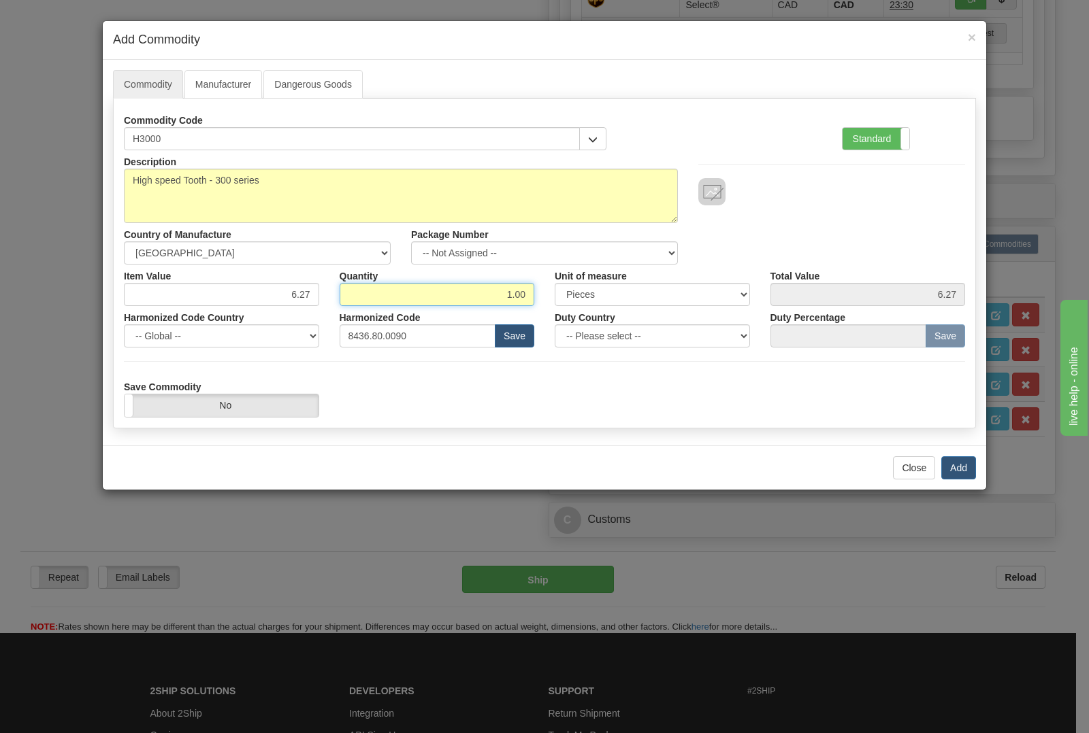
click at [526, 295] on input "1.00" at bounding box center [437, 294] width 195 height 23
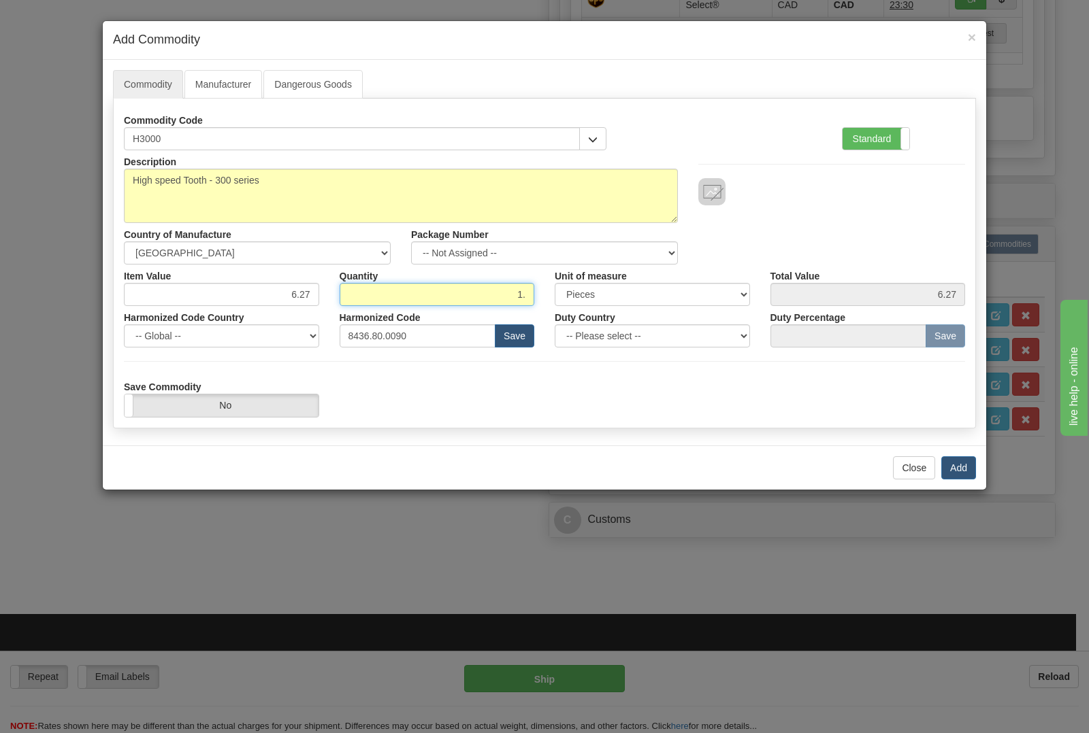
type input "1"
type input "24"
type input "150.48"
click at [947, 463] on button "Add" at bounding box center [958, 468] width 35 height 23
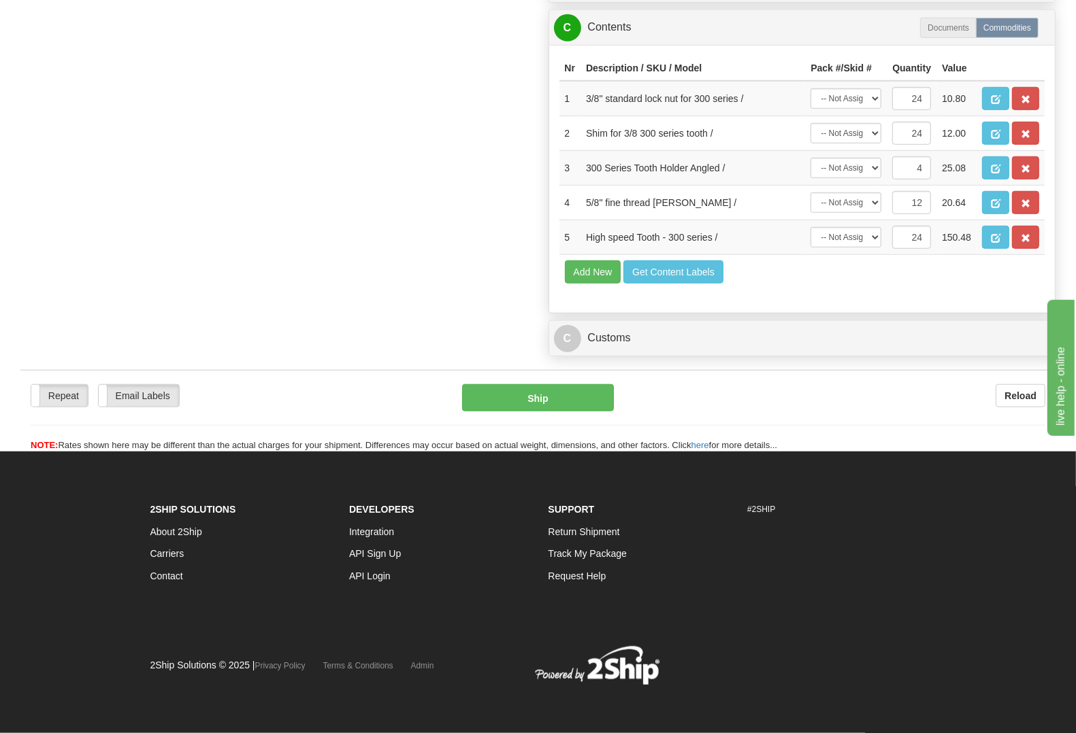
scroll to position [936, 0]
click at [458, 412] on div "Ship" at bounding box center [538, 397] width 173 height 27
click at [463, 412] on button "Ship" at bounding box center [538, 397] width 152 height 27
type input "11"
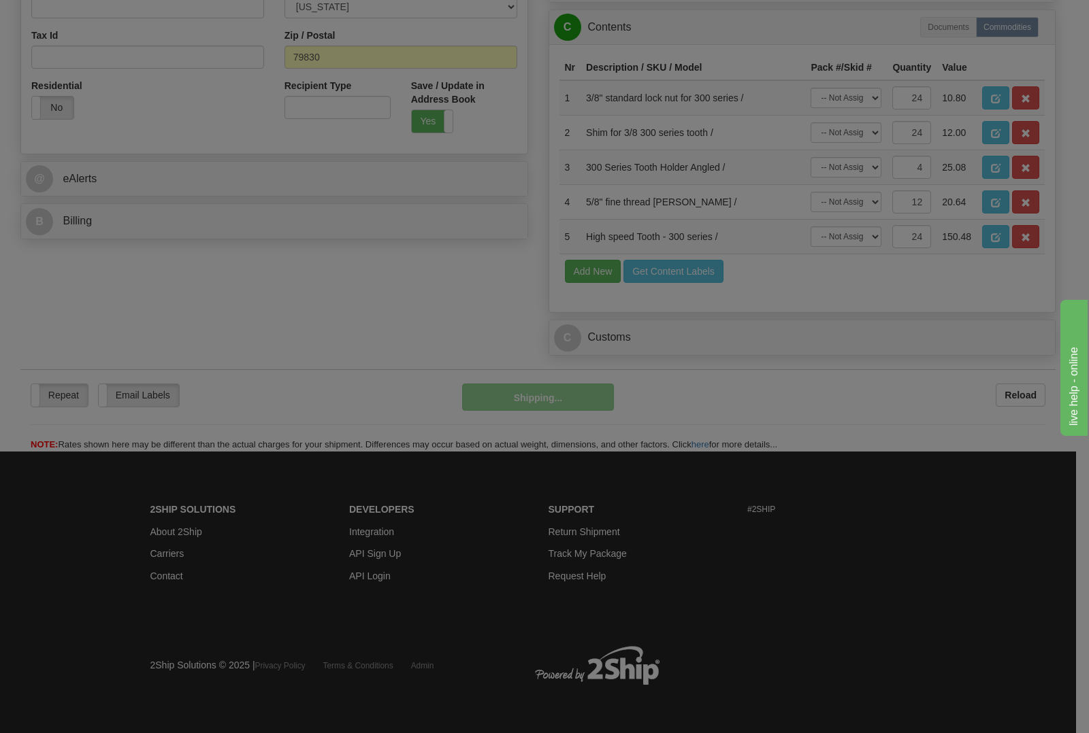
scroll to position [444, 0]
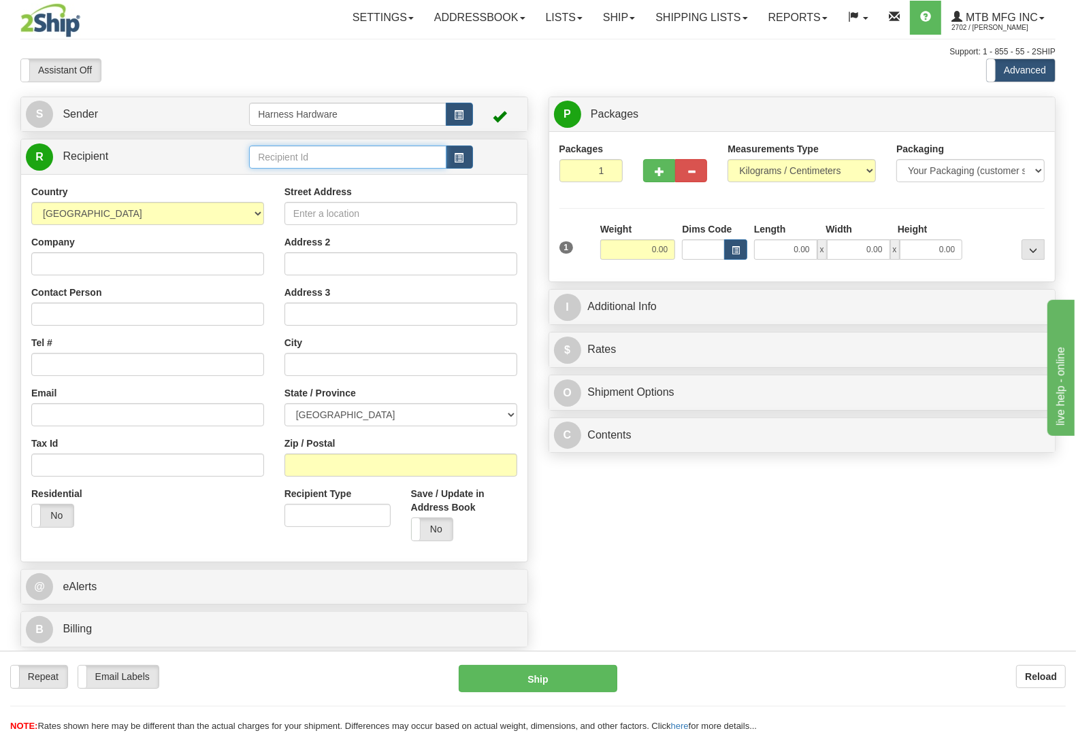
click at [257, 154] on input "text" at bounding box center [347, 157] width 197 height 23
click at [290, 161] on input "serm" at bounding box center [347, 157] width 197 height 23
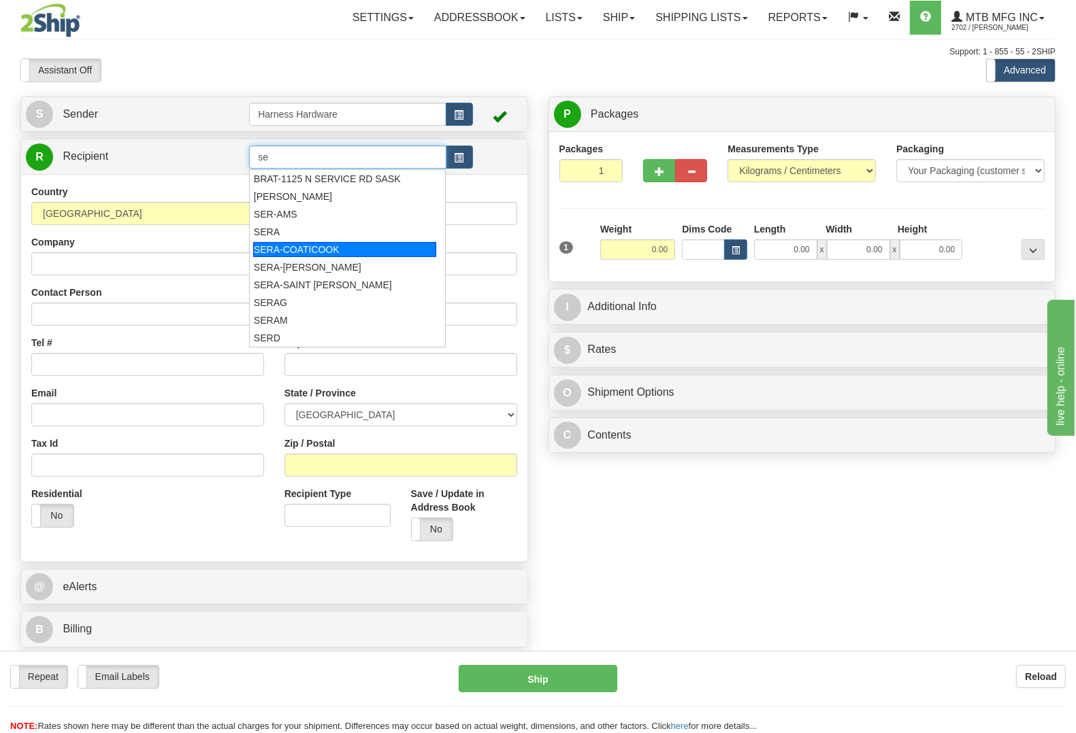
type input "s"
